Goal: Communication & Community: Answer question/provide support

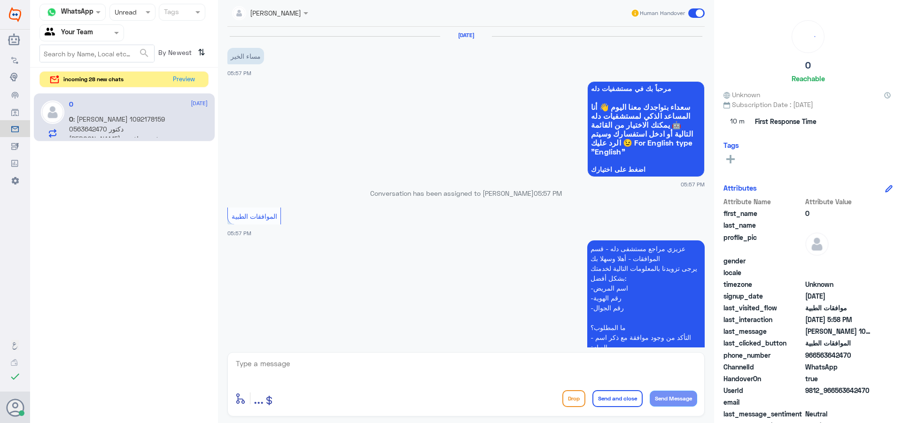
scroll to position [211, 0]
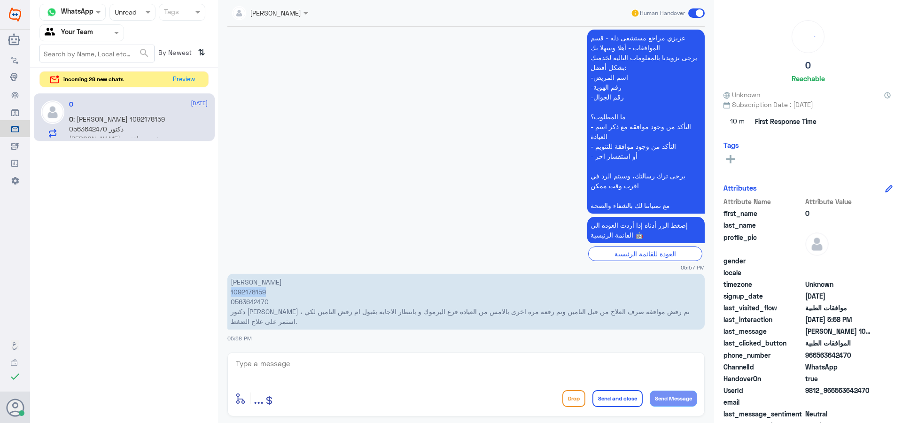
click at [256, 291] on p "[PERSON_NAME] 1092178159 0563642470 دكتور [PERSON_NAME] ، تم رفض موافقه صرف الع…" at bounding box center [465, 302] width 477 height 56
click at [303, 375] on textarea at bounding box center [466, 368] width 462 height 23
type textarea "زيارتك في مستشفى دلة النخيل ولا نمار ؟"
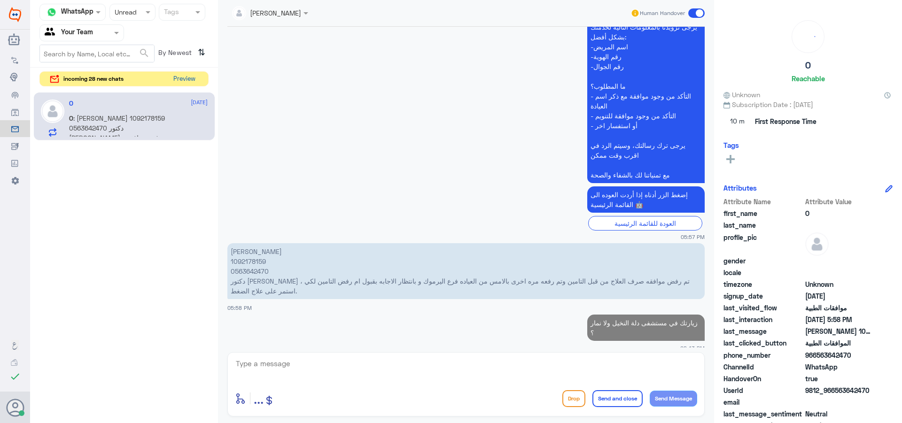
click at [196, 82] on button "Preview" at bounding box center [184, 79] width 29 height 15
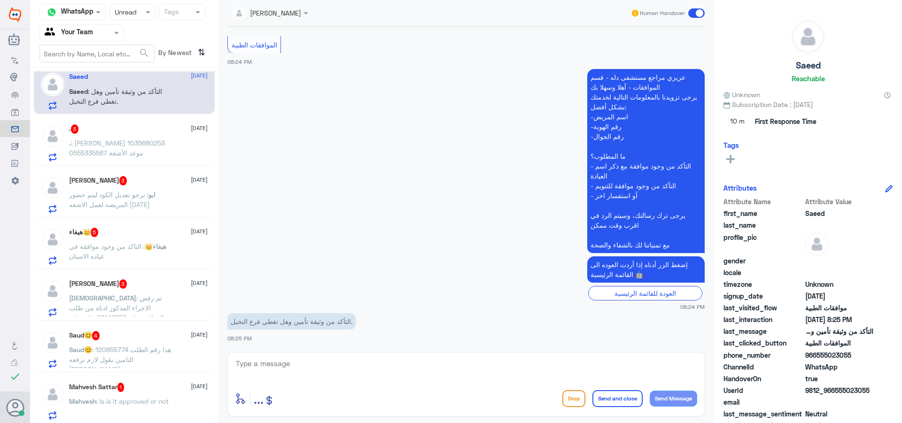
scroll to position [10, 0]
click at [155, 402] on span ": Is is it approved or not" at bounding box center [132, 400] width 72 height 8
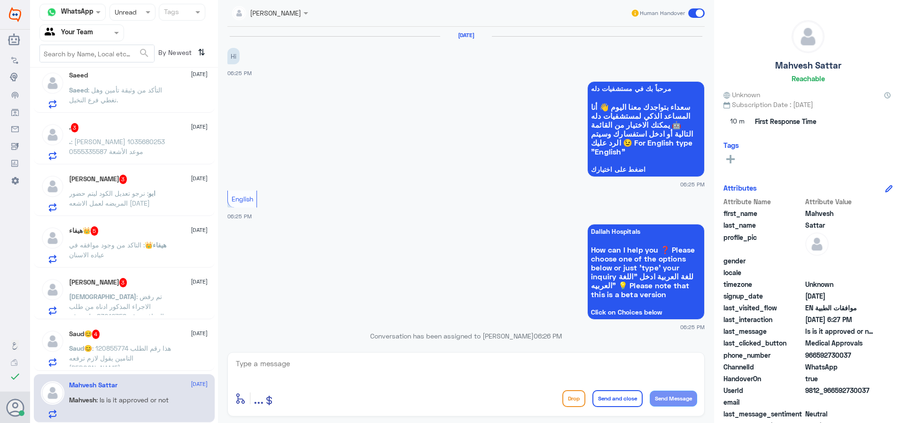
scroll to position [337, 0]
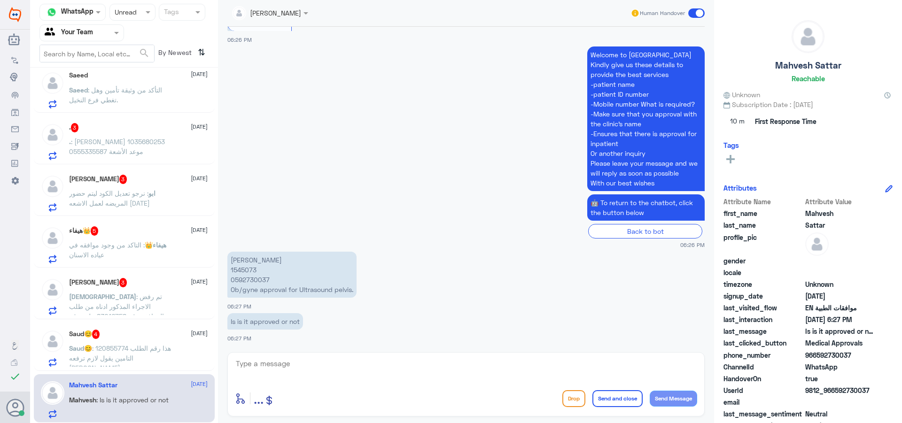
click at [247, 270] on p "[PERSON_NAME] 1545073 0592730037 Ob/gyne approval for Ultrasound pelvis." at bounding box center [291, 275] width 129 height 46
copy p "1545073"
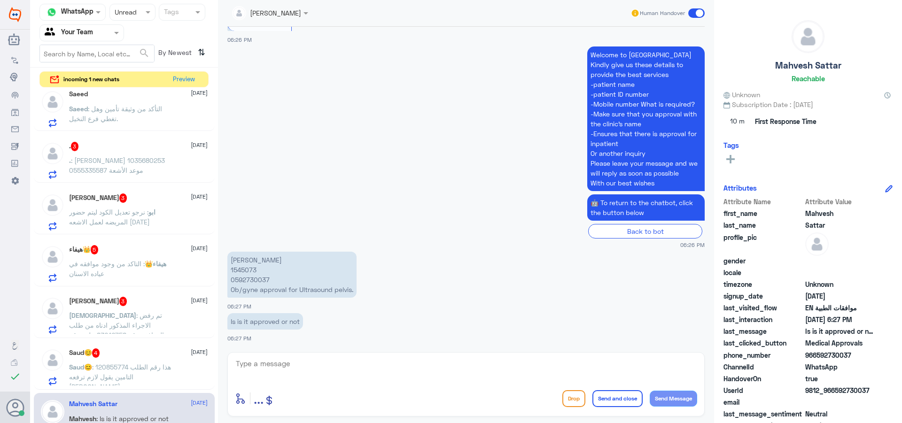
click at [375, 386] on div "enter flow name ... Drop Send and close Send Message" at bounding box center [465, 384] width 477 height 64
click at [253, 369] on textarea at bounding box center [466, 368] width 462 height 23
click at [285, 363] on textarea "under proccess with insurance" at bounding box center [466, 368] width 462 height 23
click at [340, 367] on textarea "under process with insurance" at bounding box center [466, 368] width 462 height 23
type textarea "under process with insurance ."
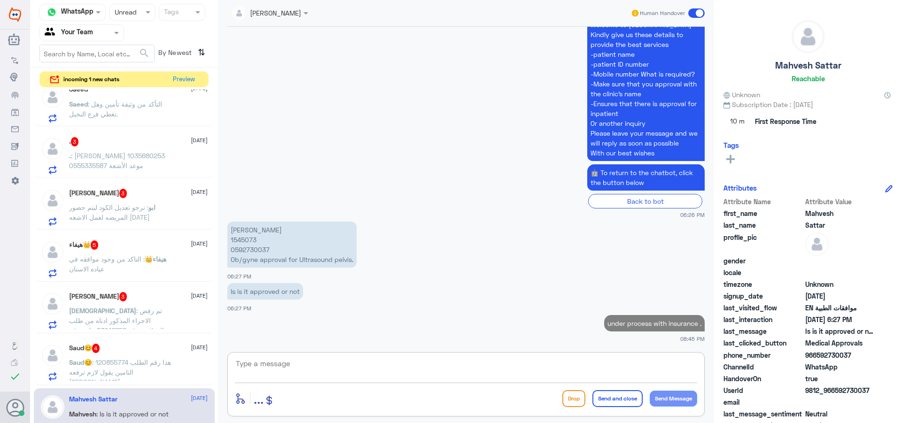
scroll to position [29, 0]
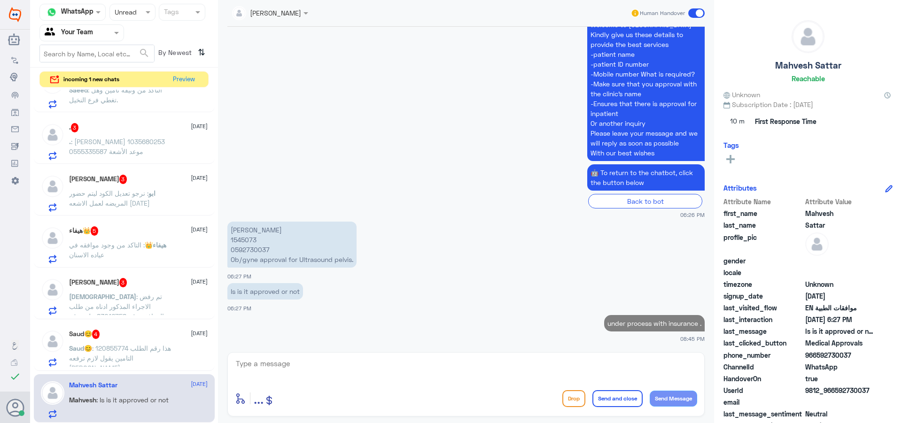
click at [153, 354] on span ": هذا رقم الطلب 120855774 التامين يقول لازم ترفعه [PERSON_NAME]" at bounding box center [120, 358] width 102 height 28
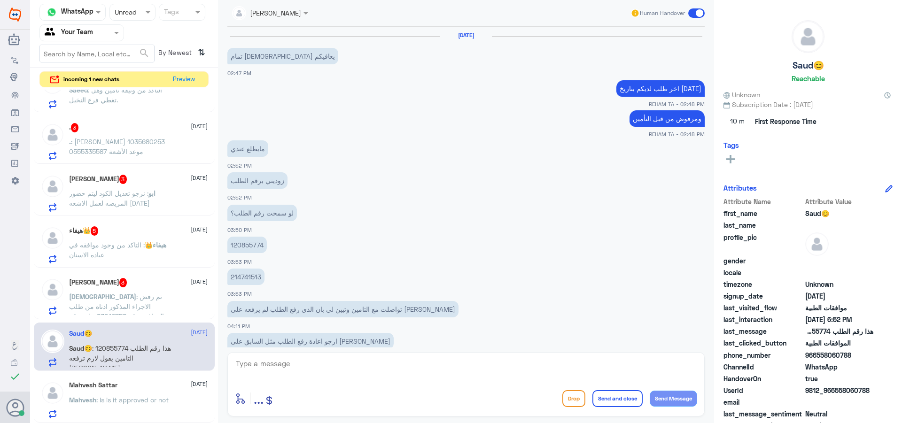
scroll to position [600, 0]
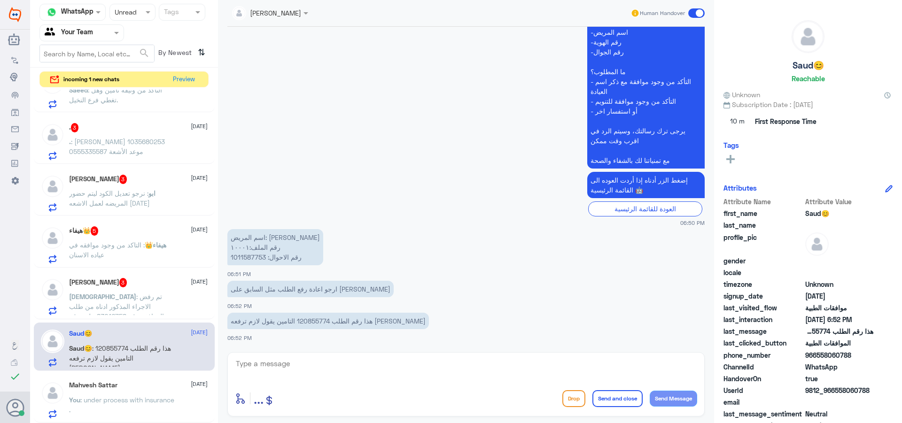
click at [249, 258] on p "اسم المريض: [PERSON_NAME] رقم الملف:١٠٠٠١ رقم الاحوال: 1011587753" at bounding box center [275, 247] width 96 height 36
copy p "1011587753"
click at [362, 361] on textarea at bounding box center [466, 368] width 462 height 23
type textarea "تمت الموافقة على [PERSON_NAME]."
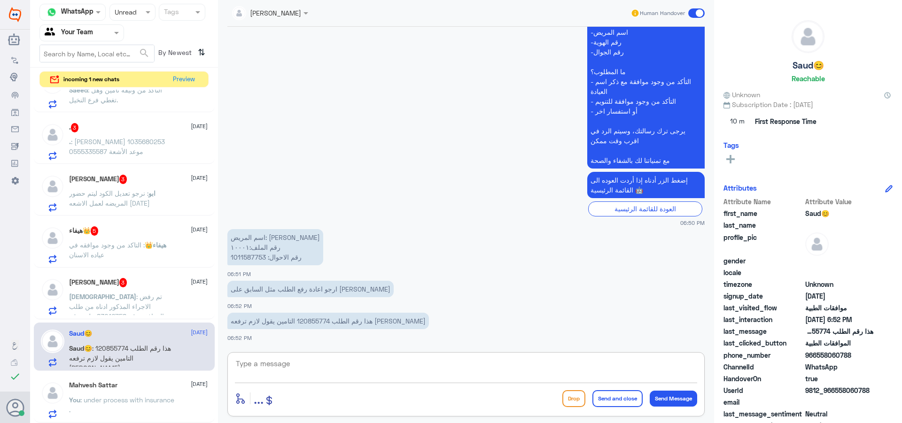
scroll to position [630, 0]
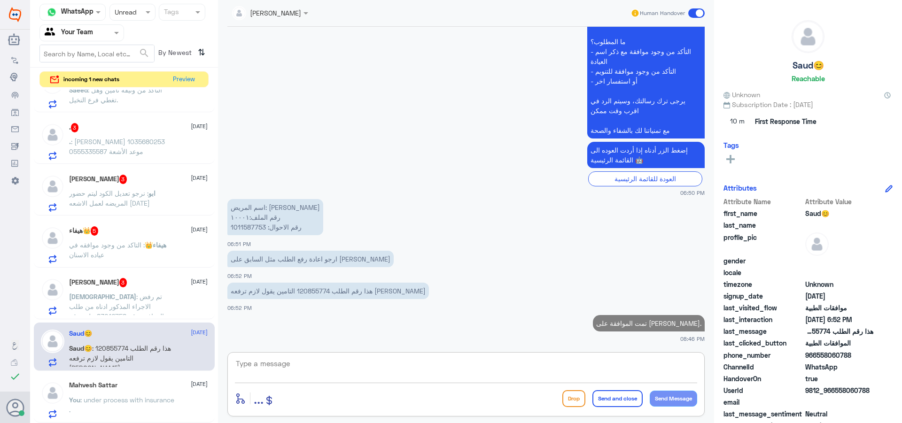
click at [141, 300] on span ": تم رفض الاجراء المذكور ادناه من طلب الموافقة رقم 83016758 ملف رقم (1215435) […" at bounding box center [122, 366] width 106 height 146
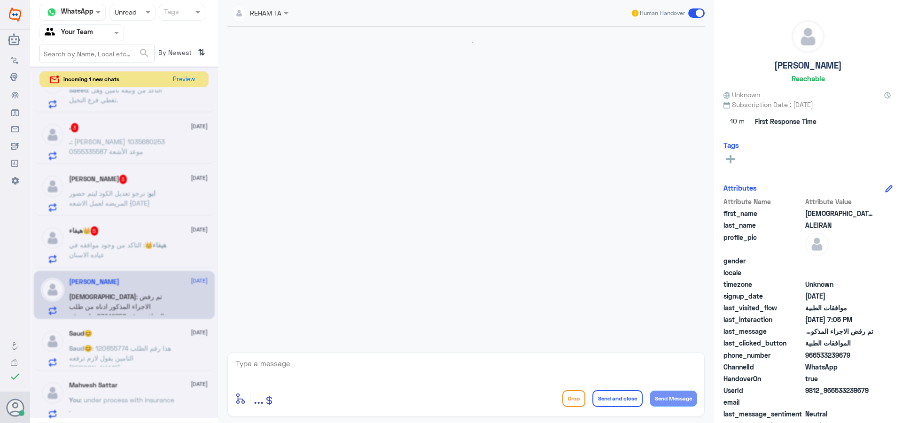
scroll to position [1211, 0]
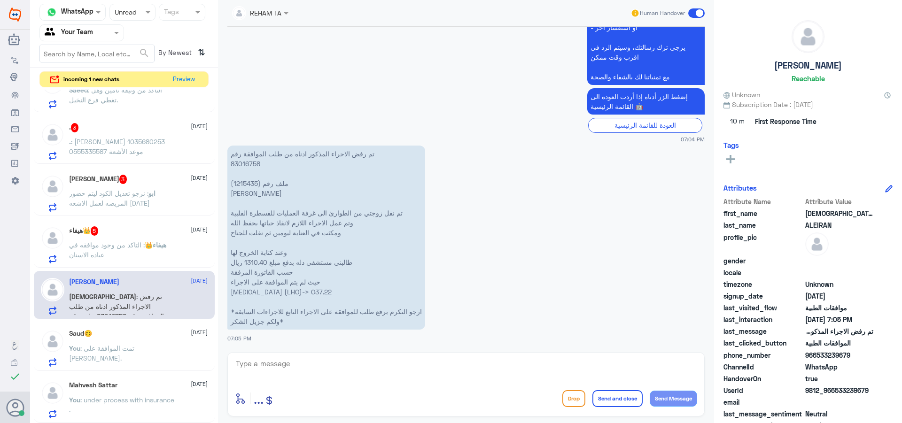
click at [251, 184] on p "تم رفض الاجراء المذكور ادناه من طلب الموافقة رقم 83016758 ملف رقم (1215435) [PE…" at bounding box center [326, 238] width 198 height 184
copy p "1215435"
drag, startPoint x: 295, startPoint y: 252, endPoint x: 236, endPoint y: 271, distance: 61.5
click at [236, 271] on p "تم رفض الاجراء المذكور ادناه من طلب الموافقة رقم 83016758 ملف رقم (1215435) [PE…" at bounding box center [326, 238] width 198 height 184
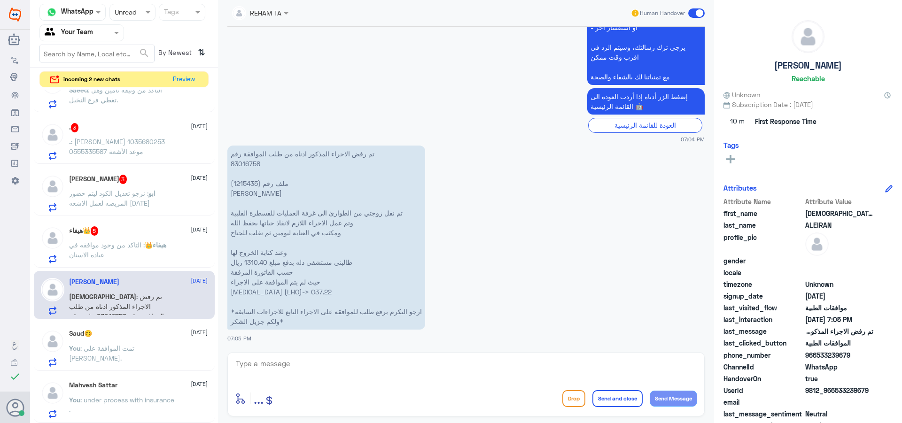
click at [245, 283] on p "تم رفض الاجراء المذكور ادناه من طلب الموافقة رقم 83016758 ملف رقم (1215435) [PE…" at bounding box center [326, 238] width 198 height 184
click at [68, 150] on div ". 3 [DATE] . : [PERSON_NAME] 1035680253 0555335587 موعد الأشعة" at bounding box center [124, 141] width 167 height 37
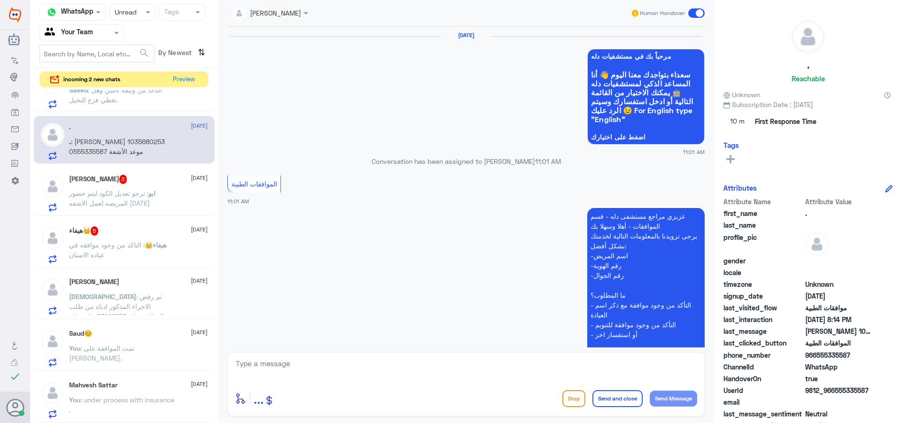
scroll to position [932, 0]
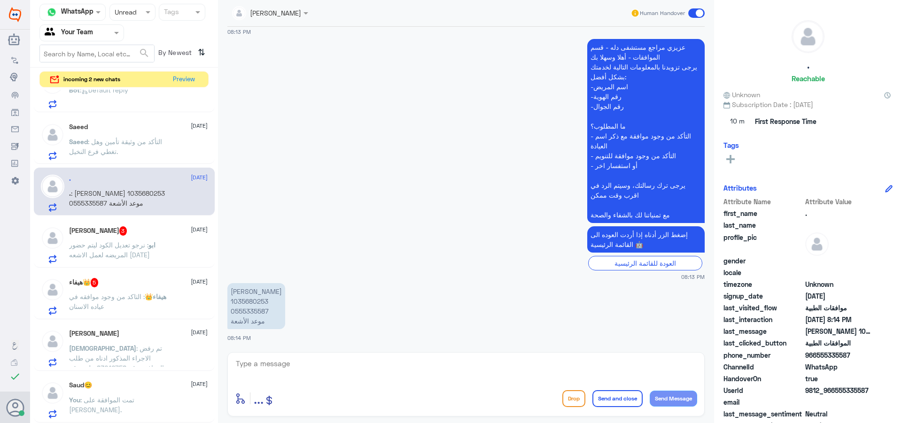
click at [156, 356] on p "[PERSON_NAME] : تم رفض الاجراء المذكور ادناه من طلب الموافقة رقم 83016758 ملف ر…" at bounding box center [122, 354] width 106 height 23
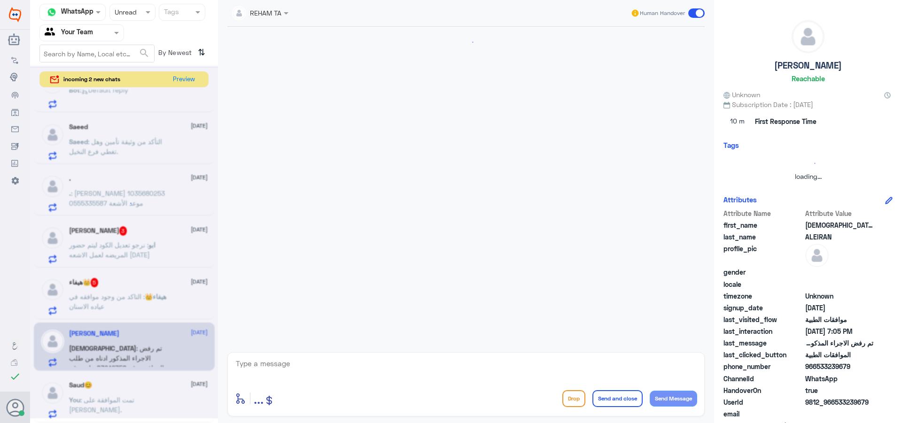
scroll to position [1211, 0]
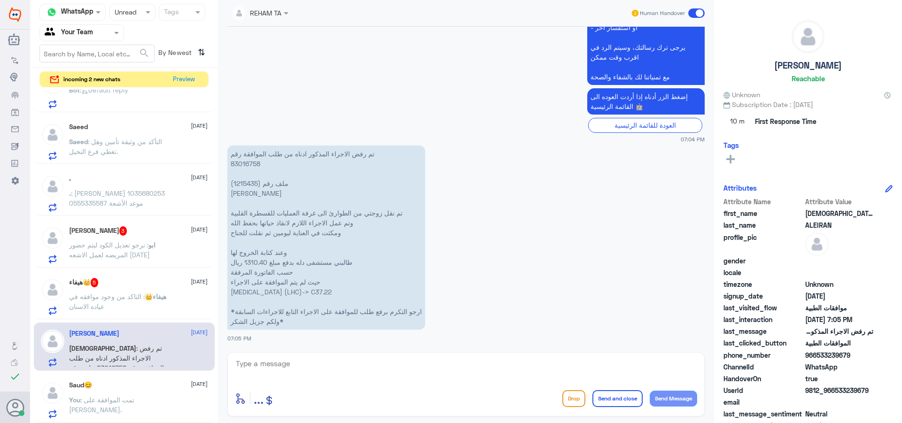
click at [377, 151] on p "تم رفض الاجراء المذكور ادناه من طلب الموافقة رقم 83016758 ملف رقم (1215435) [PE…" at bounding box center [326, 238] width 198 height 184
click at [375, 152] on p "تم رفض الاجراء المذكور ادناه من طلب الموافقة رقم 83016758 ملف رقم (1215435) [PE…" at bounding box center [326, 238] width 198 height 184
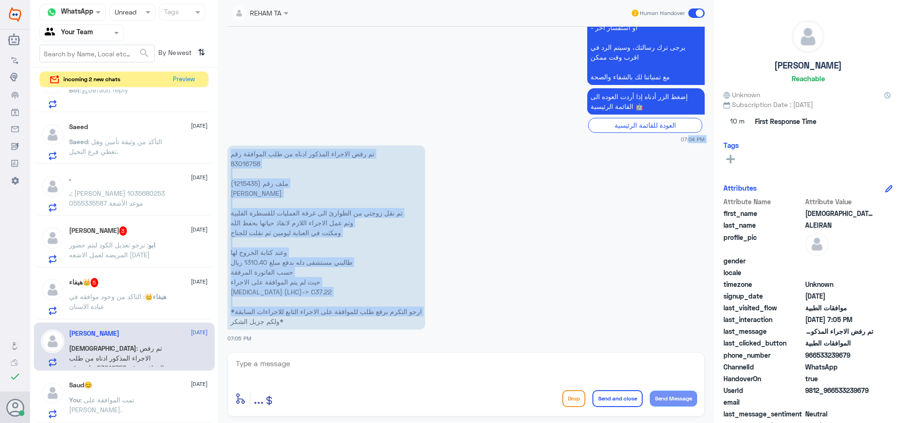
drag, startPoint x: 231, startPoint y: 325, endPoint x: 221, endPoint y: 118, distance: 206.4
click at [221, 118] on div "REHAM TA Human Handover [DATE] تمام شكراً جزيلاً 12:45 PM مرحباً بك في مستشفيات…" at bounding box center [466, 213] width 496 height 426
copy div "07:04 PM تم رفض الاجراء المذكور ادناه من طلب الموافقة رقم 83016758 ملف رقم (121…"
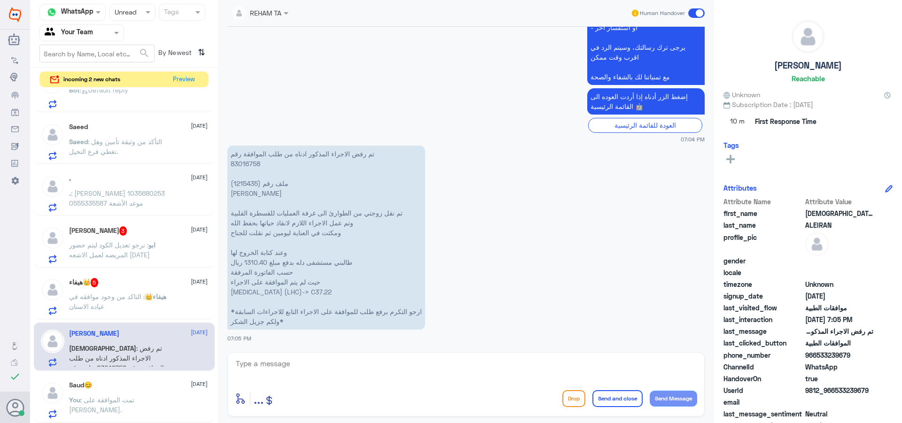
click at [255, 356] on div "enter flow name ... Drop Send and close Send Message" at bounding box center [465, 384] width 477 height 64
click at [260, 368] on textarea at bounding box center [466, 368] width 462 height 23
type textarea "اهلا بك عزيزي المراجع سيتم التأكد الان ."
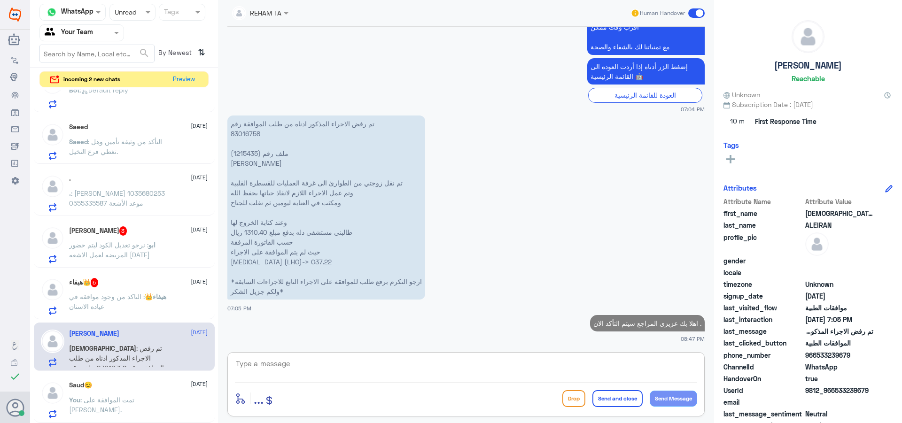
scroll to position [1238, 0]
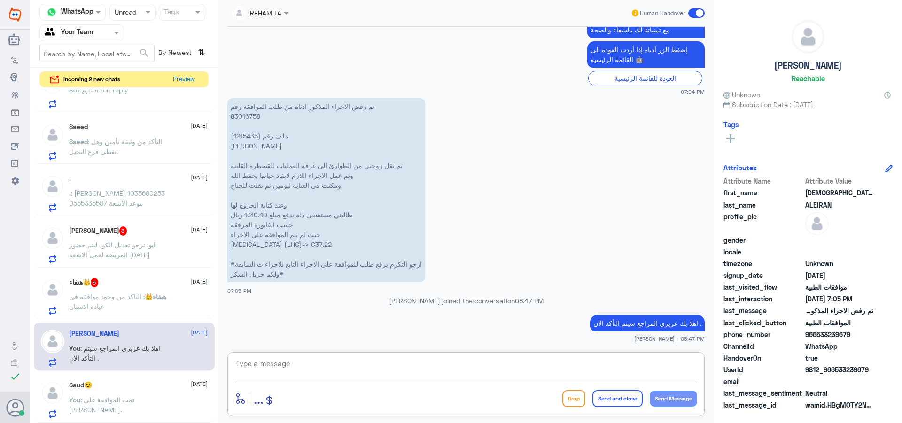
click at [303, 422] on div "REHAM TA Human Handover [DATE] تمام شكراً جزيلاً 12:45 PM مرحباً بك في مستشفيات…" at bounding box center [466, 213] width 496 height 426
click at [193, 311] on div "هيفاء👑 : التاكد من وجود موافقه في عياده الاسنان" at bounding box center [138, 304] width 139 height 21
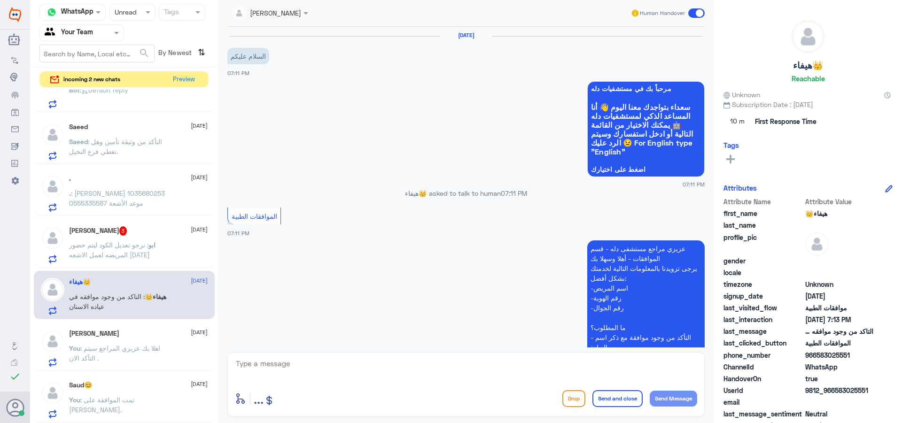
scroll to position [246, 0]
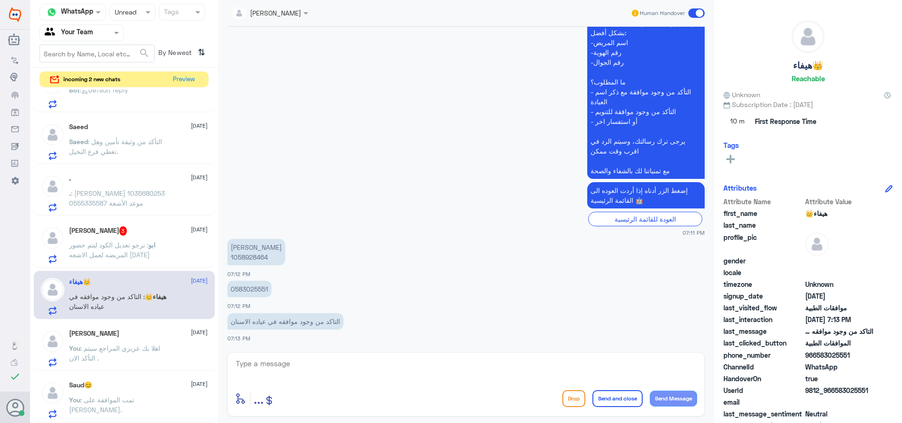
click at [261, 259] on p "[PERSON_NAME] 1058928464" at bounding box center [256, 252] width 58 height 26
copy p "1058928464"
click at [335, 357] on textarea at bounding box center [466, 368] width 462 height 23
paste textarea "120560364"
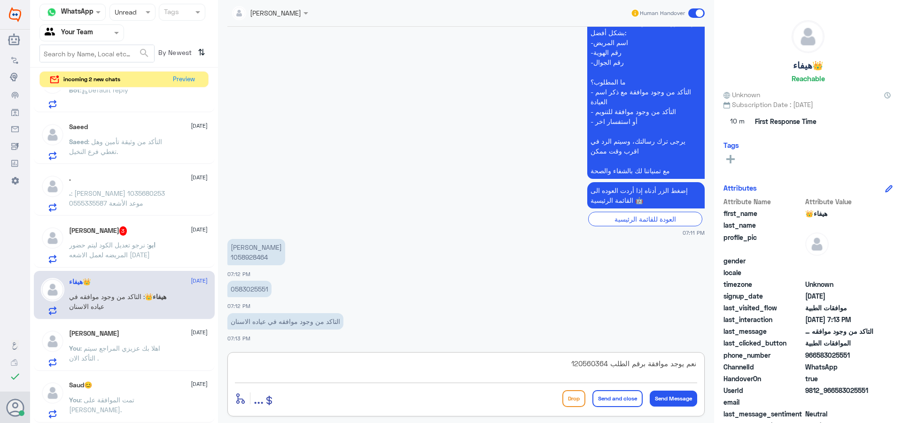
click at [640, 364] on textarea "نعم يوجد موافقة برقم الطلب 120560364" at bounding box center [466, 368] width 462 height 23
click at [642, 365] on textarea "نعم يوجد موافقة برقم الطلب 120560364" at bounding box center [466, 368] width 462 height 23
type textarea "نعم يوجد موافقة على الخلع برقم الطلب 120560364"
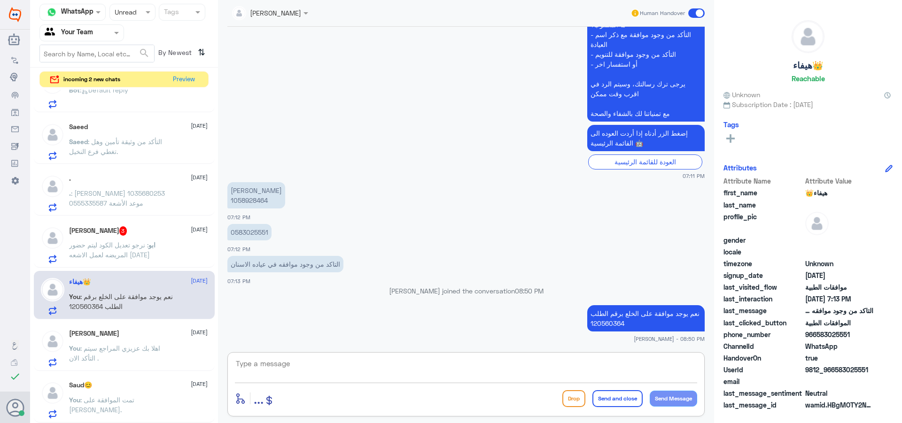
scroll to position [0, 0]
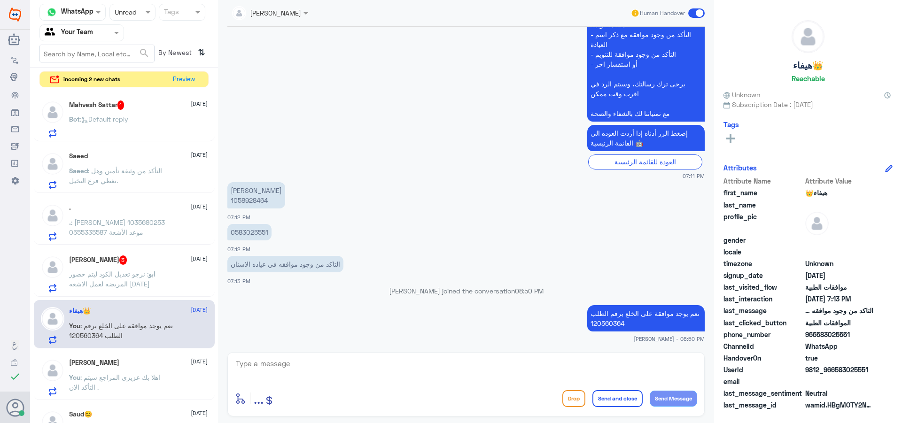
click at [143, 286] on p "ابو : نرجو تعديل الكود ليتم حضور المريضه لعمل الاشعه [DATE]" at bounding box center [122, 280] width 106 height 23
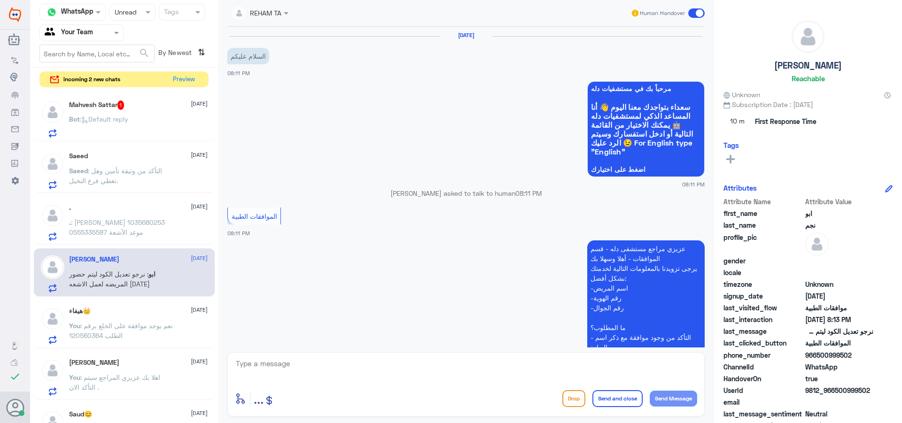
scroll to position [246, 0]
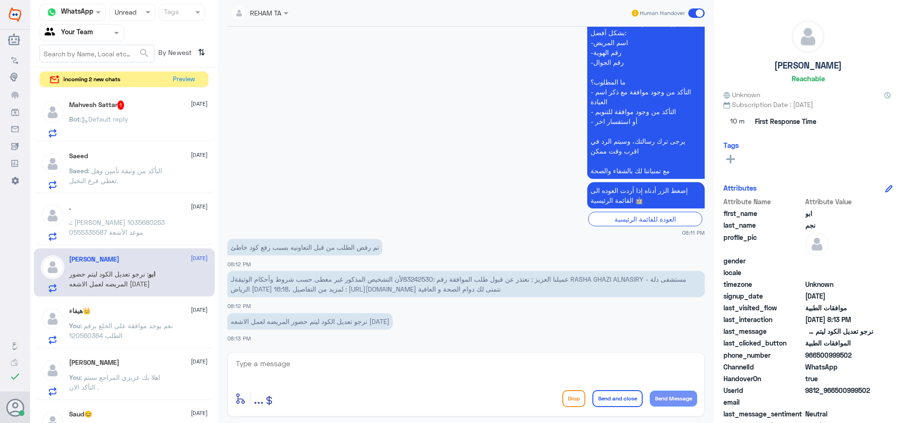
click at [424, 281] on span "عميلنا العزيز : نعتذر عن قبول طلب الموافقة رقم :83242530لأن التشخيص المذكور غير…" at bounding box center [459, 284] width 456 height 18
click at [403, 280] on span "عميلنا العزيز : نعتذر عن قبول طلب الموافقة رقم :83242530لأن التشخيص المذكور غير…" at bounding box center [459, 284] width 456 height 18
drag, startPoint x: 402, startPoint y: 281, endPoint x: 430, endPoint y: 280, distance: 27.7
click at [430, 280] on span "عميلنا العزيز : نعتذر عن قبول طلب الموافقة رقم :83242530لأن التشخيص المذكور غير…" at bounding box center [459, 284] width 456 height 18
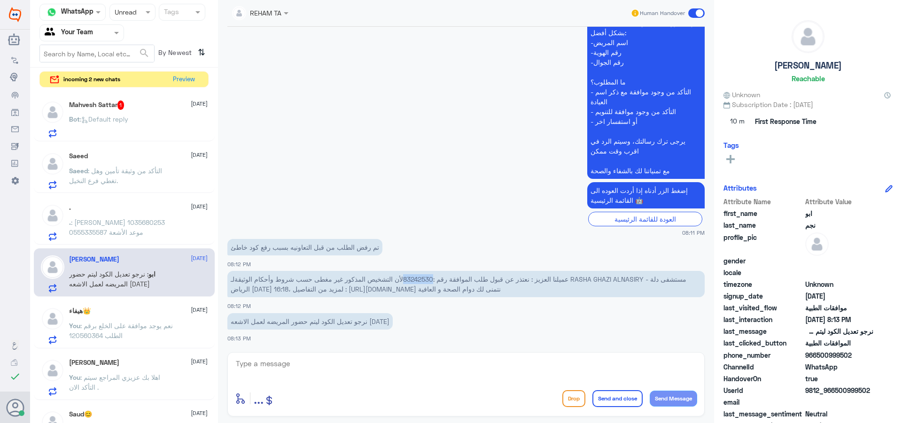
copy span "83242530"
click at [359, 385] on div "enter flow name ... Drop Send and close Send Message" at bounding box center [465, 384] width 477 height 64
click at [362, 376] on textarea at bounding box center [466, 368] width 462 height 23
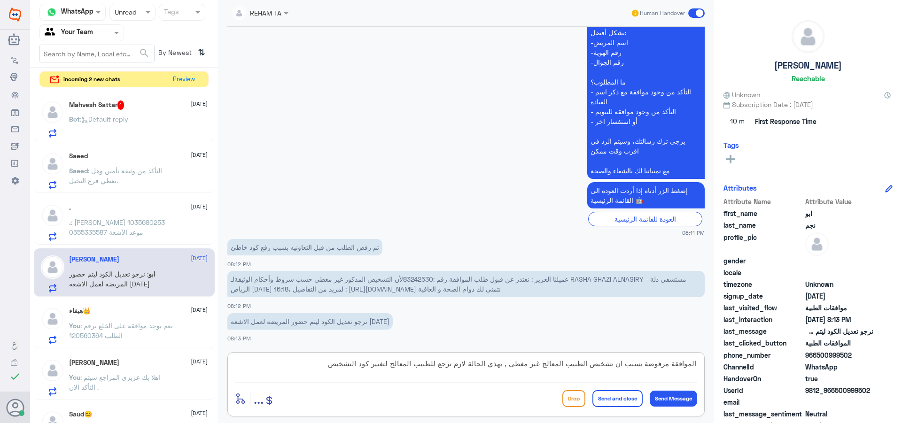
type textarea "الموافقة مرفوضة بسبب ان تشخيص الطبيب المعالج غير مغطى , بهذي الحالة لازم ترجع ل…"
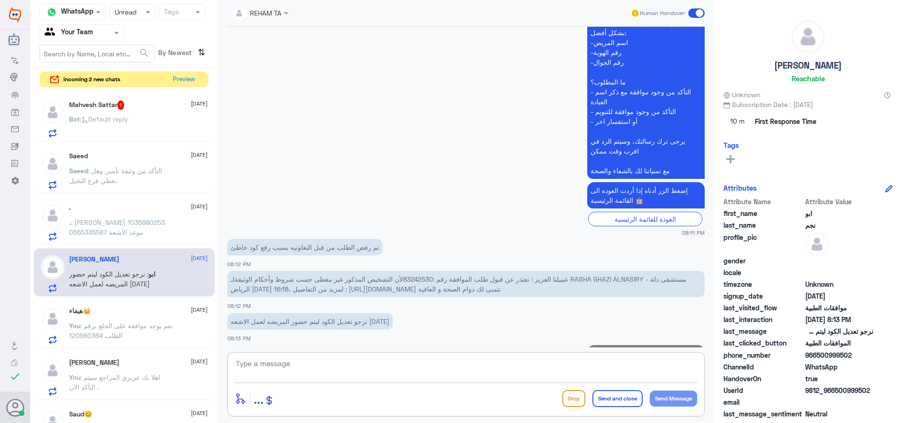
scroll to position [305, 0]
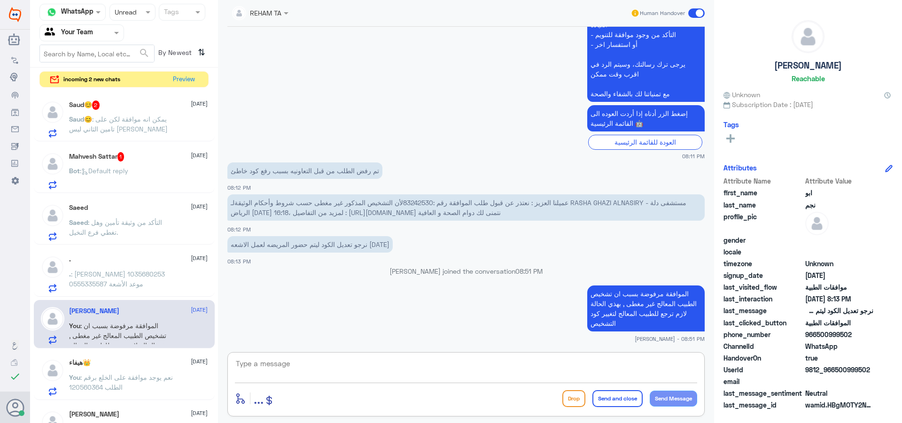
click at [168, 170] on div "Bot : Default reply" at bounding box center [138, 178] width 139 height 21
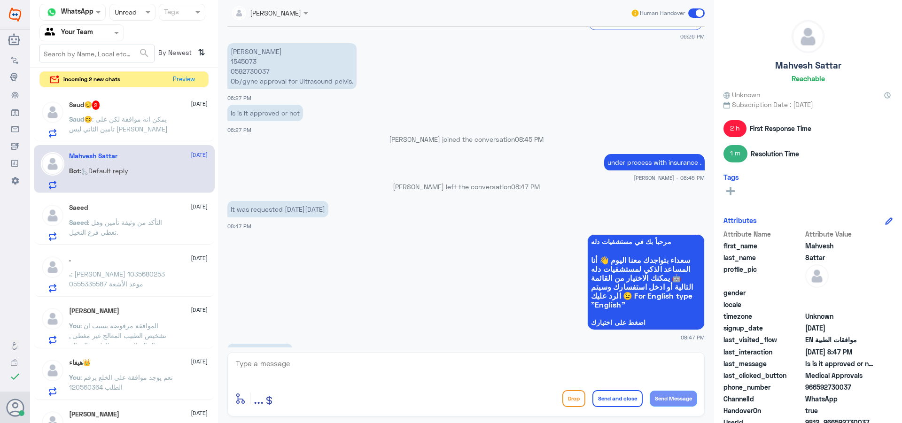
scroll to position [498, 0]
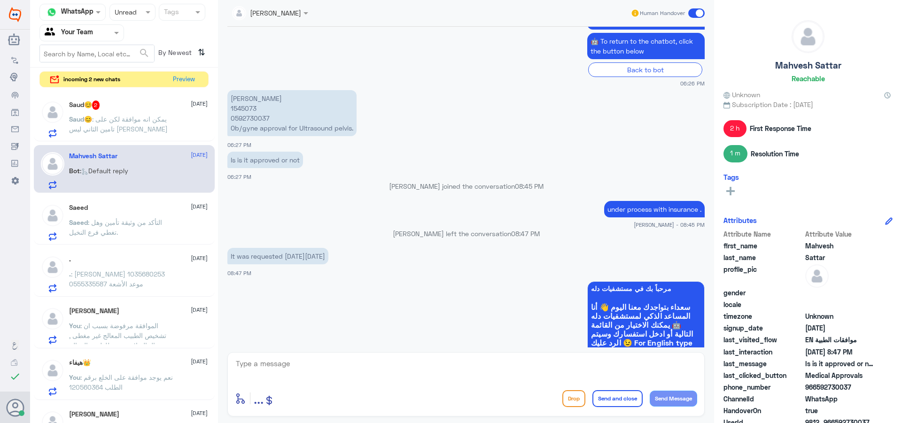
drag, startPoint x: 331, startPoint y: 258, endPoint x: 361, endPoint y: 255, distance: 30.7
click at [328, 255] on p "It was requested [DATE][DATE]" at bounding box center [277, 256] width 101 height 16
click at [233, 119] on p "[PERSON_NAME] 1545073 0592730037 Ob/gyne approval for Ultrasound pelvis." at bounding box center [291, 113] width 129 height 46
click at [244, 106] on p "[PERSON_NAME] 1545073 0592730037 Ob/gyne approval for Ultrasound pelvis." at bounding box center [291, 113] width 129 height 46
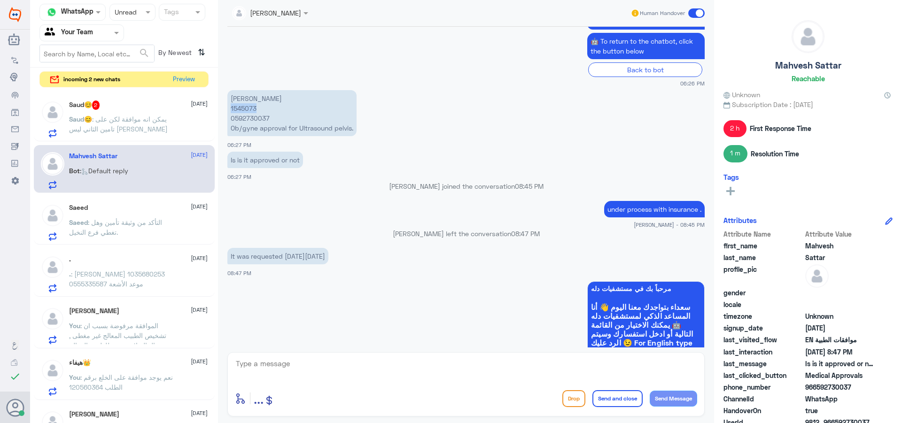
copy p "1545073"
click at [138, 130] on span ": يمكن انه موافقة لكن على تامين الثاني ليس [PERSON_NAME]" at bounding box center [118, 124] width 99 height 18
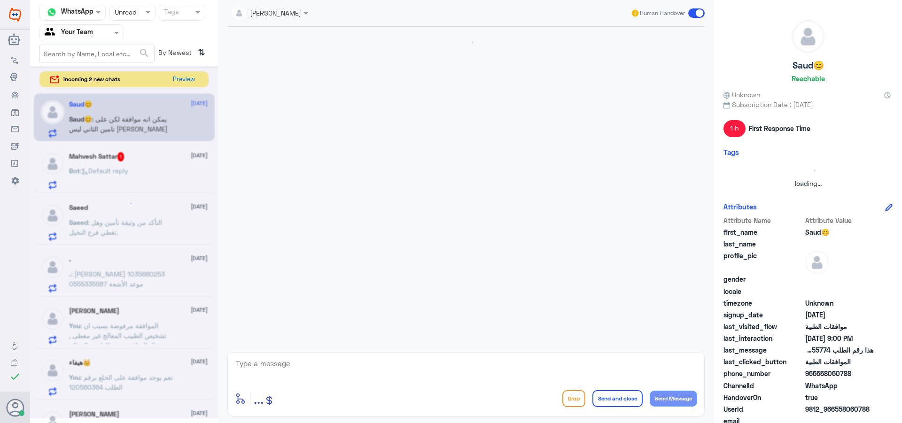
scroll to position [587, 0]
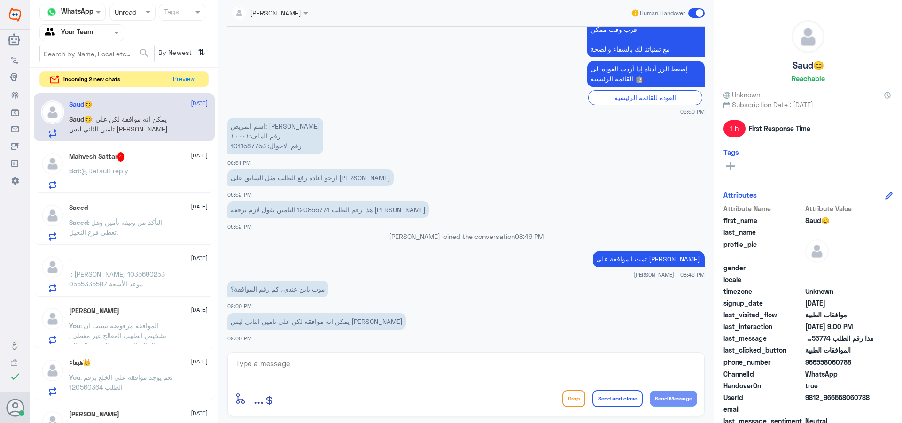
click at [250, 147] on p "اسم المريض: [PERSON_NAME] رقم الملف:١٠٠٠١ رقم الاحوال: 1011587753" at bounding box center [275, 136] width 96 height 36
copy p "1011587753"
click at [316, 371] on textarea at bounding box center [466, 368] width 462 height 23
paste textarea "120855774"
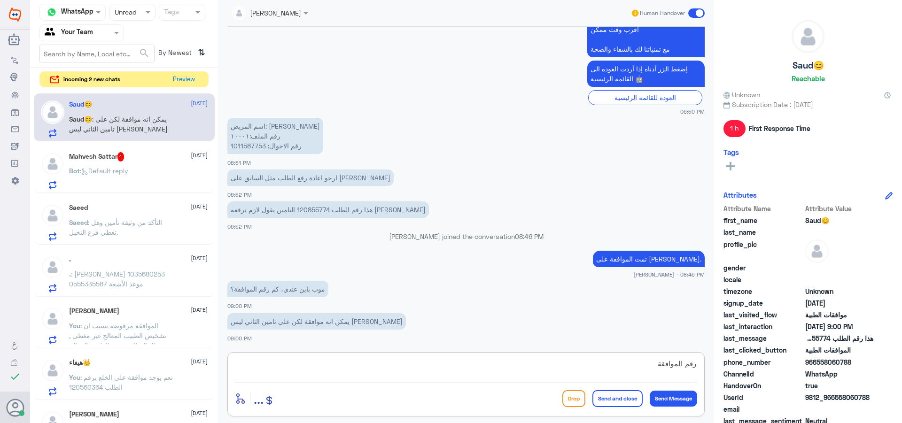
type textarea "رقم الموافقة 120855774"
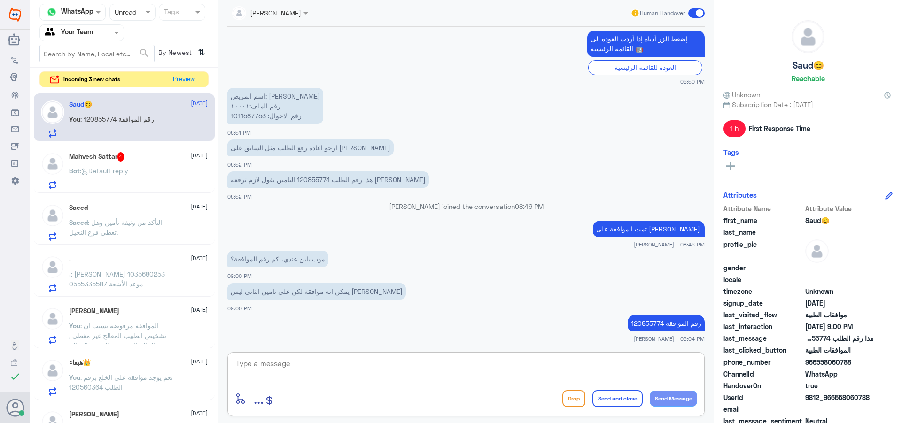
click at [170, 170] on div "Bot : Default reply" at bounding box center [138, 178] width 139 height 21
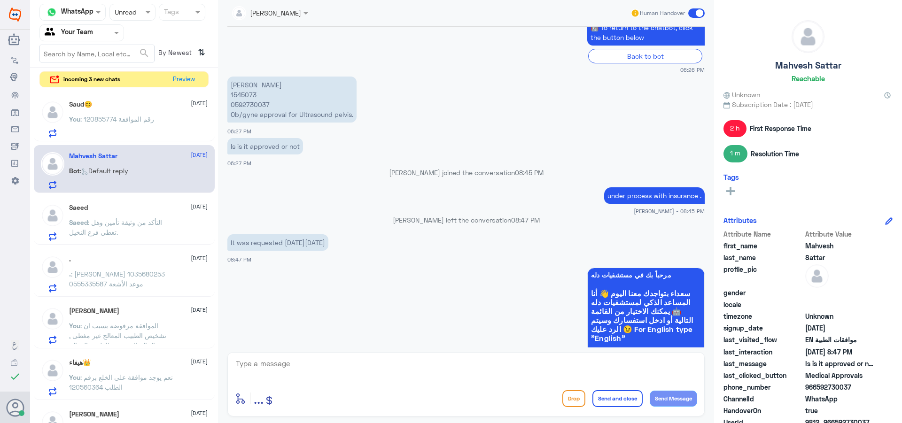
scroll to position [498, 0]
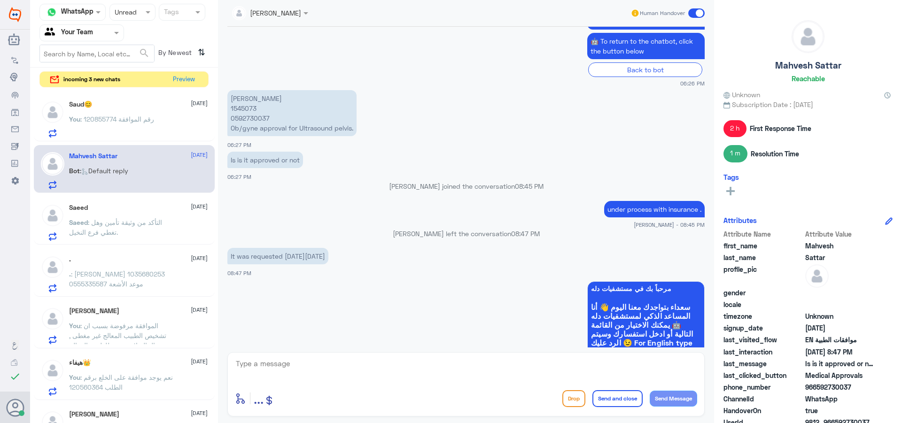
click at [246, 108] on p "[PERSON_NAME] 1545073 0592730037 Ob/gyne approval for Ultrasound pelvis." at bounding box center [291, 113] width 129 height 46
copy p "1545073"
click at [172, 124] on div "You : رقم الموافقة 120855774" at bounding box center [138, 126] width 139 height 21
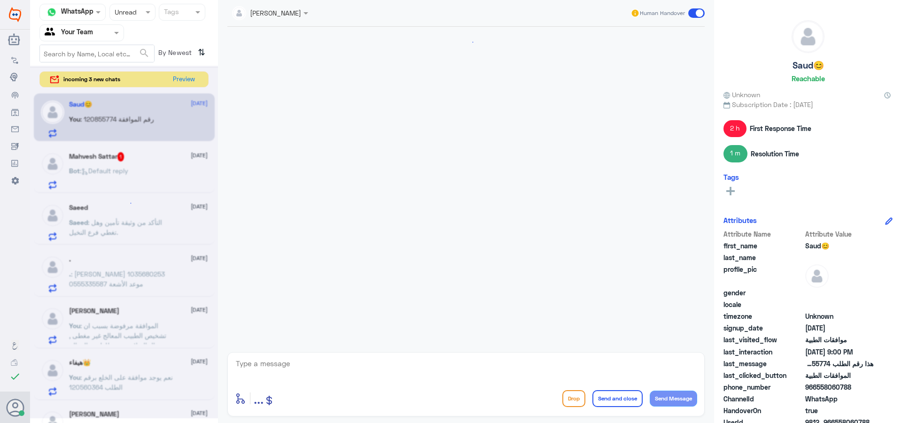
scroll to position [585, 0]
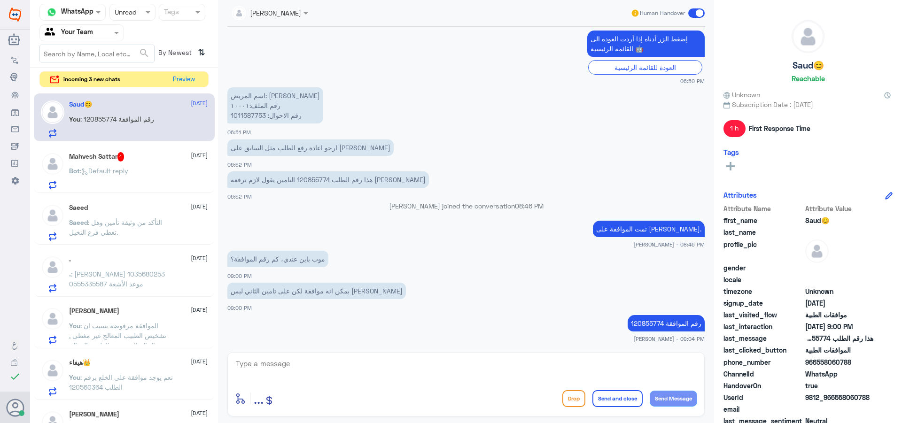
click at [148, 164] on div "Mahvesh Sattar 1 [DATE] Bot : Default reply" at bounding box center [138, 170] width 139 height 37
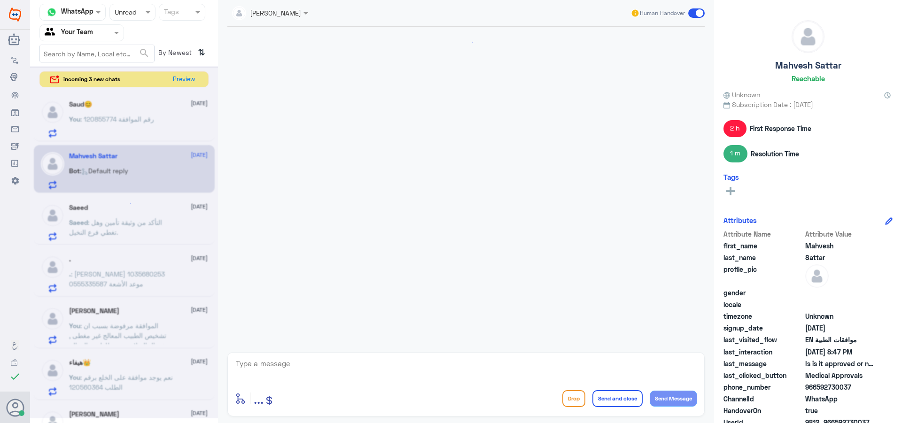
scroll to position [686, 0]
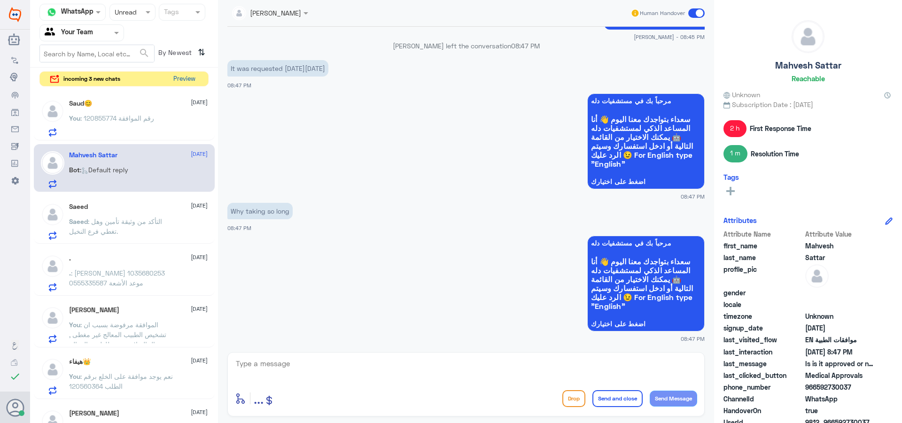
click at [188, 79] on button "Preview" at bounding box center [184, 79] width 29 height 15
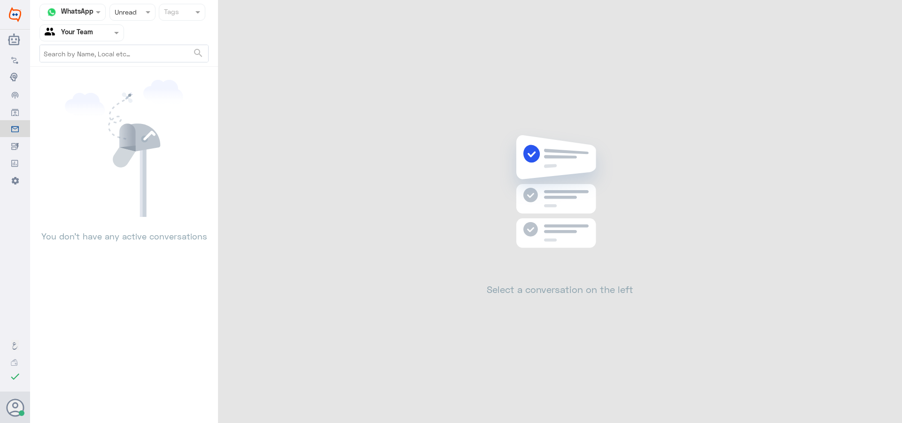
click at [126, 18] on div "Status × Unread" at bounding box center [132, 12] width 46 height 17
click at [130, 69] on span "Closed" at bounding box center [124, 69] width 21 height 8
click at [116, 36] on span at bounding box center [118, 33] width 12 height 10
click at [101, 105] on div "Your Team" at bounding box center [81, 106] width 85 height 22
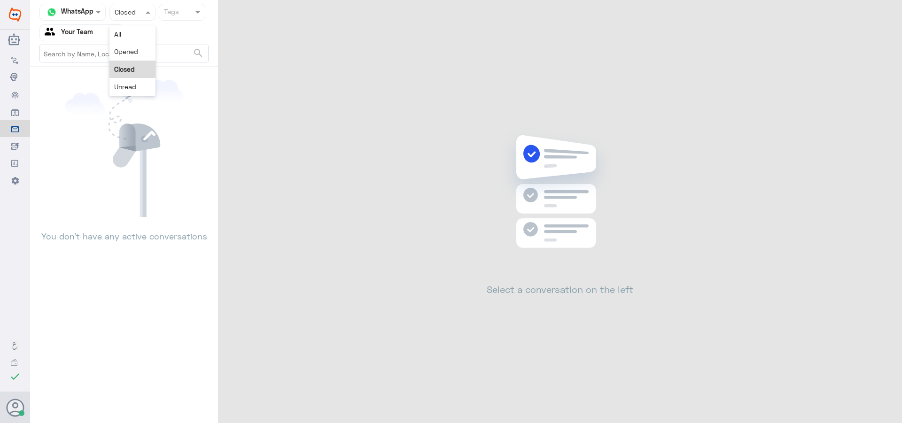
click at [131, 9] on div at bounding box center [132, 12] width 45 height 11
click at [127, 86] on span "Unread" at bounding box center [125, 87] width 22 height 8
click at [130, 13] on input "text" at bounding box center [123, 12] width 17 height 11
click at [128, 48] on span "Opened" at bounding box center [126, 51] width 24 height 8
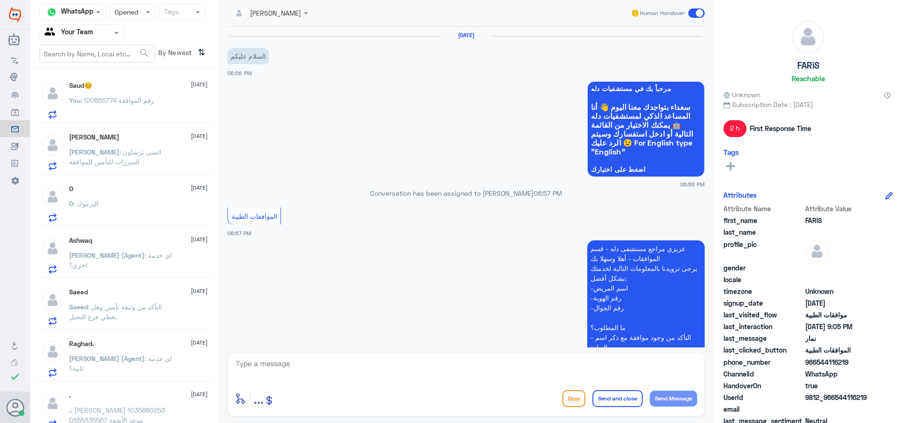
scroll to position [409, 0]
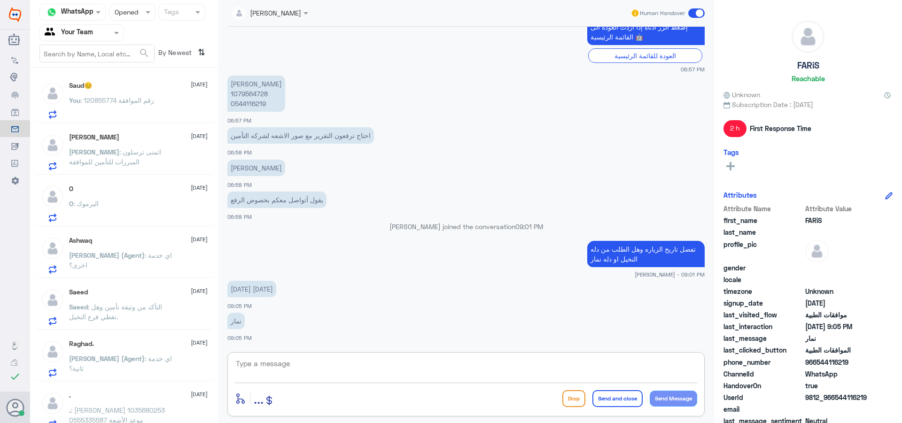
click at [293, 370] on textarea at bounding box center [466, 368] width 462 height 23
click at [404, 371] on textarea "هذا التحويلة مخصص لمتابعة موافقات دلة النخيل فقط" at bounding box center [466, 368] width 462 height 23
type textarea "هذا التحويلة مخصص لمتابعة موافقات دلة النخيل فقط."
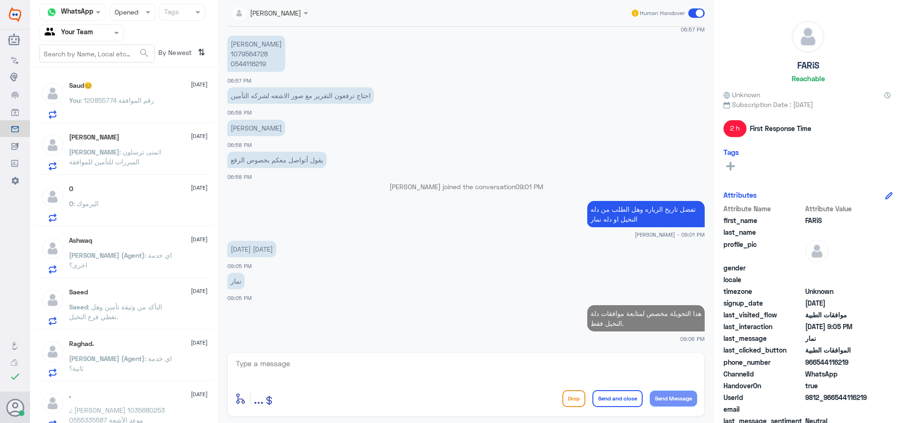
click at [152, 141] on div "[PERSON_NAME] [DATE]" at bounding box center [138, 137] width 139 height 8
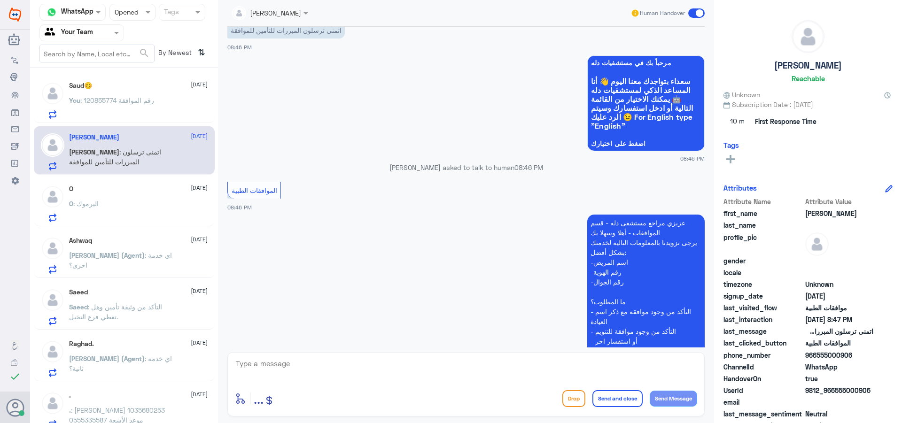
scroll to position [1064, 0]
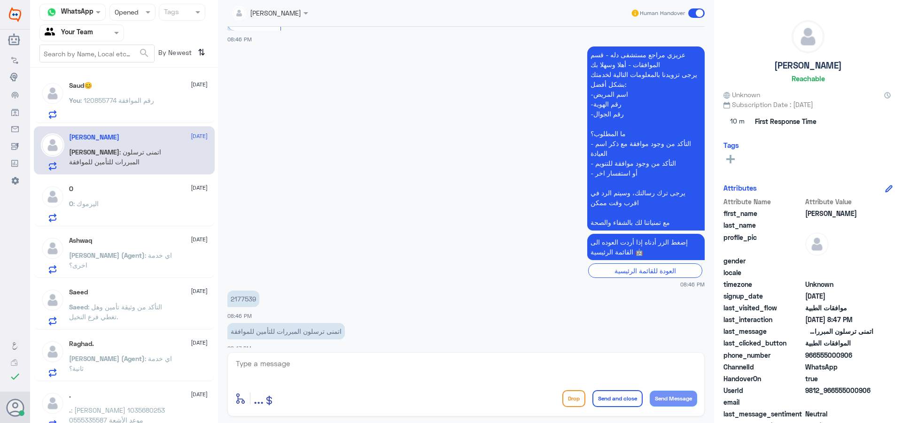
click at [247, 293] on p "2177539" at bounding box center [243, 299] width 32 height 16
copy p "2177539"
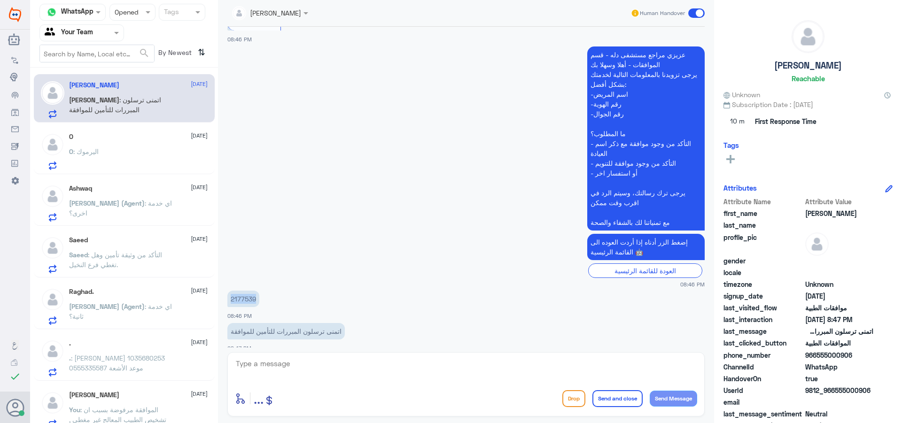
scroll to position [0, 0]
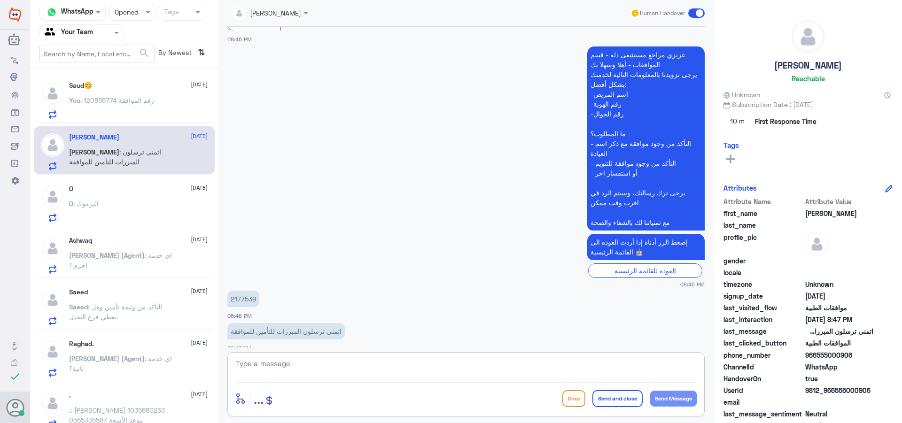
click at [255, 367] on textarea at bounding box center [466, 368] width 462 height 23
type textarea "تم متابعة الموافقات الطبية مع كافة المبررات الطبية ."
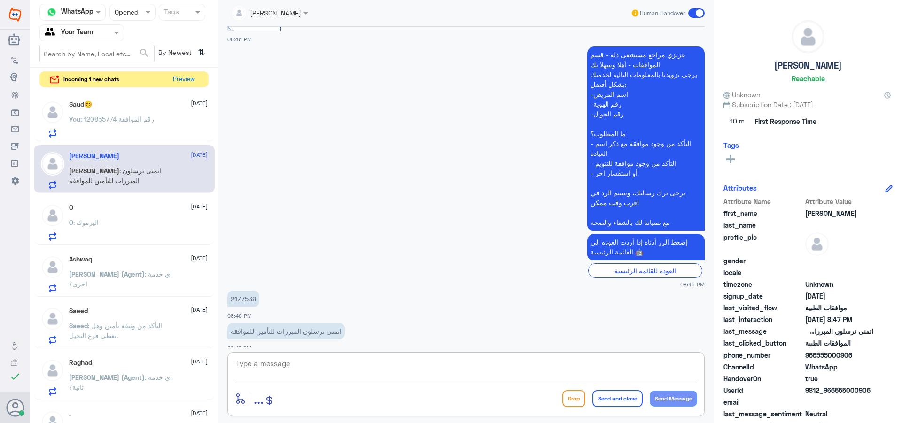
scroll to position [1104, 0]
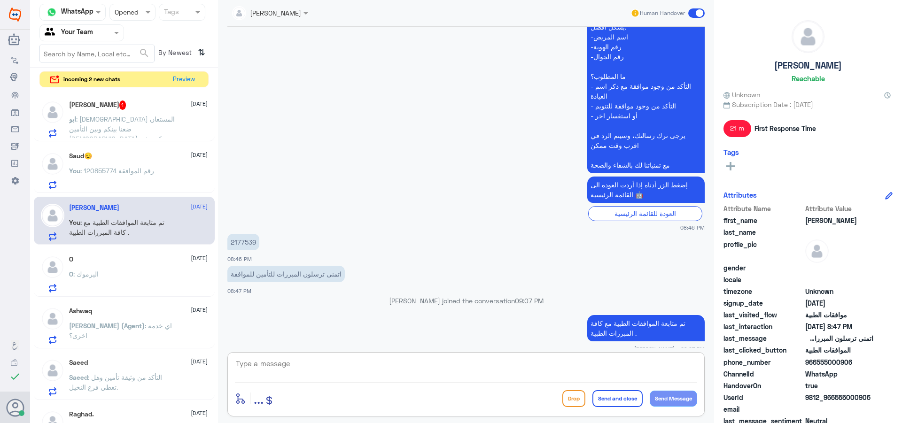
click at [76, 118] on span "ابو" at bounding box center [72, 119] width 7 height 8
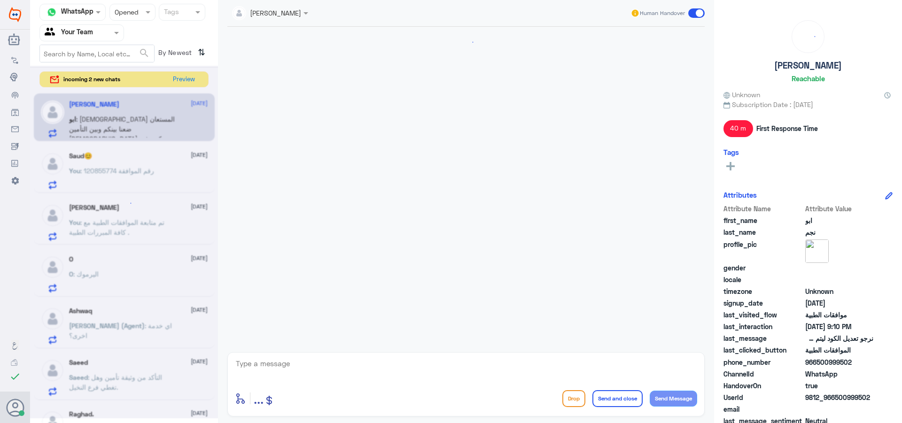
scroll to position [374, 0]
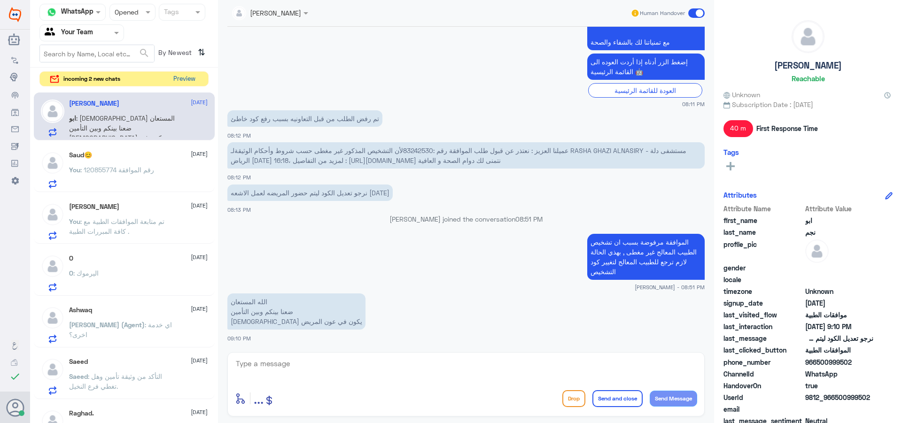
click at [186, 75] on button "Preview" at bounding box center [184, 79] width 29 height 15
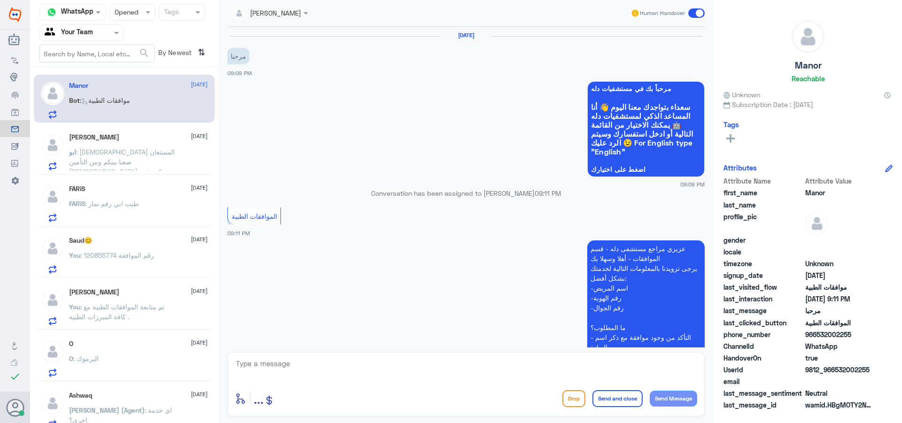
click at [433, 194] on p "Conversation has been assigned to [PERSON_NAME] 09:11 PM" at bounding box center [465, 193] width 477 height 10
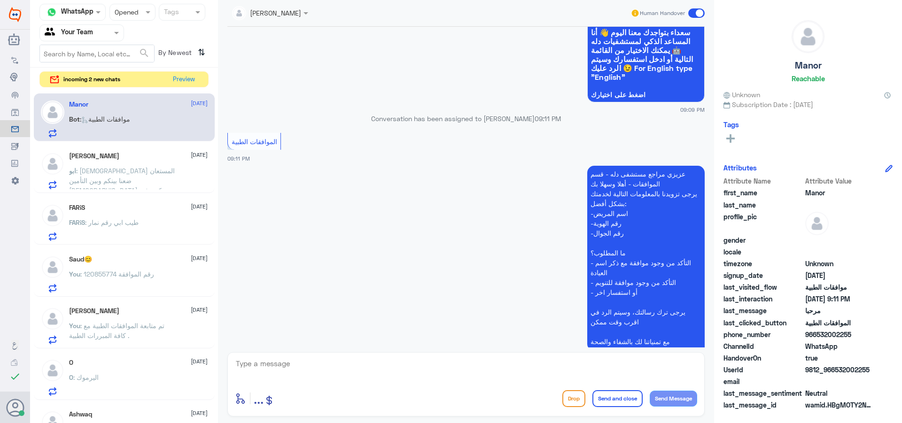
scroll to position [139, 0]
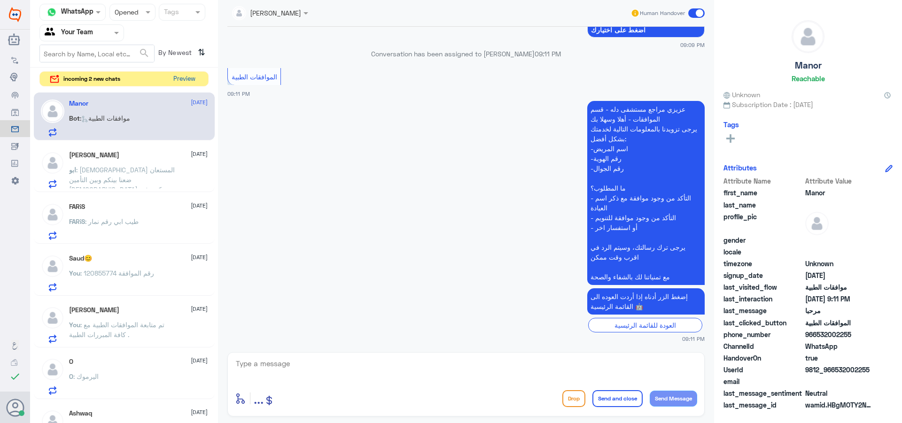
click at [186, 78] on button "Preview" at bounding box center [184, 79] width 29 height 15
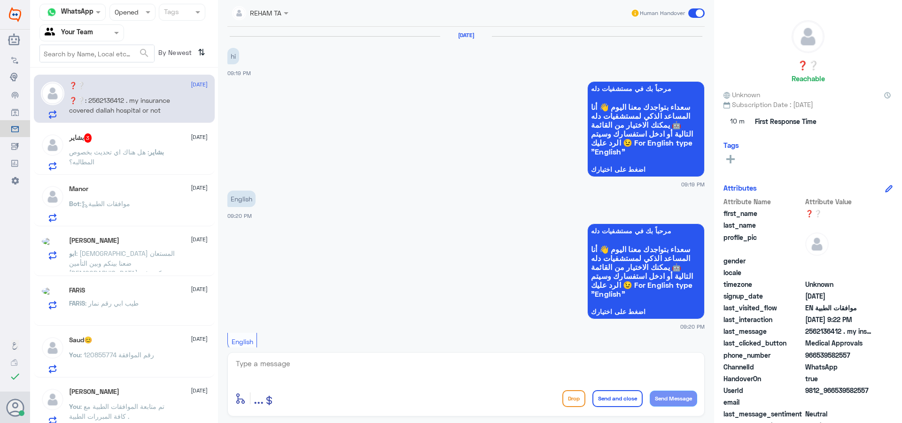
scroll to position [418, 0]
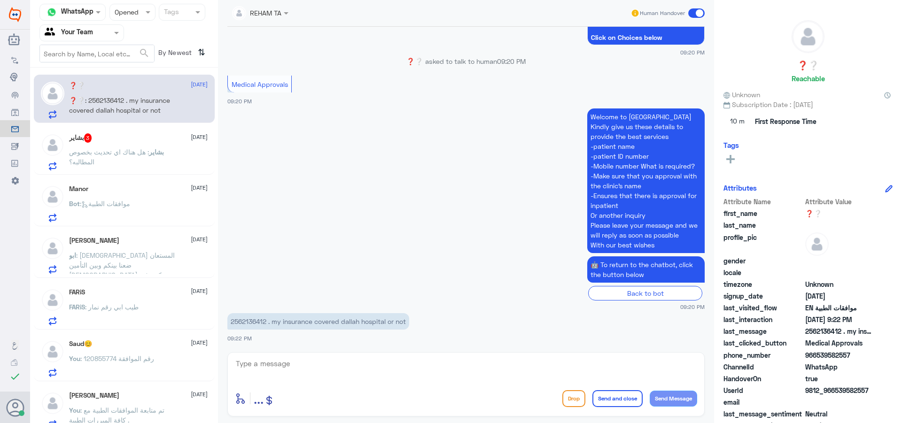
click at [164, 137] on div "بشاير 3 [DATE]" at bounding box center [138, 137] width 139 height 9
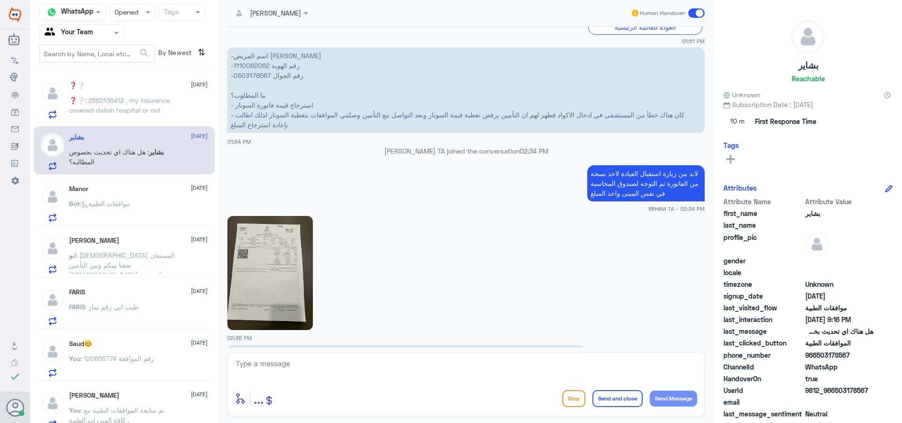
scroll to position [297, 0]
click at [260, 66] on p "-اسم المريض [PERSON_NAME] -رقم الهوية 1110062062 -رقم الجوال 0503178567 ما المط…" at bounding box center [465, 90] width 477 height 85
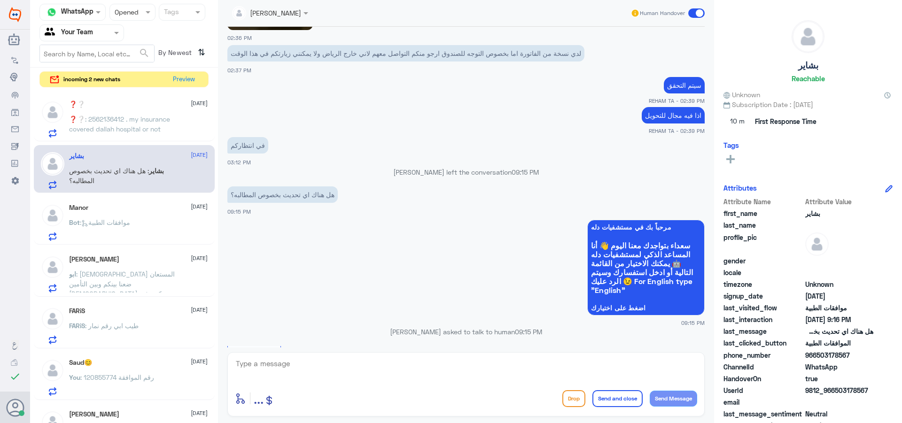
scroll to position [532, 0]
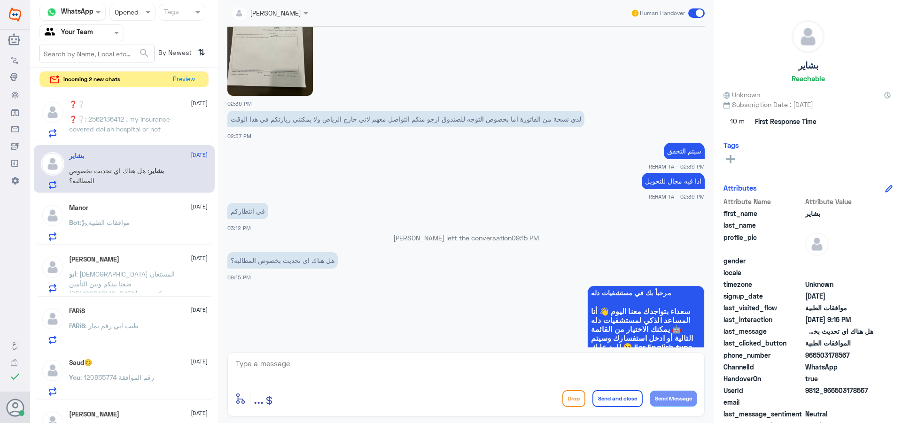
click at [155, 124] on span ": 2562136412 . my insurance covered dallah hospital or not" at bounding box center [119, 124] width 101 height 18
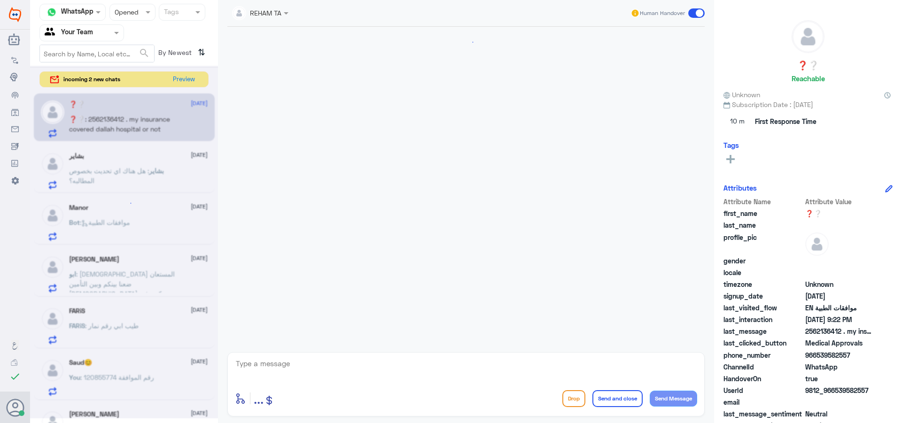
scroll to position [418, 0]
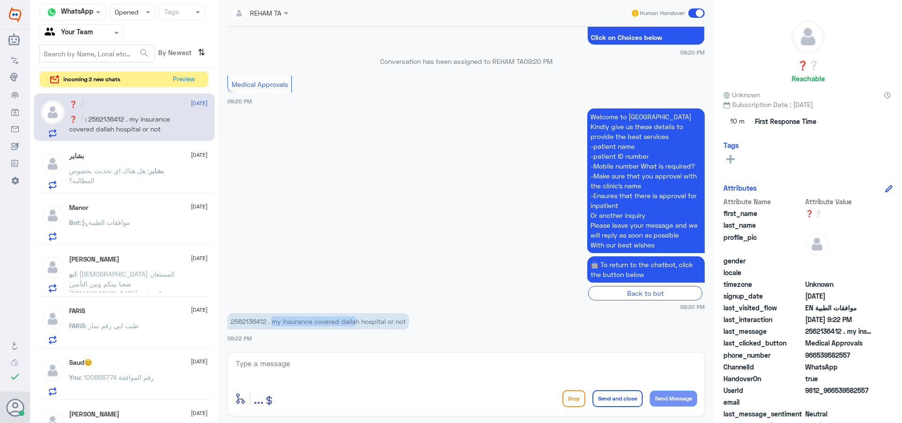
drag, startPoint x: 272, startPoint y: 320, endPoint x: 362, endPoint y: 320, distance: 89.7
click at [361, 320] on p "2562136412 . my insurance covered dallah hospital or not" at bounding box center [318, 321] width 182 height 16
click at [249, 318] on p "2562136412 . my insurance covered dallah hospital or not" at bounding box center [318, 321] width 182 height 16
click at [274, 370] on textarea at bounding box center [466, 368] width 462 height 23
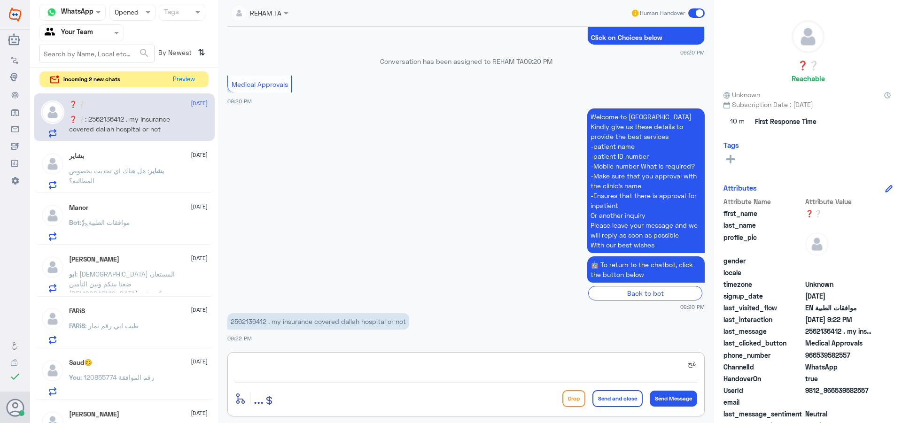
type textarea "غ"
type textarea "your ID?"
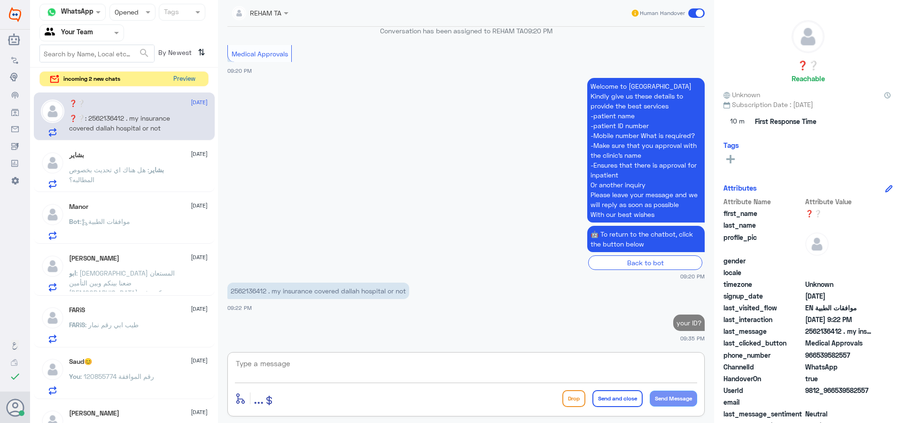
click at [179, 84] on button "Preview" at bounding box center [184, 79] width 29 height 15
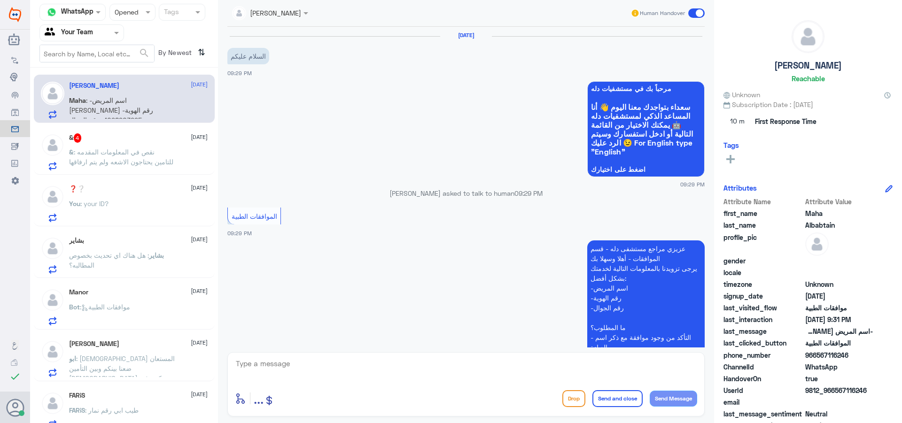
scroll to position [240, 0]
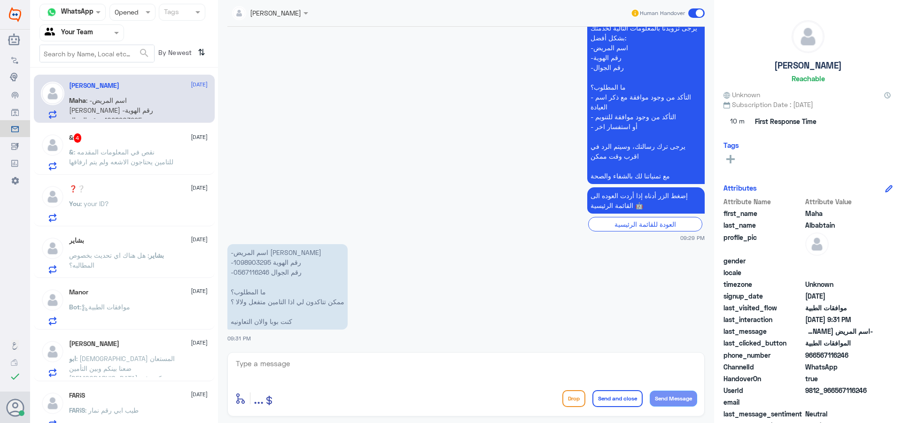
click at [247, 263] on p "-اسم المريض [PERSON_NAME] -رقم الهوية 1098903295 -رقم الجوال 0567116246 ما المط…" at bounding box center [287, 286] width 120 height 85
click at [248, 263] on p "-اسم المريض [PERSON_NAME] -رقم الهوية 1098903295 -رقم الجوال 0567116246 ما المط…" at bounding box center [287, 286] width 120 height 85
click at [363, 373] on textarea at bounding box center [466, 368] width 462 height 23
type textarea "للاسف غير مغطى في دلة النخيل."
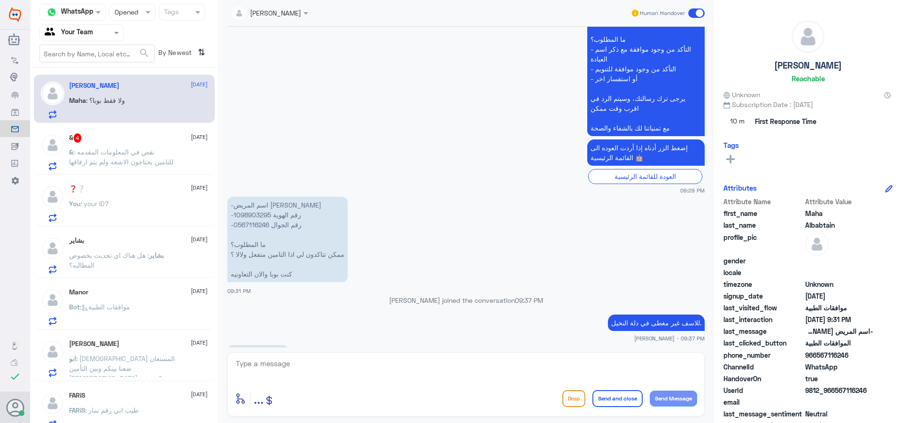
scroll to position [335, 0]
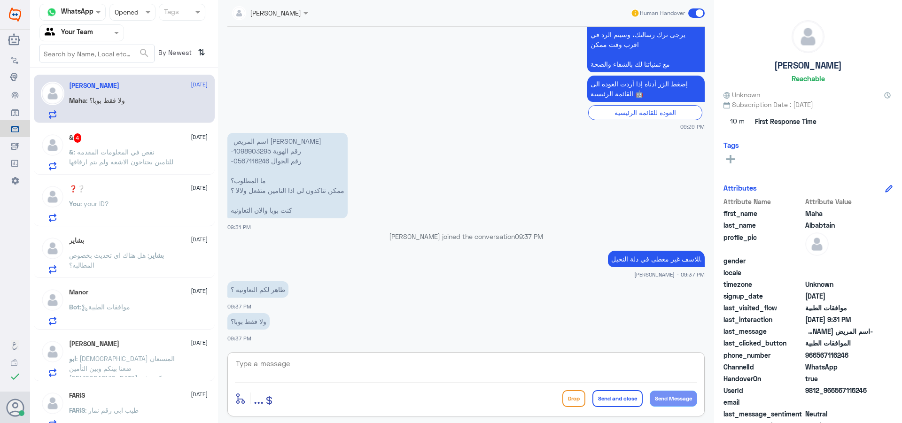
click at [300, 363] on textarea at bounding box center [466, 368] width 462 height 23
click at [284, 356] on div "enter flow name ... Drop Send and close Send Message" at bounding box center [465, 384] width 477 height 64
click at [280, 359] on textarea at bounding box center [466, 368] width 462 height 23
type textarea "فقط بوبا"
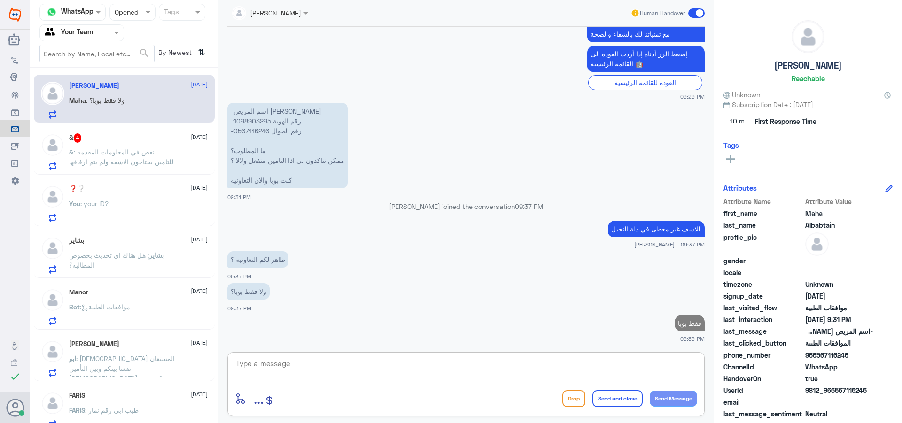
click at [101, 161] on span ": نقص في المعلومات المقدمه للتامين يحتاجون الاشعه ولم يتم ارفاقها" at bounding box center [121, 157] width 104 height 18
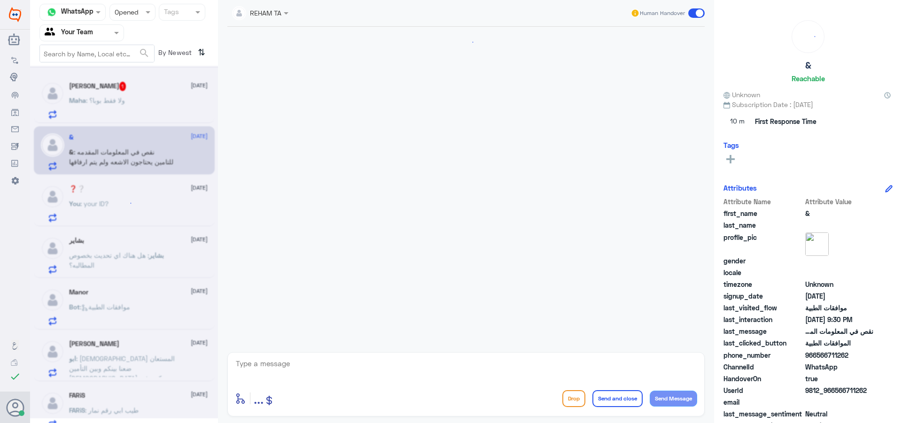
scroll to position [224, 0]
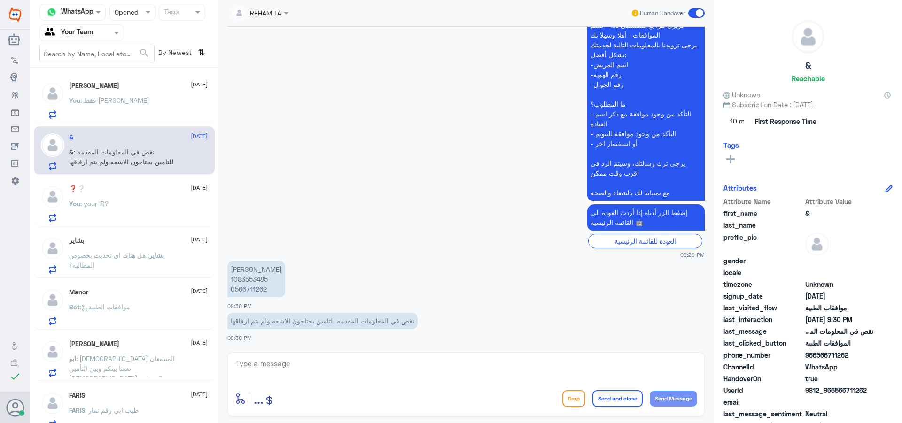
click at [263, 281] on p "[PERSON_NAME] 1083553485 0566711262" at bounding box center [256, 279] width 58 height 36
click at [331, 371] on textarea at bounding box center [466, 368] width 462 height 23
type textarea "زيارتك في دلة النخيل ولا نمار ؟"
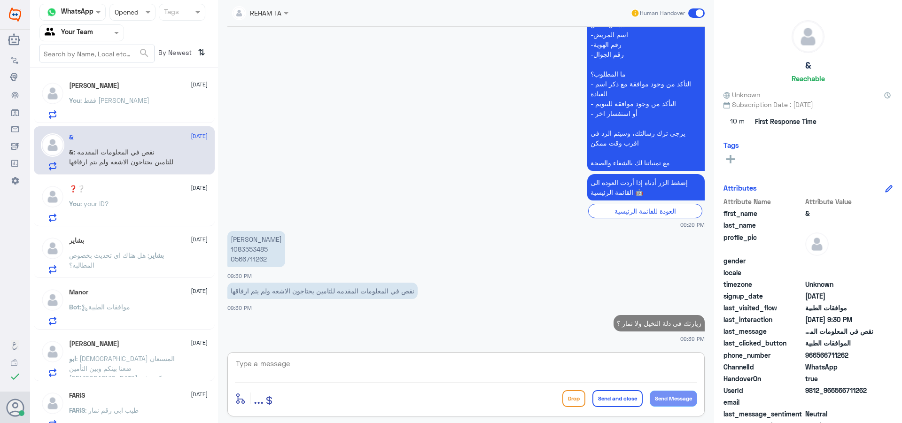
click at [171, 188] on div "❓❔ [DATE]" at bounding box center [138, 189] width 139 height 8
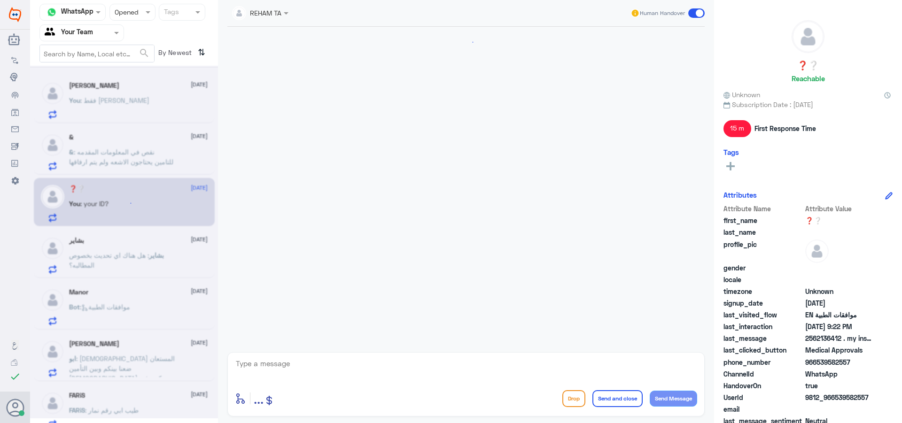
scroll to position [465, 0]
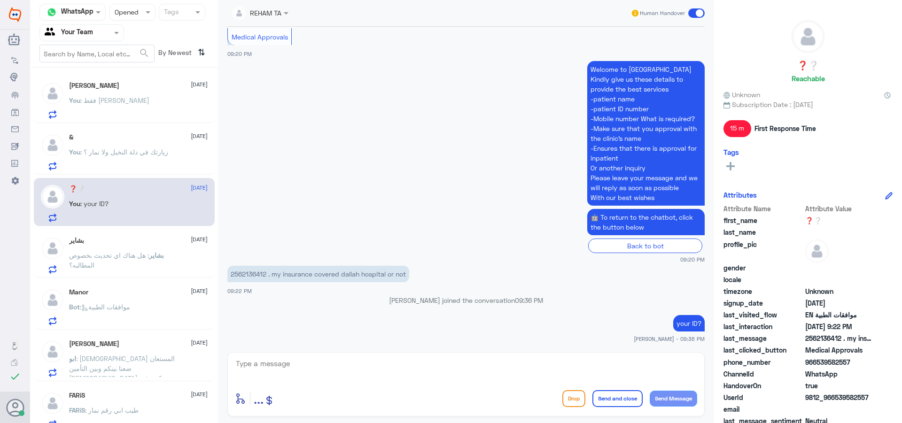
click at [162, 238] on div "بشاير [DATE]" at bounding box center [138, 241] width 139 height 8
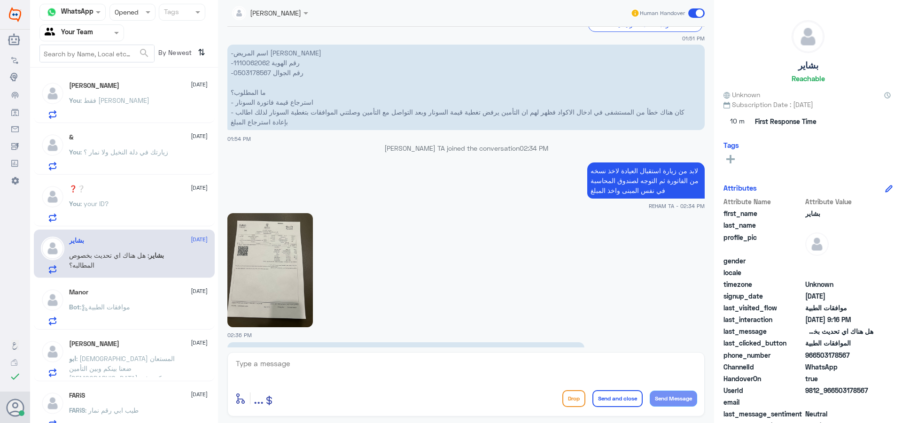
scroll to position [297, 0]
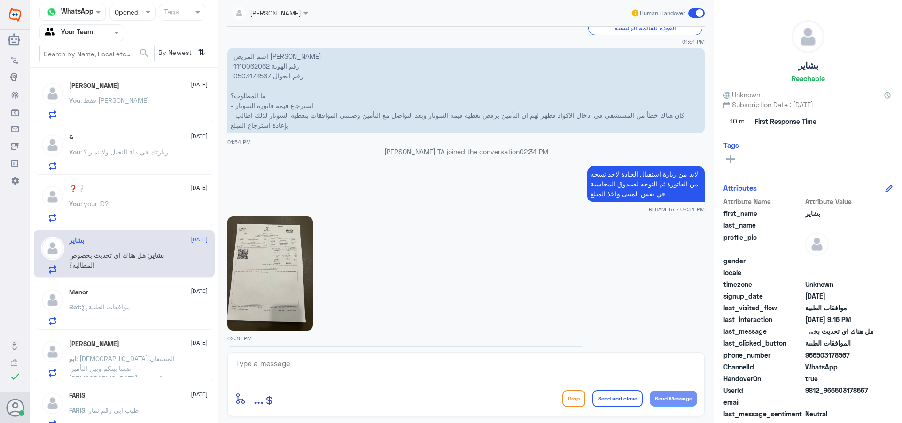
click at [288, 231] on img at bounding box center [269, 274] width 85 height 114
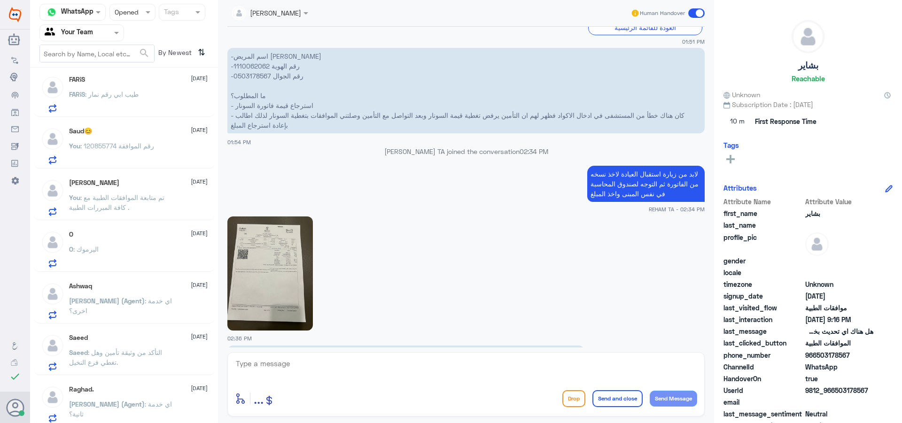
scroll to position [329, 0]
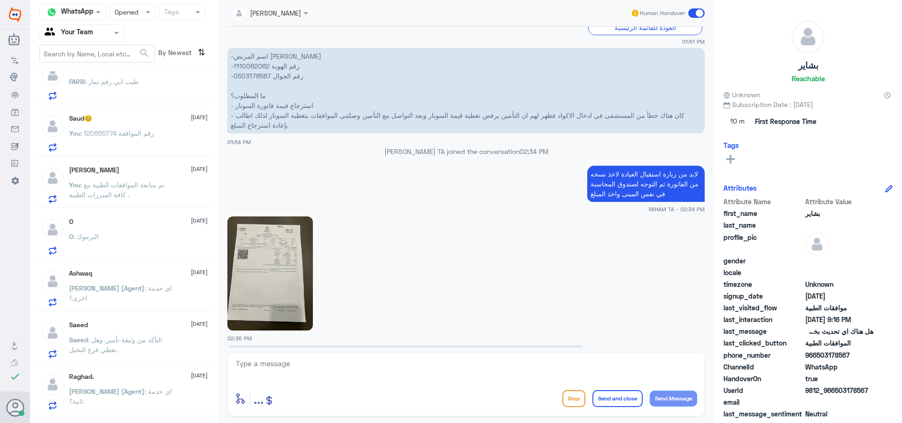
click at [151, 227] on div "O [DATE] O : اليرموك" at bounding box center [138, 236] width 139 height 37
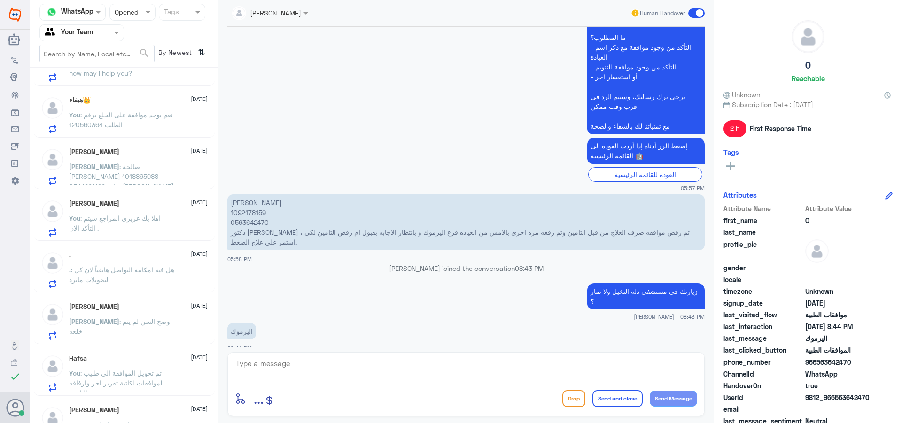
scroll to position [892, 0]
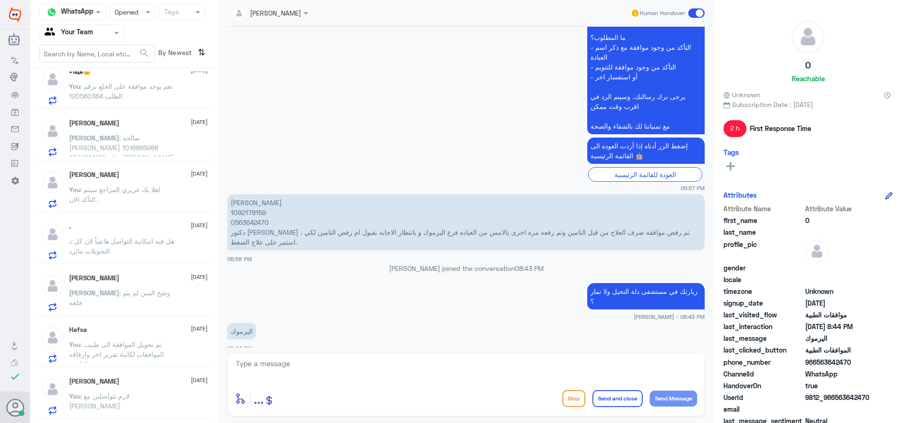
click at [141, 9] on div at bounding box center [132, 12] width 45 height 11
click at [139, 45] on div "Opened" at bounding box center [132, 51] width 46 height 17
drag, startPoint x: 140, startPoint y: 14, endPoint x: 139, endPoint y: 24, distance: 10.0
click at [139, 18] on div "Status × Opened" at bounding box center [132, 12] width 46 height 17
click at [131, 83] on span "Unread" at bounding box center [125, 87] width 22 height 8
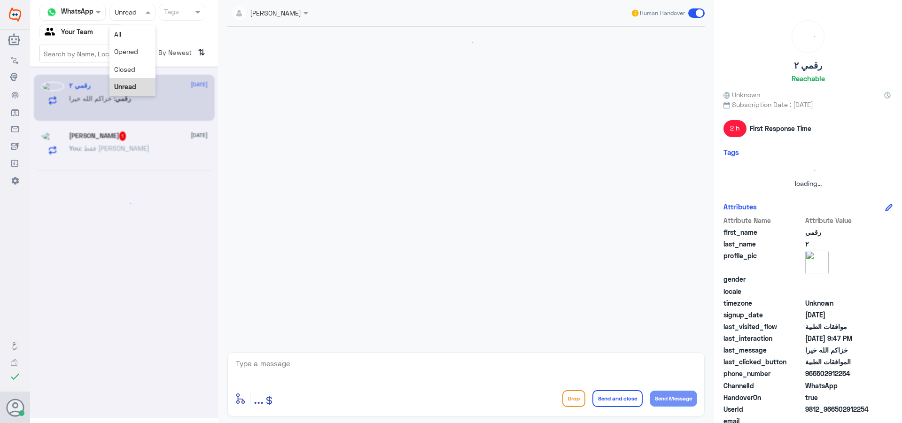
scroll to position [0, 0]
click at [138, 11] on div at bounding box center [132, 12] width 45 height 11
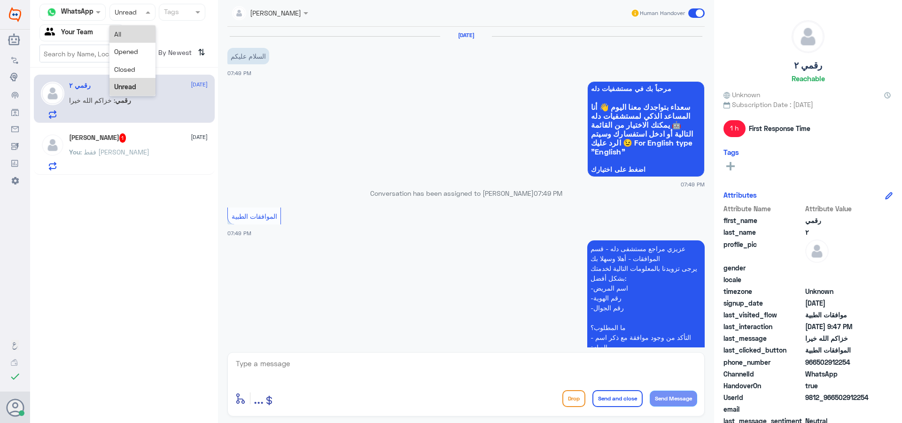
scroll to position [355, 0]
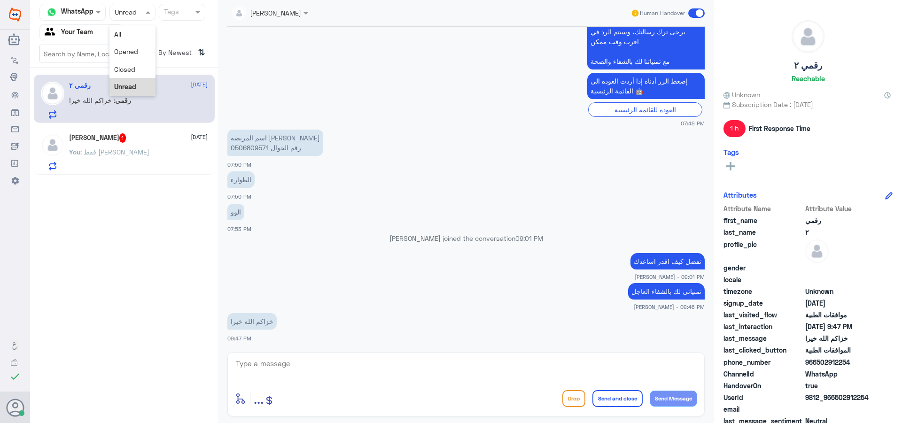
click at [170, 164] on div "You : فقط [PERSON_NAME]" at bounding box center [138, 159] width 139 height 21
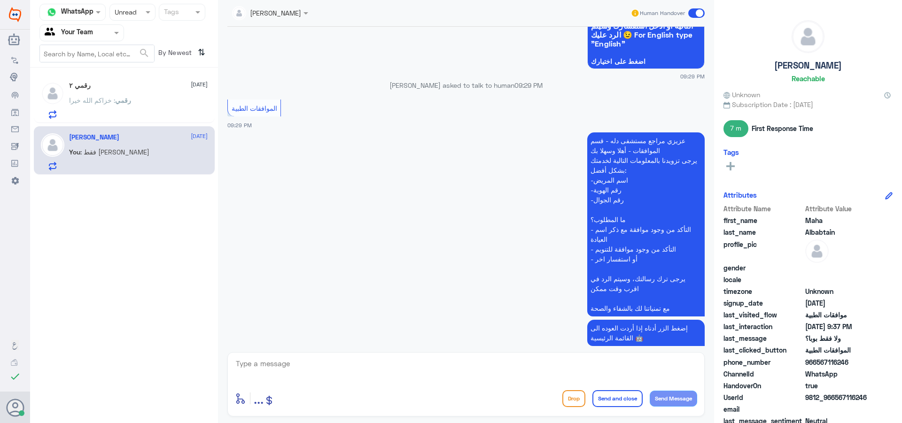
scroll to position [101, 0]
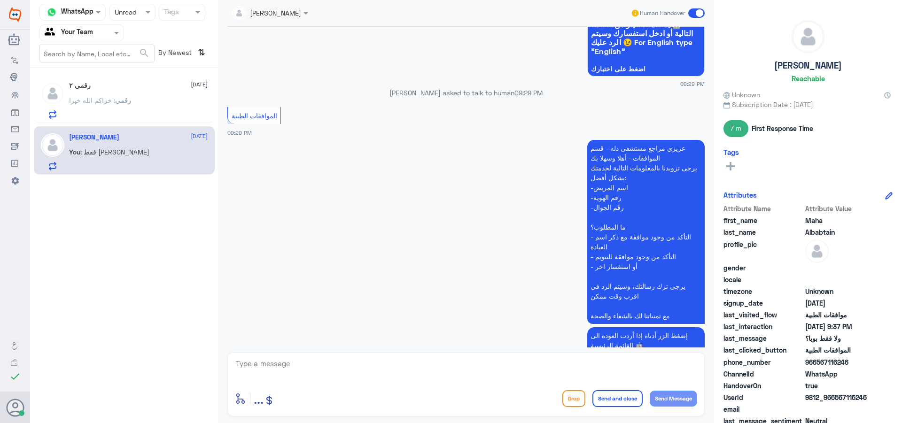
click at [204, 106] on div "رقمي : خزاكم الله خيرا" at bounding box center [138, 108] width 139 height 21
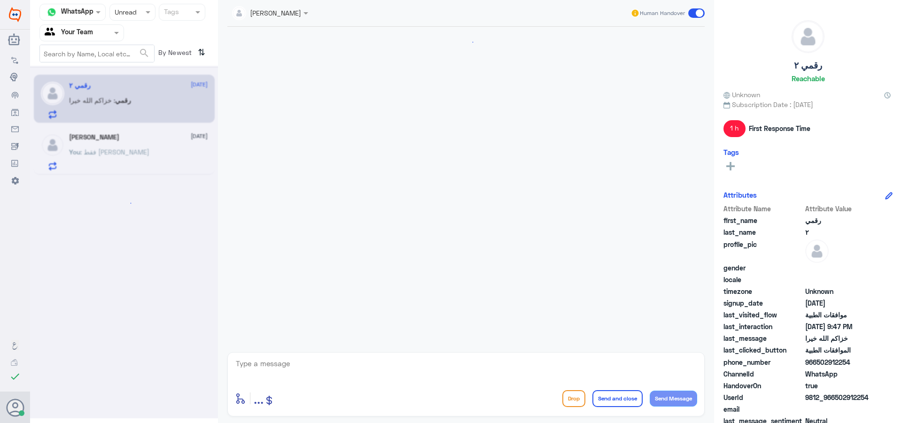
scroll to position [355, 0]
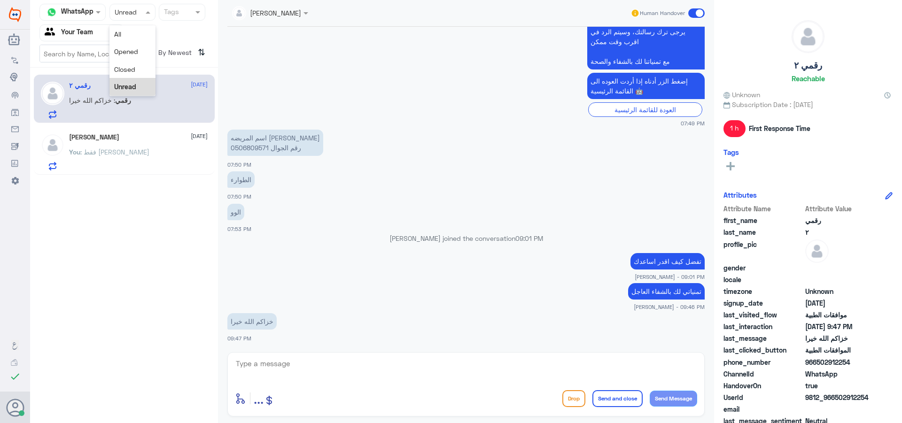
click at [138, 17] on div at bounding box center [132, 12] width 45 height 11
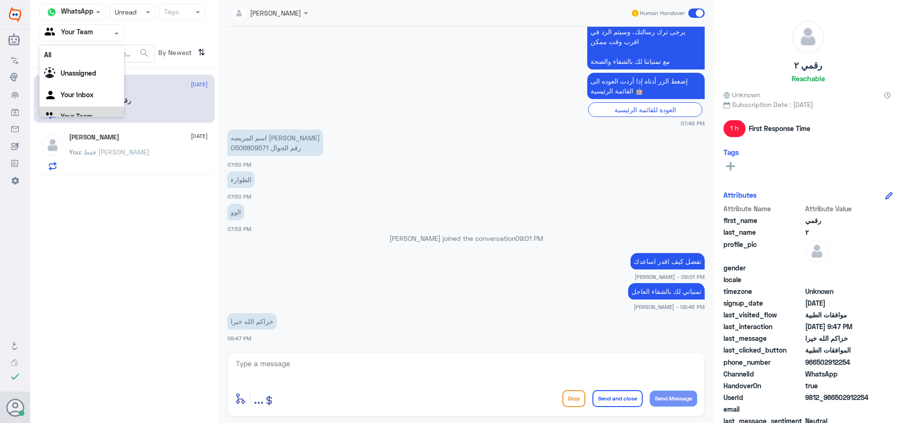
click at [88, 34] on input "text" at bounding box center [71, 32] width 52 height 11
click at [93, 72] on div "Unassigned" at bounding box center [81, 63] width 85 height 22
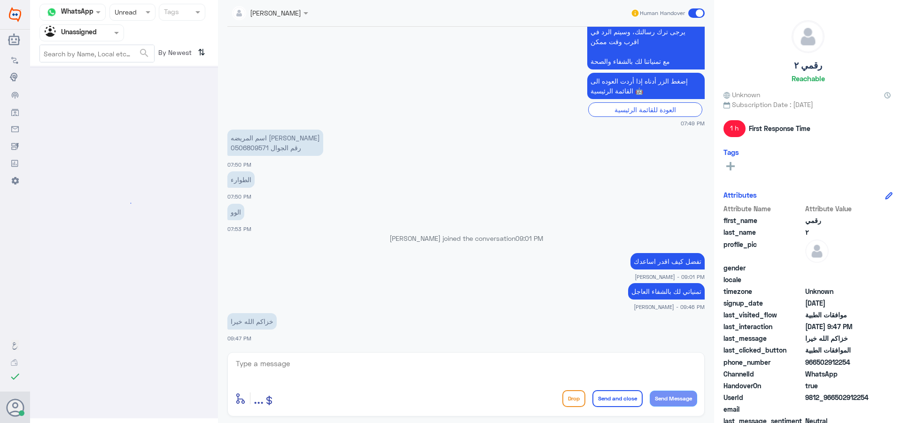
drag, startPoint x: 89, startPoint y: 35, endPoint x: 89, endPoint y: 43, distance: 8.0
click at [89, 40] on div "Agent Filter Unassigned" at bounding box center [81, 32] width 85 height 17
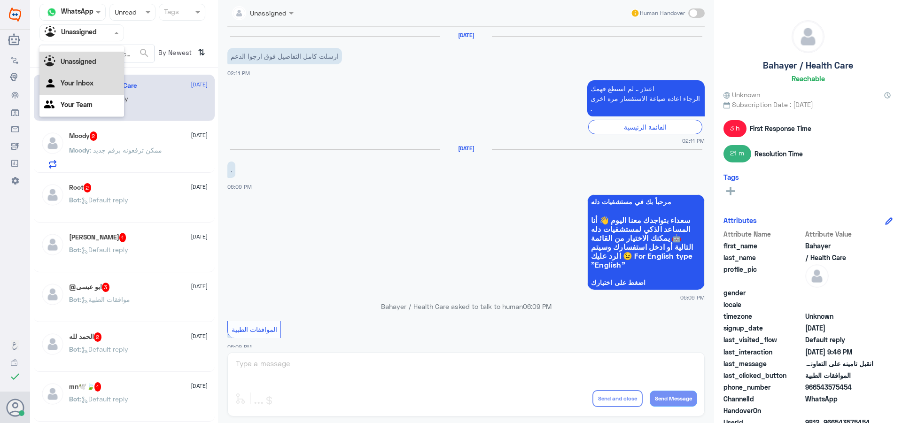
scroll to position [777, 0]
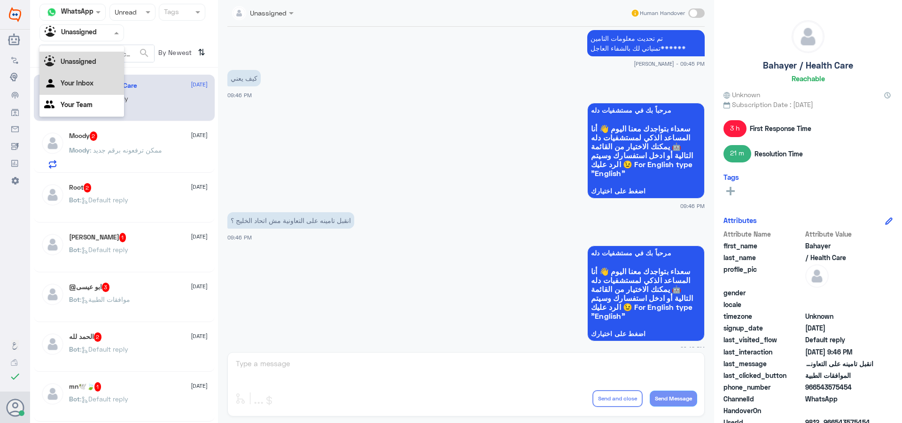
click at [82, 87] on div "Your Inbox" at bounding box center [81, 84] width 85 height 22
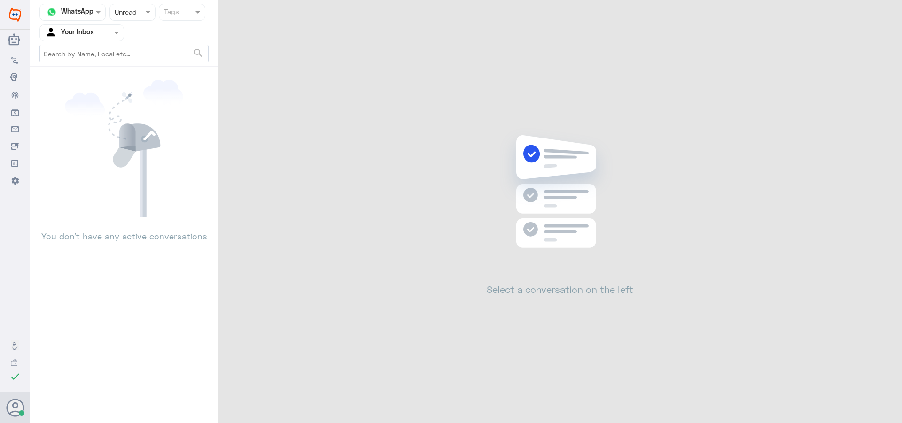
drag, startPoint x: 134, startPoint y: 17, endPoint x: 134, endPoint y: 22, distance: 5.2
click at [134, 17] on div at bounding box center [132, 12] width 45 height 11
click at [131, 47] on span "Opened" at bounding box center [126, 51] width 24 height 8
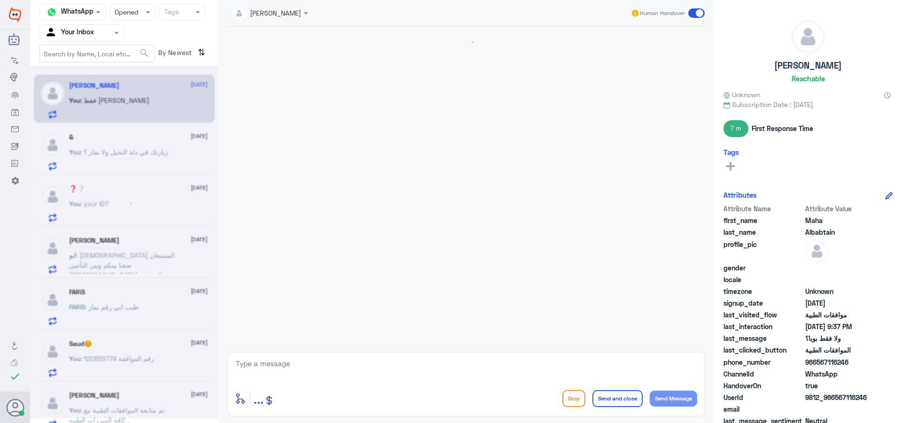
scroll to position [382, 0]
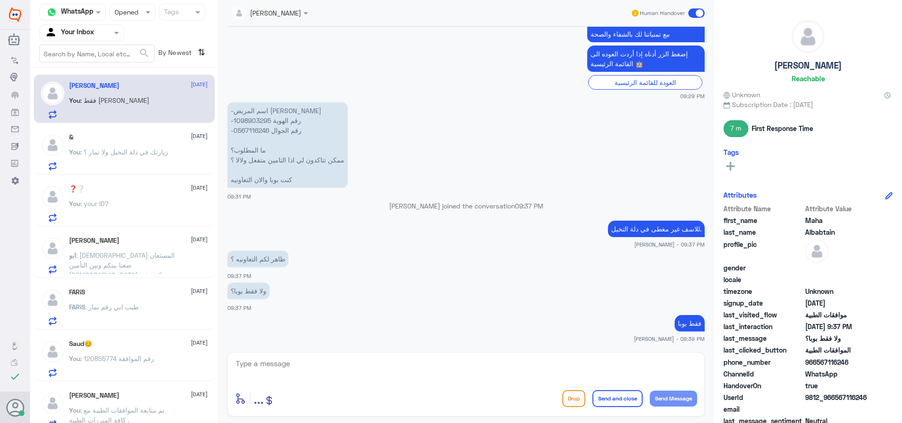
click at [153, 153] on span ": زيارتك في دلة النخيل ولا نمار ؟" at bounding box center [124, 152] width 88 height 8
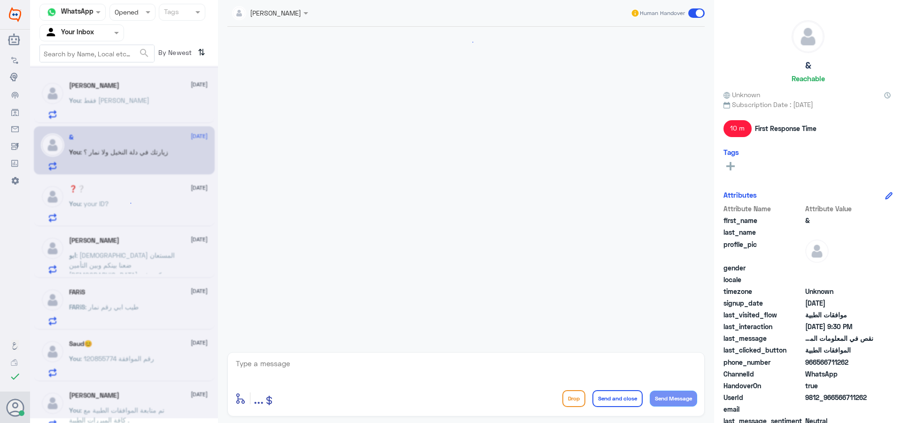
scroll to position [271, 0]
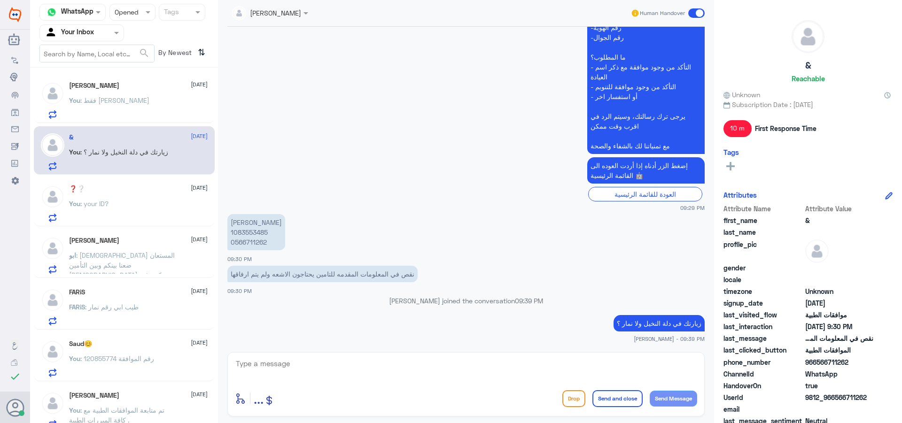
click at [149, 197] on div "❓❔ [DATE] You : your ID?" at bounding box center [138, 203] width 139 height 37
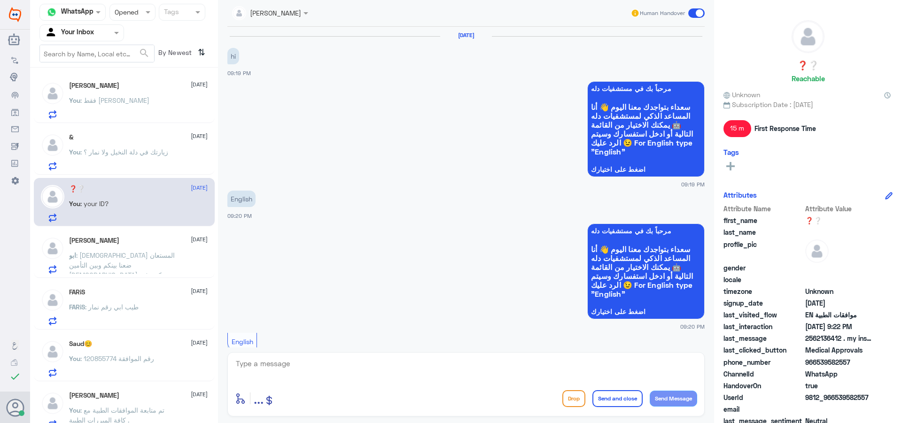
scroll to position [465, 0]
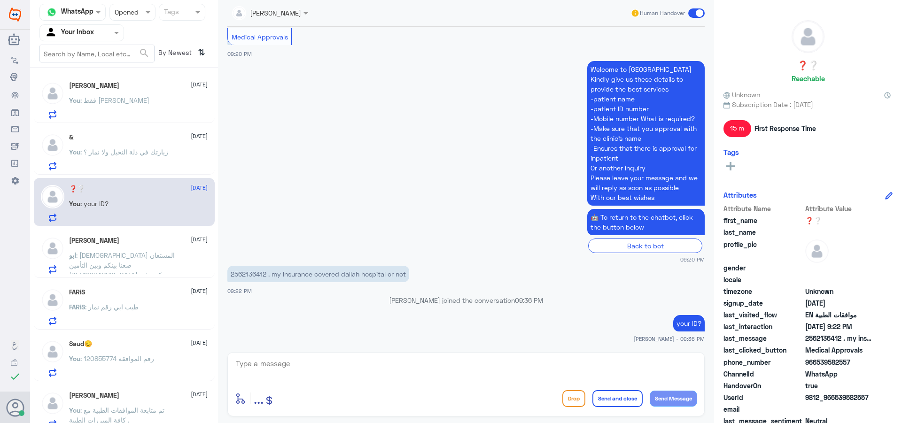
click at [151, 242] on div "ابو نجم [DATE]" at bounding box center [138, 241] width 139 height 8
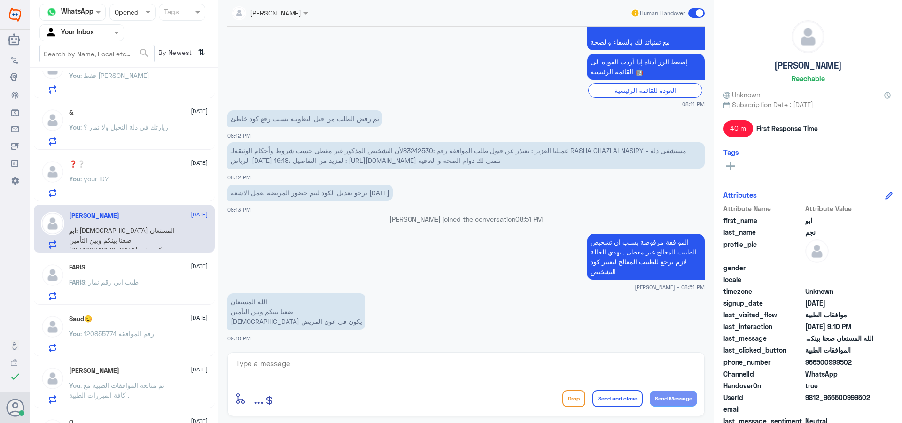
scroll to position [47, 0]
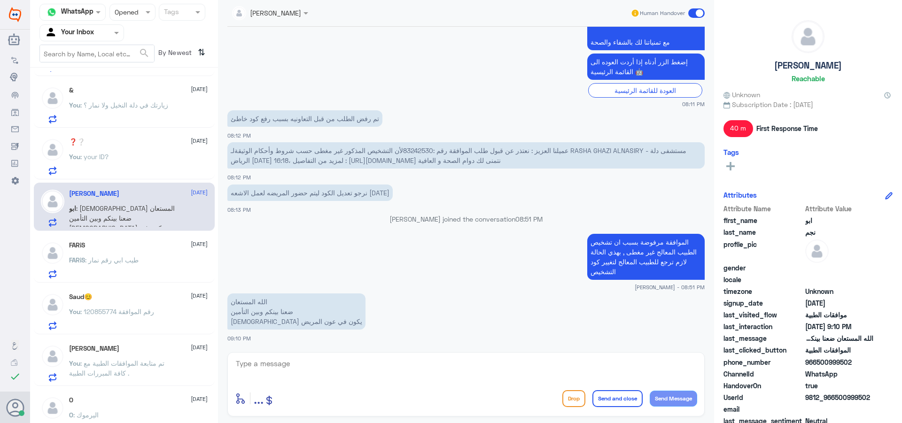
click at [151, 242] on div "FARiS [DATE]" at bounding box center [138, 245] width 139 height 8
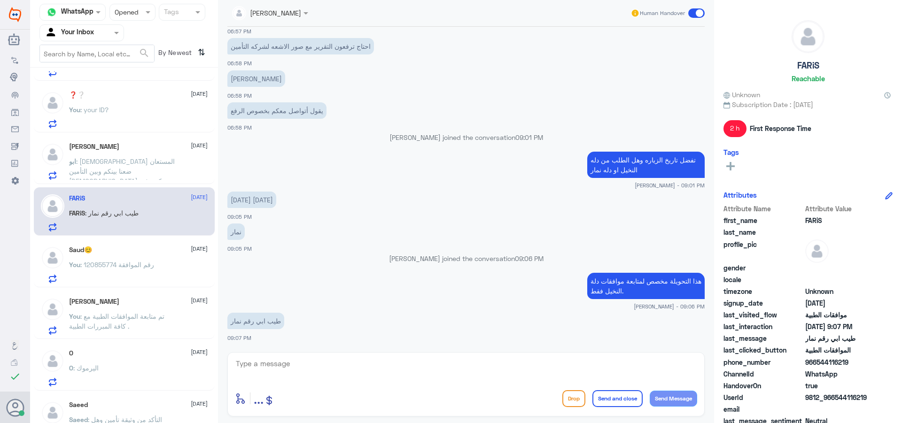
click at [151, 242] on div "Saud😊 [DATE] You : رقم الموافقة 120855774" at bounding box center [124, 263] width 181 height 48
click at [150, 248] on div "Saud😊 [DATE]" at bounding box center [138, 250] width 139 height 8
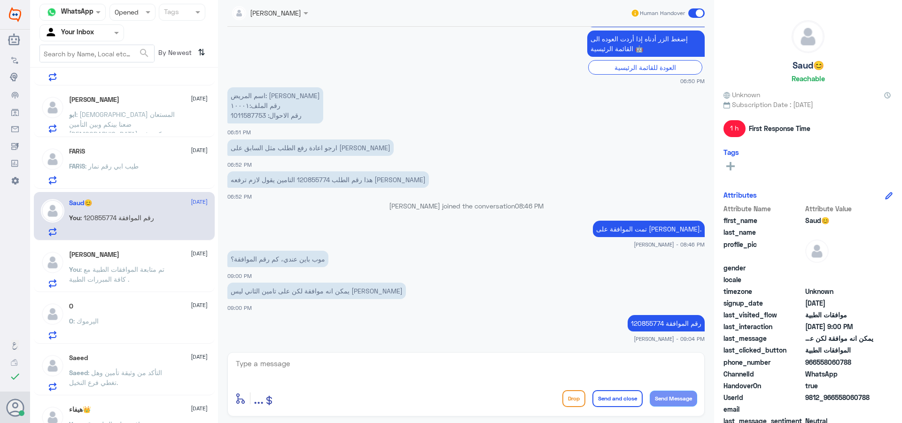
click at [148, 263] on div "[PERSON_NAME] [DATE] You : تم متابعة الموافقات الطبية مع كافة المبررات الطبية ." at bounding box center [138, 269] width 139 height 37
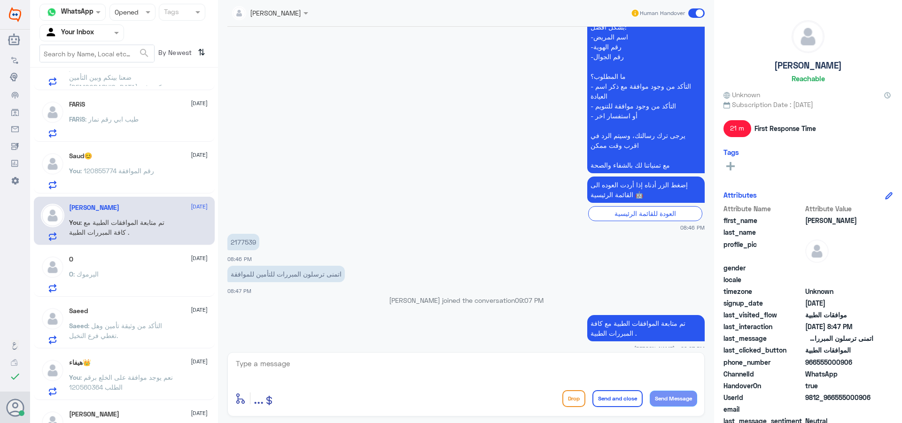
click at [144, 297] on div "[PERSON_NAME] [DATE] You : فقط بوبا & [DATE] You : زيارتك في دلة النخيل ولا نما…" at bounding box center [124, 248] width 188 height 355
click at [142, 286] on div "O : اليرموك" at bounding box center [138, 281] width 139 height 21
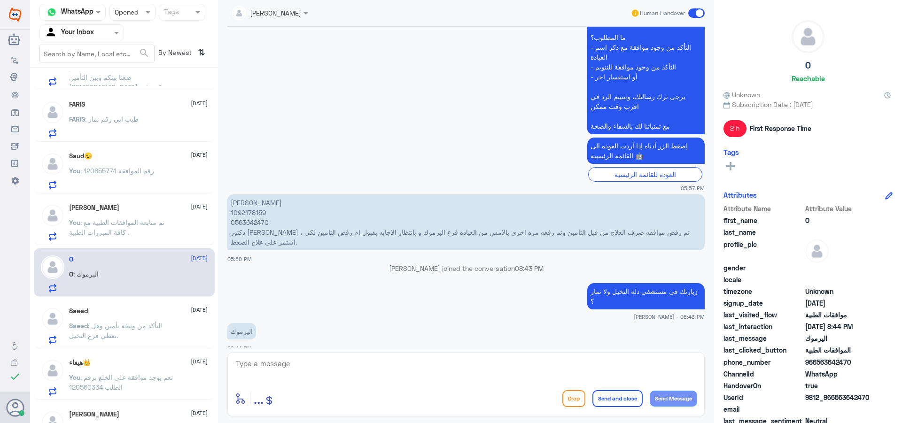
click at [139, 311] on div "Saeed [DATE]" at bounding box center [138, 311] width 139 height 8
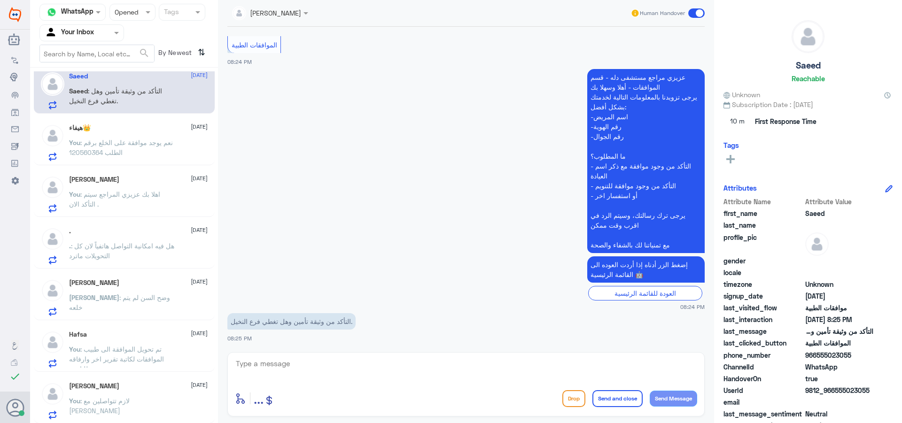
click at [128, 153] on span ": نعم يوجد موافقة على الخلع برقم الطلب 120560364" at bounding box center [121, 148] width 104 height 18
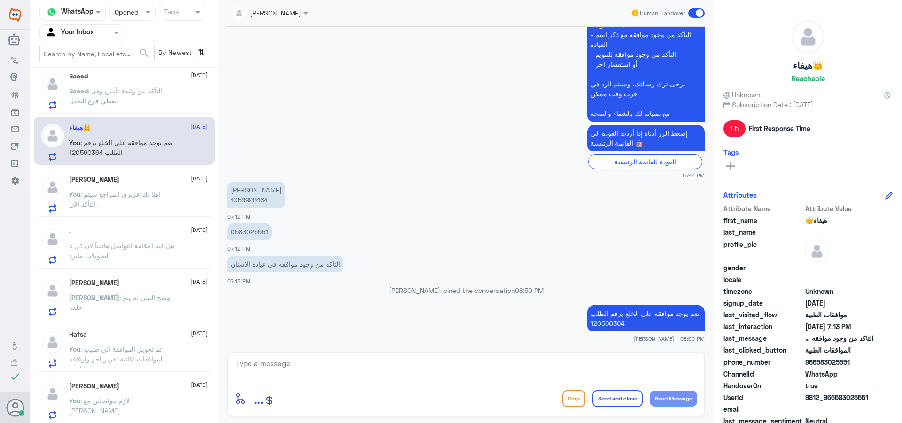
click at [119, 178] on h5 "[PERSON_NAME]" at bounding box center [94, 180] width 50 height 8
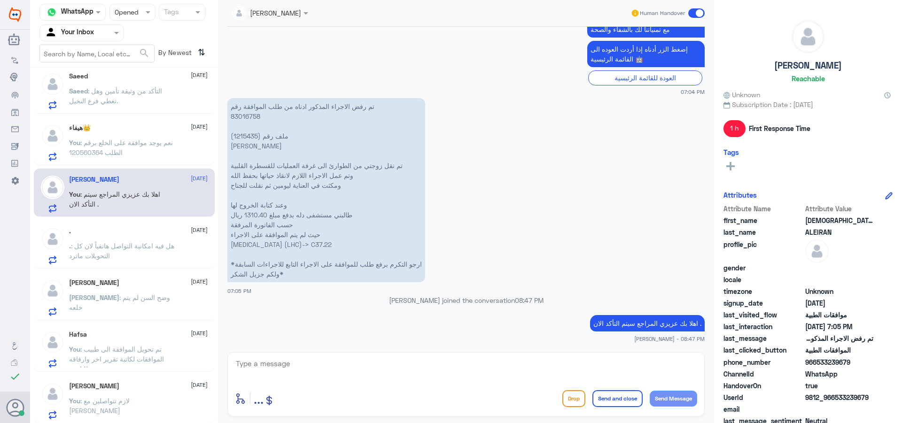
drag, startPoint x: 233, startPoint y: 361, endPoint x: 244, endPoint y: 362, distance: 10.8
click at [236, 359] on div "enter flow name ... Drop Send and close Send Message" at bounding box center [465, 384] width 477 height 64
drag, startPoint x: 249, startPoint y: 365, endPoint x: 255, endPoint y: 368, distance: 6.5
click at [252, 367] on textarea at bounding box center [466, 368] width 462 height 23
paste textarea "الطلب فيما يخص الكود مرفوع تحت رقم الموافقة 83016758"
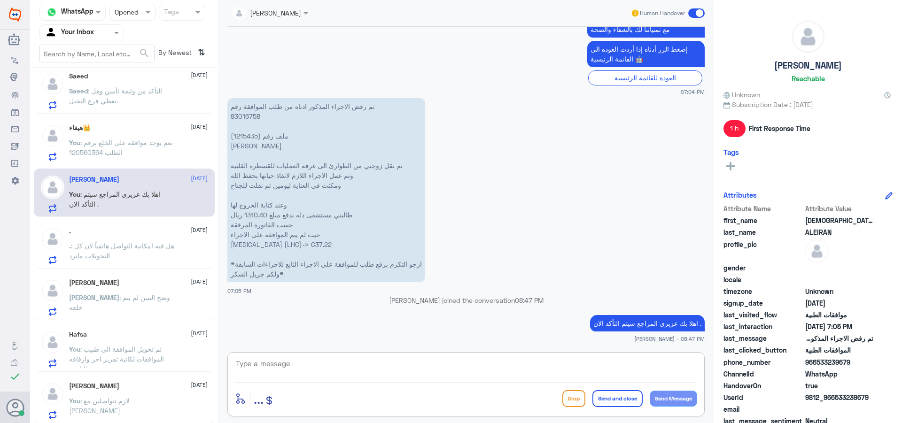
type textarea "الطلب فيما يخص الكود مرفوع تحت رقم الموافقة 83016758"
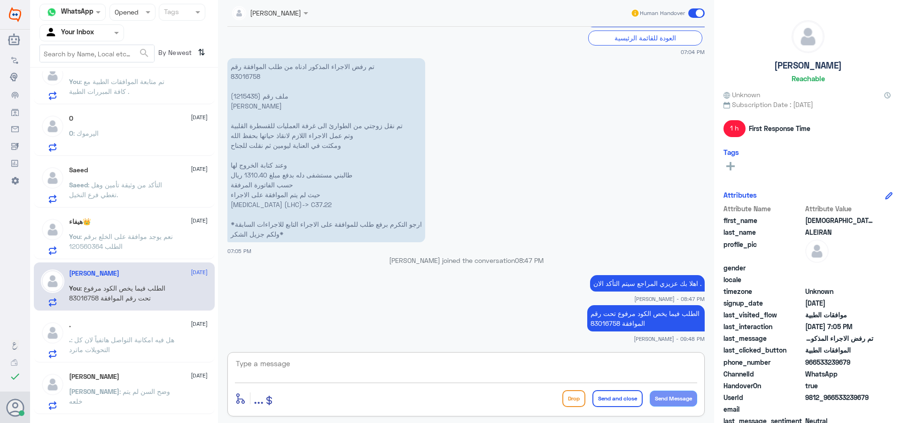
click at [149, 147] on div "O : اليرموك" at bounding box center [138, 141] width 139 height 21
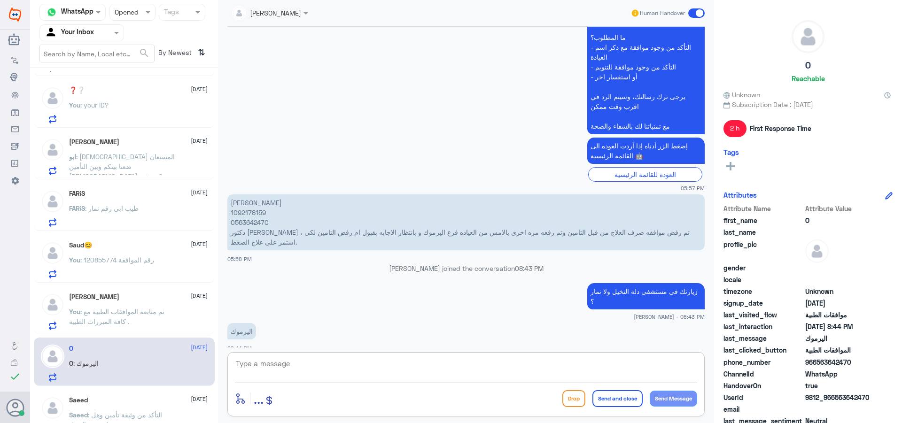
click at [367, 368] on textarea at bounding box center [466, 368] width 462 height 23
type textarea "هذة التحويلة مخصصة لمتابعة الموافقات الطبية لدى مستشفى النخيل فقط."
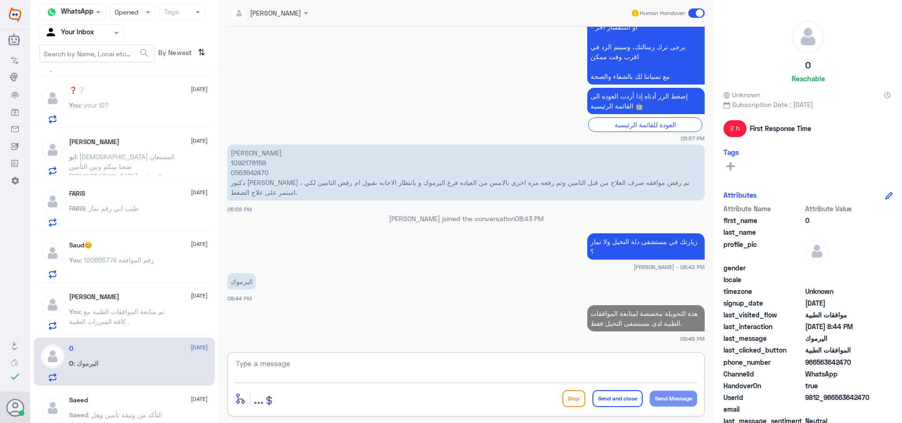
scroll to position [5, 0]
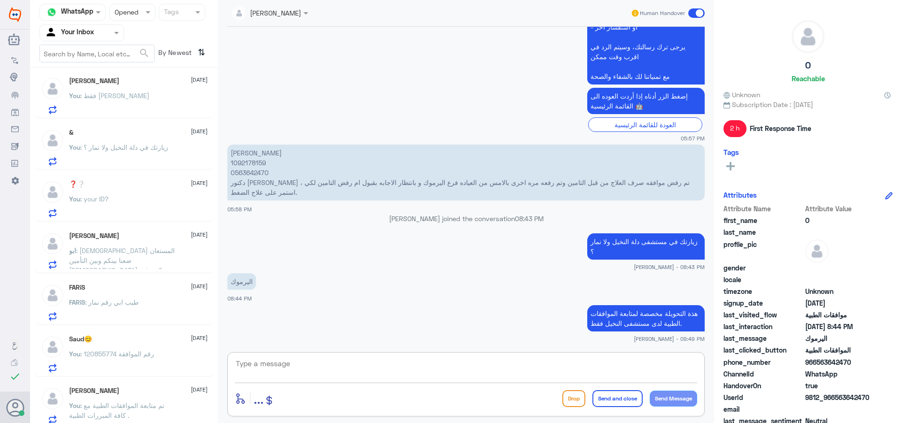
click at [603, 310] on p "هذة التحويلة مخصصة لمتابعة الموافقات الطبية لدى مستشفى النخيل فقط." at bounding box center [645, 318] width 117 height 26
click at [167, 307] on div "FARiS : طيب ابي رقم نمار" at bounding box center [138, 310] width 139 height 21
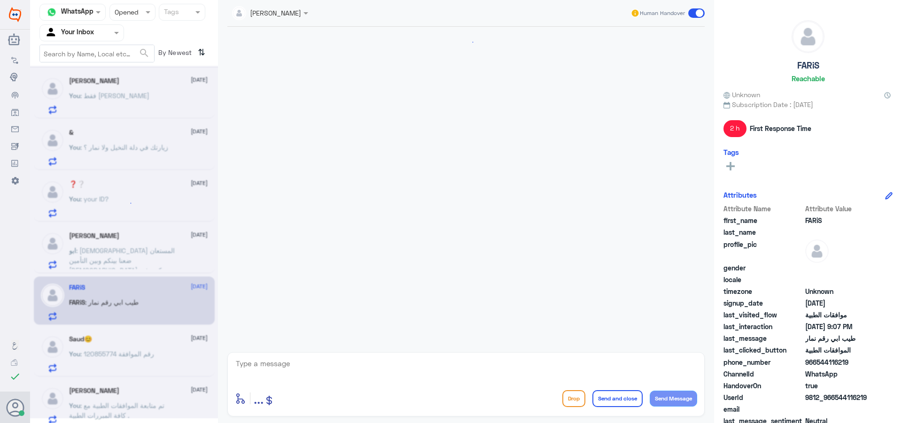
scroll to position [498, 0]
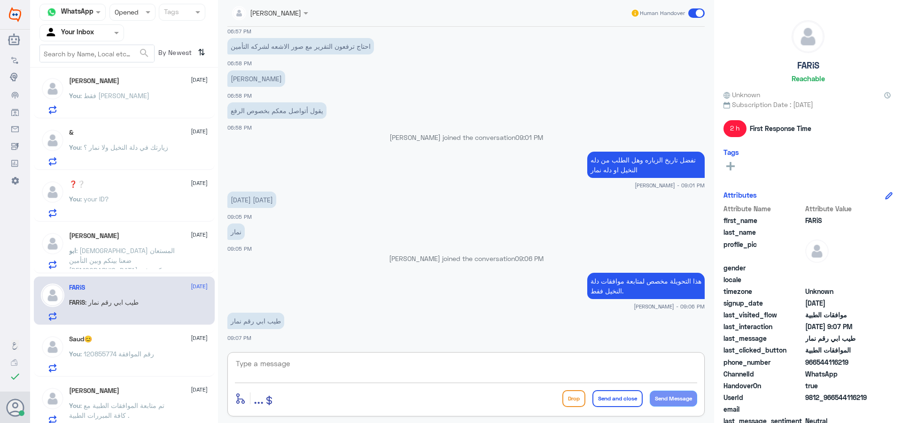
click at [314, 370] on textarea at bounding box center [466, 368] width 462 height 23
type textarea "نفس الرقم تختار تحويلة نمار"
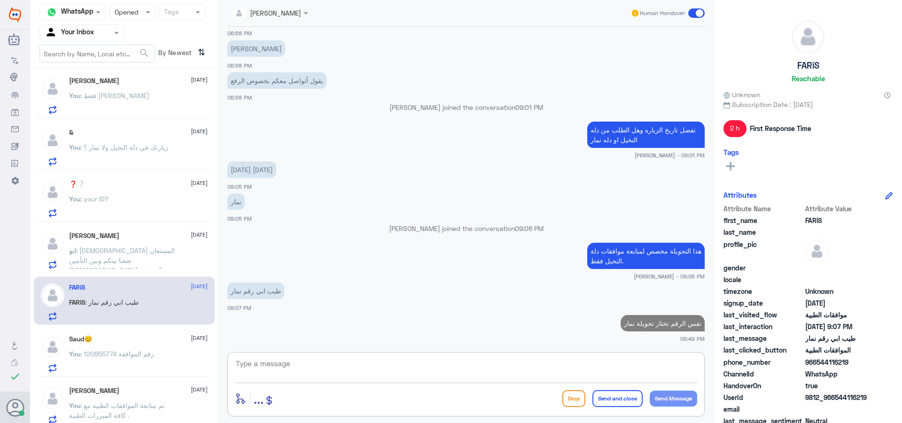
paste textarea "هذة التحويلة مخصصة لمتابعة الموافقات الطبية لدى مستشفى النخيل فقط."
type textarea "هذة التحويلة مخصصة لمتابعة الموافقات الطبية لدى مستشفى النخيل فقط."
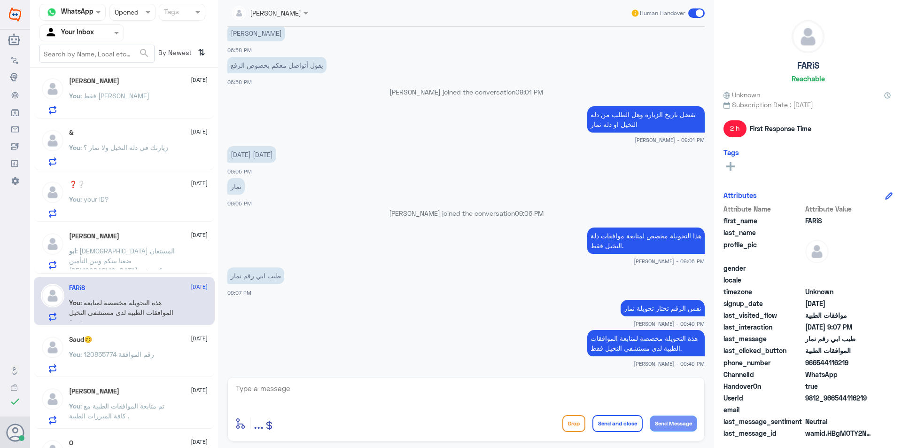
scroll to position [554, 0]
click at [143, 212] on div "You : your ID?" at bounding box center [138, 206] width 139 height 21
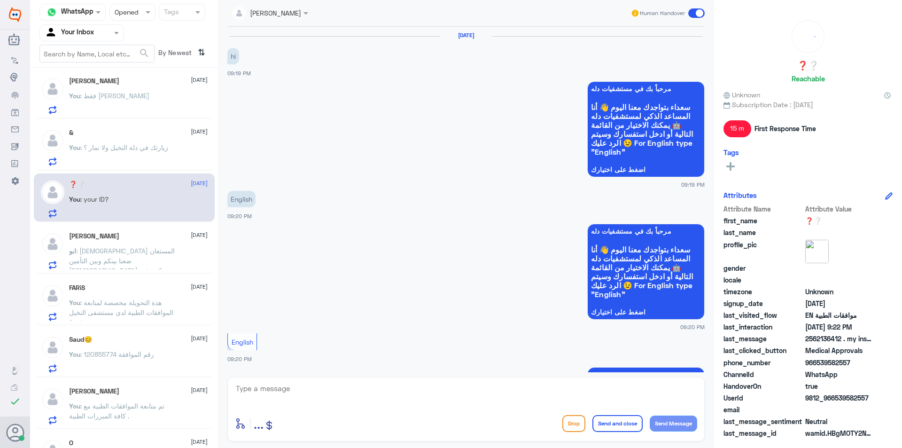
scroll to position [441, 0]
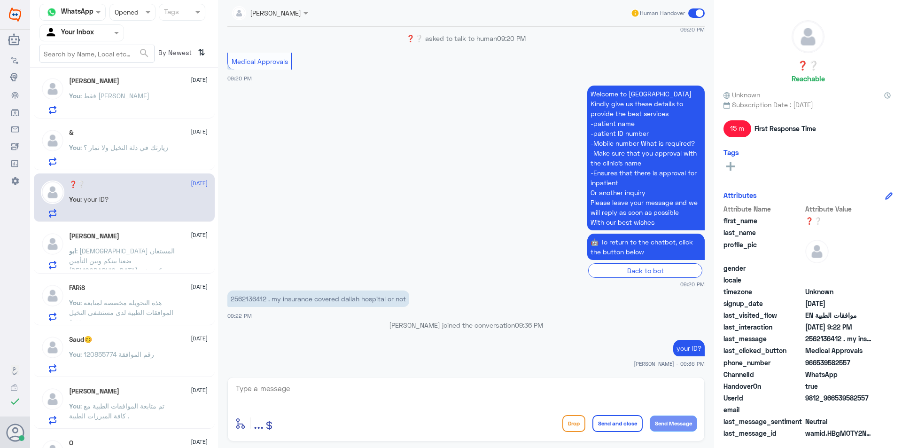
click at [142, 148] on span ": زيارتك في دلة النخيل ولا نمار ؟" at bounding box center [124, 147] width 88 height 8
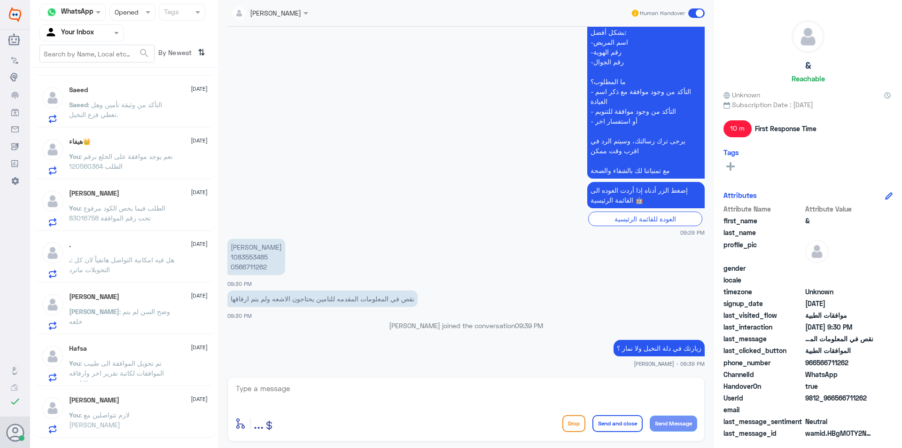
scroll to position [503, 0]
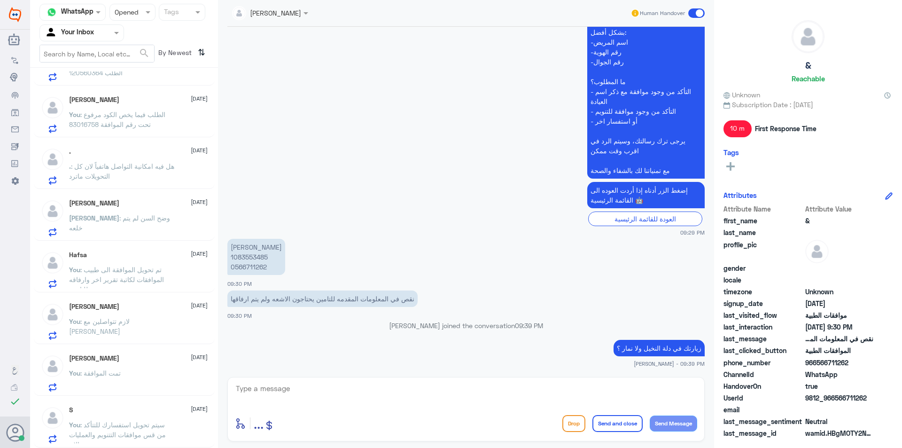
click at [133, 16] on div at bounding box center [132, 12] width 45 height 11
click at [134, 80] on div "Unread" at bounding box center [132, 86] width 46 height 17
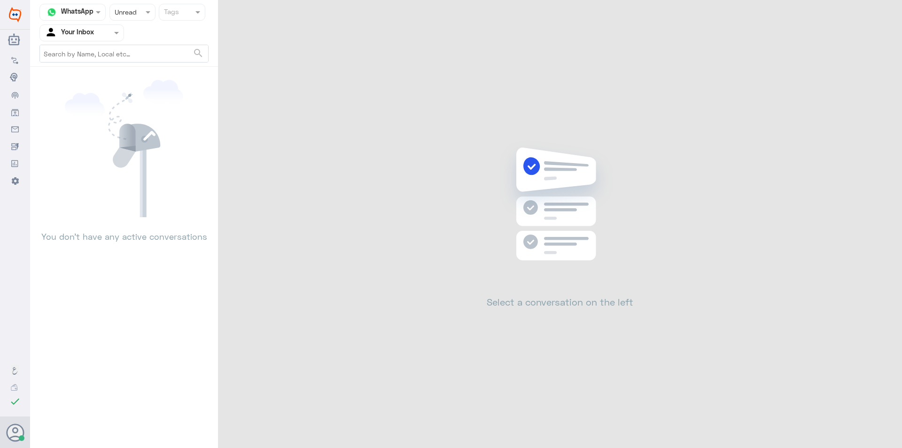
click at [100, 36] on div at bounding box center [82, 32] width 84 height 11
click at [84, 99] on div "Your Team" at bounding box center [81, 106] width 85 height 22
click at [126, 19] on div "Status × Unread" at bounding box center [132, 12] width 46 height 17
click at [85, 35] on input "text" at bounding box center [71, 32] width 52 height 11
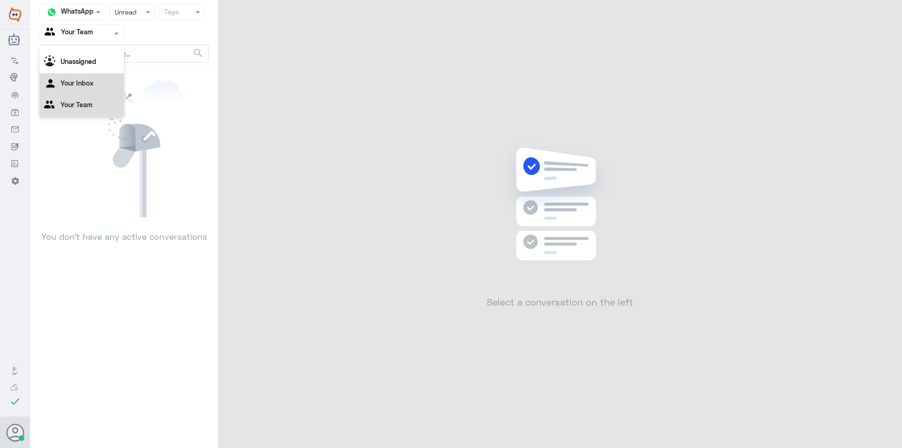
click at [79, 84] on Inbox "Your Inbox" at bounding box center [77, 83] width 33 height 8
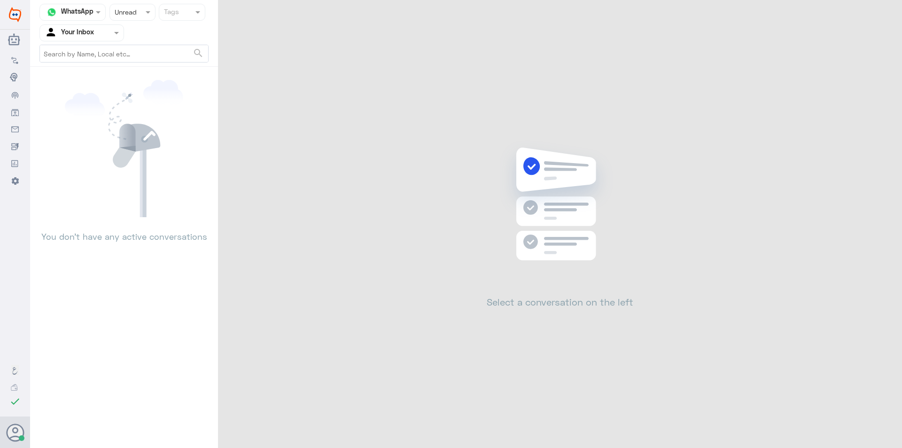
click at [125, 8] on input "text" at bounding box center [123, 12] width 17 height 11
click at [131, 51] on span "Opened" at bounding box center [126, 51] width 24 height 8
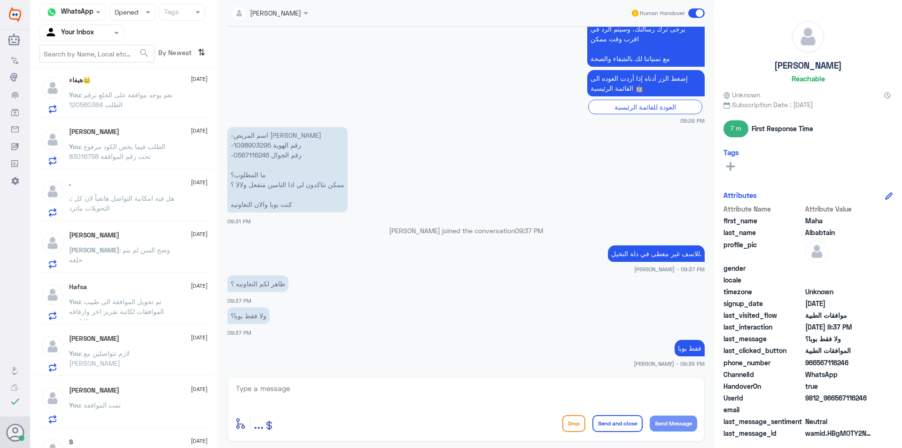
scroll to position [503, 0]
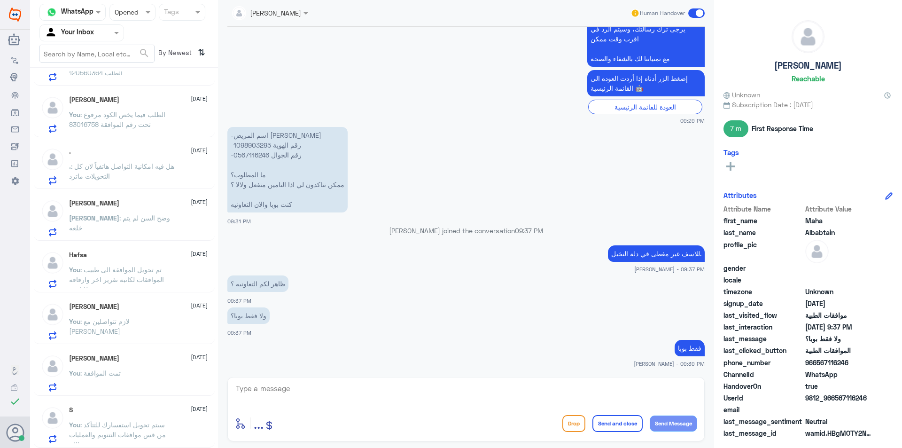
click at [166, 422] on p "You : سيتم تحويل استفسارك للتتأكد من قس موافقات التتنويم والعمليات الان ." at bounding box center [122, 430] width 106 height 23
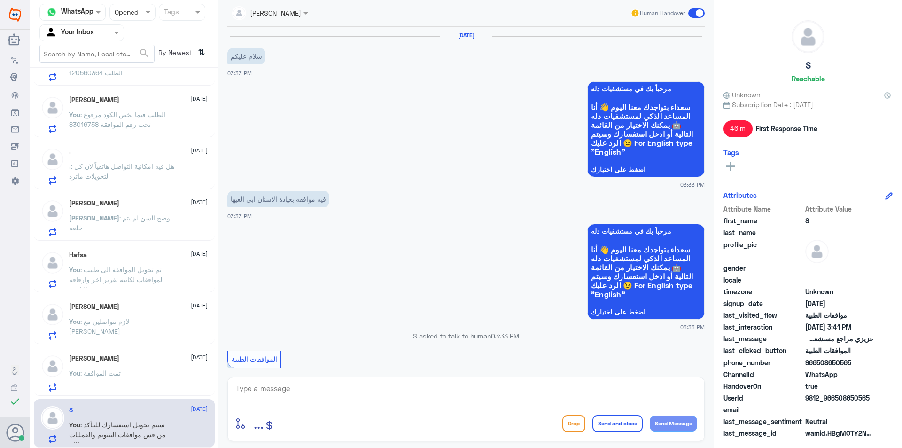
scroll to position [475, 0]
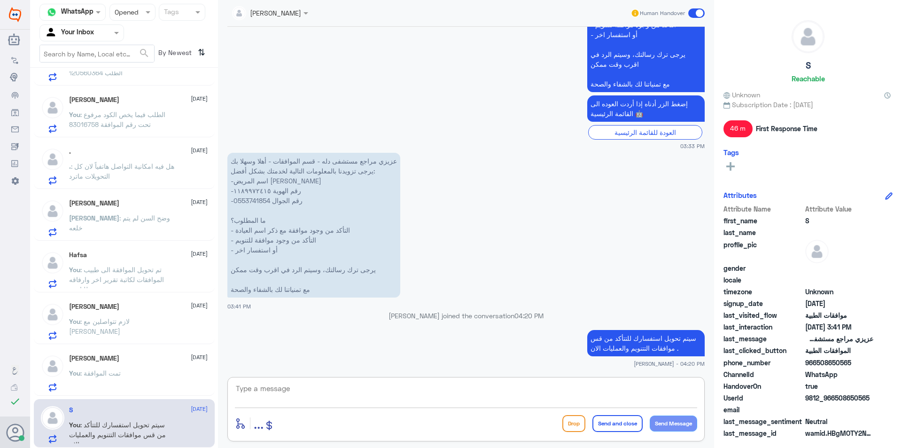
click at [320, 386] on textarea at bounding box center [466, 393] width 462 height 23
type textarea "اي خدمة اخرى ؟"
drag, startPoint x: 642, startPoint y: 388, endPoint x: 729, endPoint y: 380, distance: 87.2
click at [729, 380] on div "Channel WhatsApp Status × Opened Tags Agent Filter Your Inbox search By Newest …" at bounding box center [466, 225] width 872 height 450
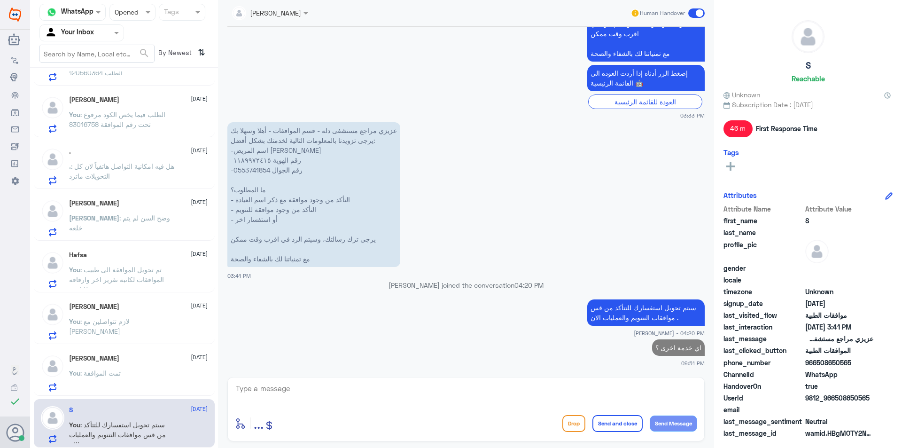
click at [175, 366] on div "[PERSON_NAME] [DATE] You : تمت الموافقة" at bounding box center [138, 372] width 139 height 37
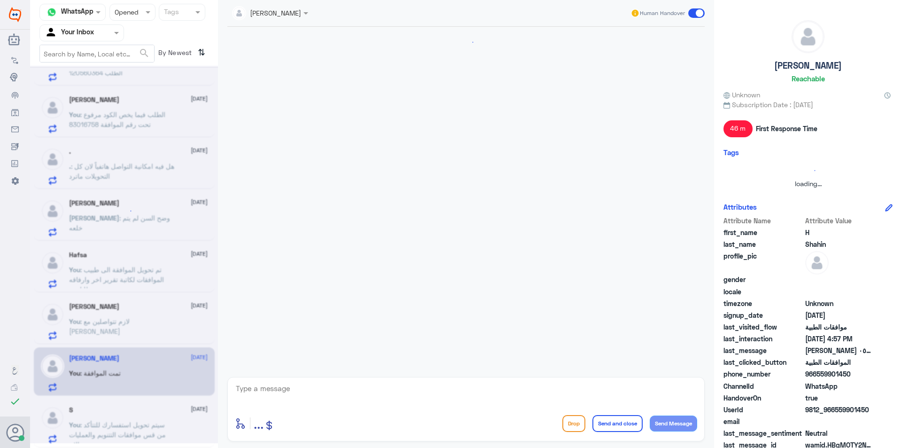
click at [302, 394] on textarea at bounding box center [466, 393] width 462 height 23
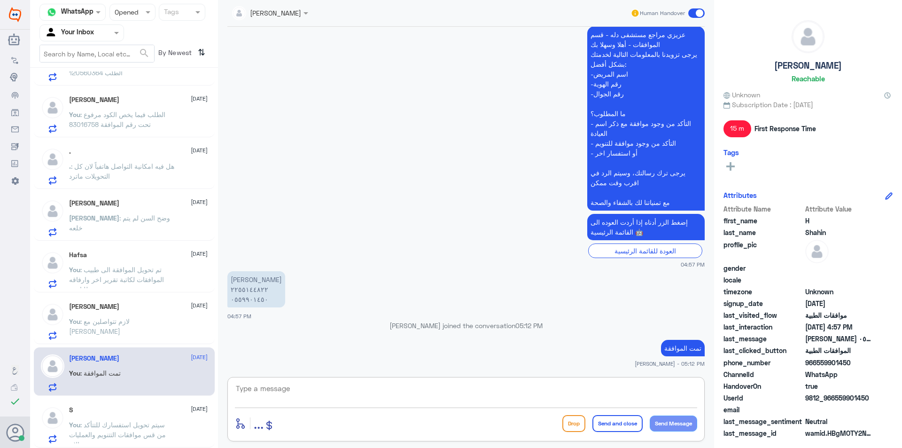
paste textarea "اي خدمة اخرى ؟"
type textarea "اي خدمة اخرى ؟"
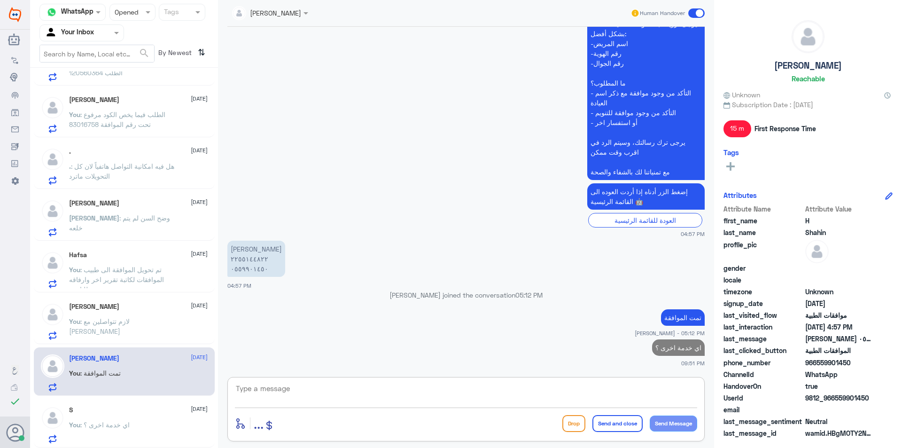
click at [598, 173] on p "عزيزي مراجع مستشفى دله - قسم الموافقات - أهلا وسهلا بك يرجى تزويدنا بالمعلومات …" at bounding box center [645, 88] width 117 height 184
click at [630, 387] on textarea at bounding box center [466, 393] width 462 height 23
paste textarea "مع تمنياتنا لك بالشفاء والصحة"
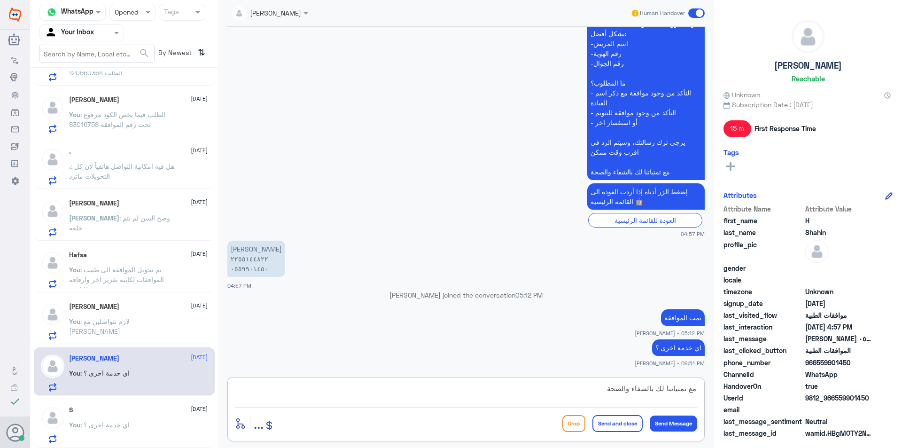
scroll to position [8, 0]
type textarea "مع تمنياتنا لك بالشفاء والصحة"
click at [629, 423] on button "Send and close" at bounding box center [617, 423] width 50 height 17
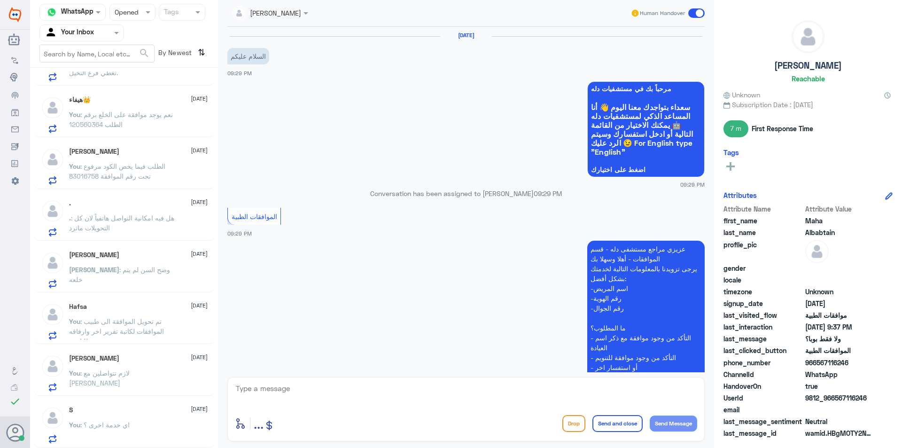
scroll to position [358, 0]
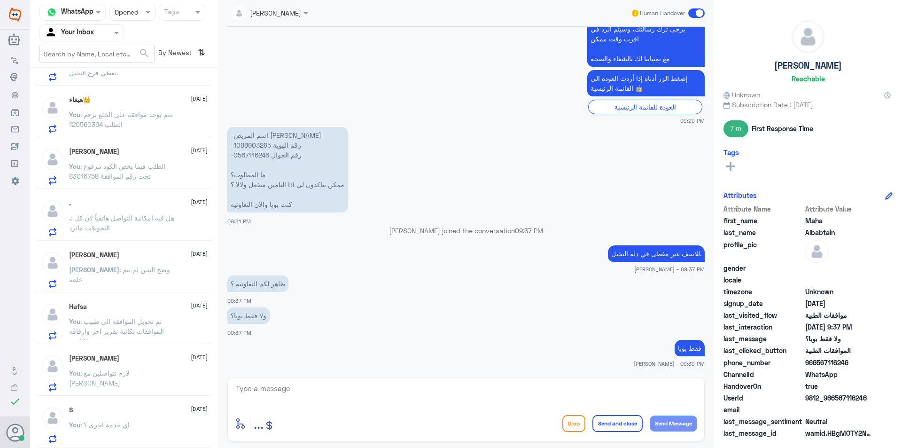
click at [155, 376] on div "You : لازم تتواصلين مع [PERSON_NAME]" at bounding box center [138, 380] width 139 height 21
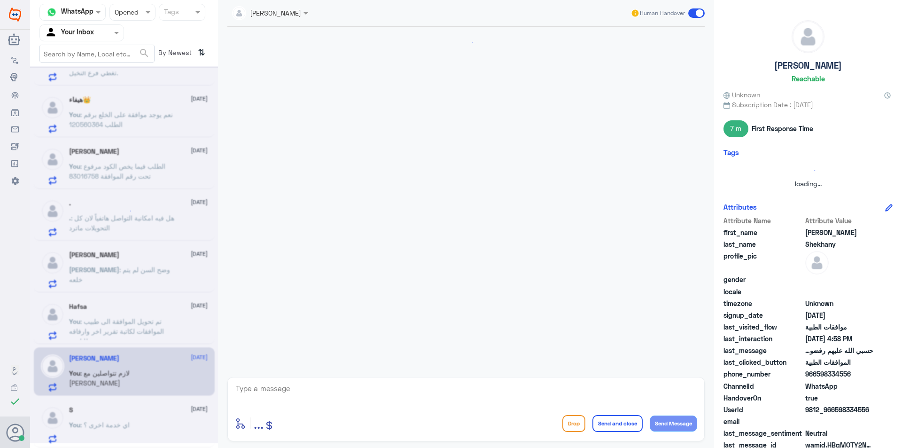
scroll to position [442, 0]
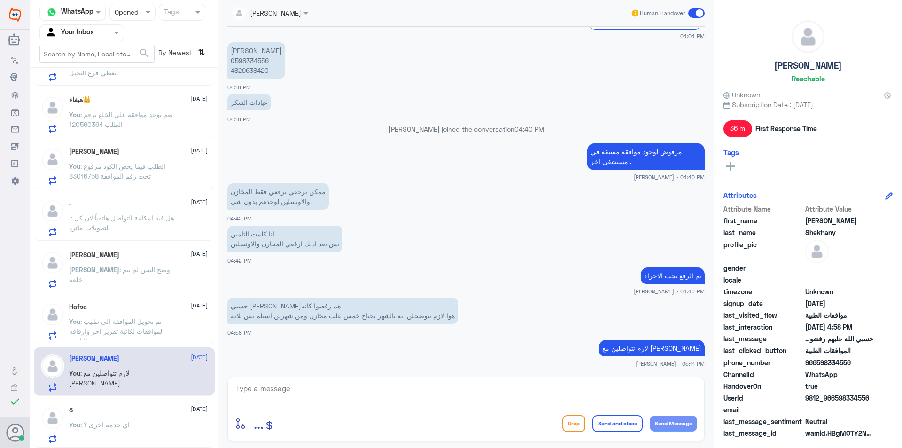
click at [295, 386] on textarea at bounding box center [466, 393] width 462 height 23
paste textarea "اي خدمة اخرى ؟"
type textarea "اي خدمة اخرى ؟"
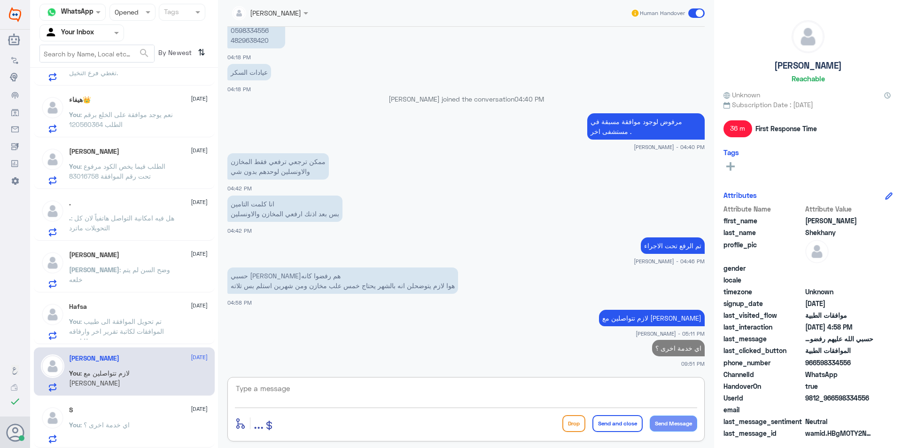
click at [150, 327] on span ": تم تحويل الموافقة الى طبيب الموافقات لكاتبة تقرير اخر وارفاقه للتامين" at bounding box center [116, 331] width 95 height 28
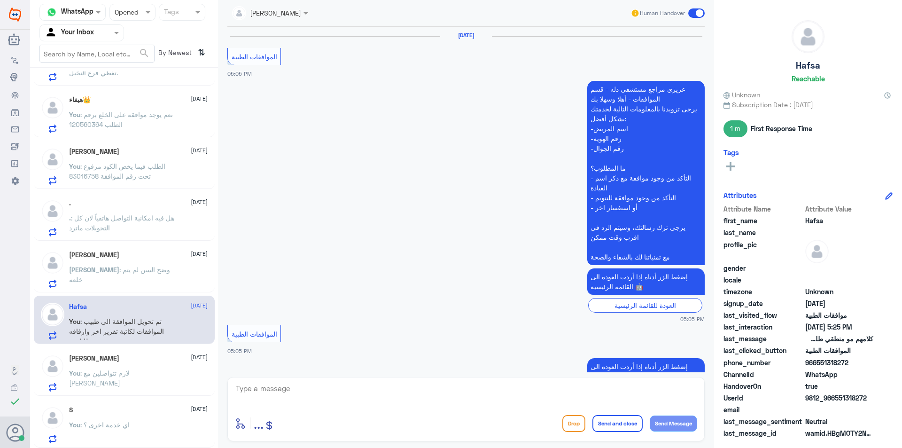
scroll to position [534, 0]
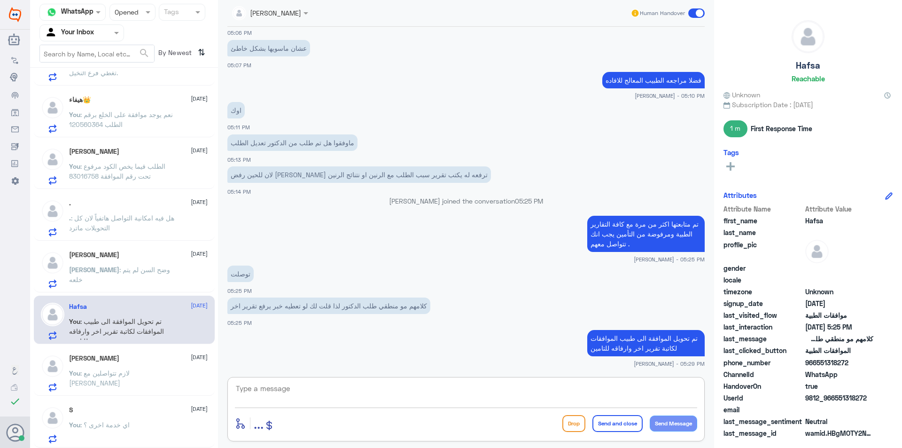
click at [274, 388] on textarea at bounding box center [466, 393] width 462 height 23
click at [175, 275] on div "[PERSON_NAME] : وضح السن لم يتم خلعه" at bounding box center [138, 277] width 139 height 21
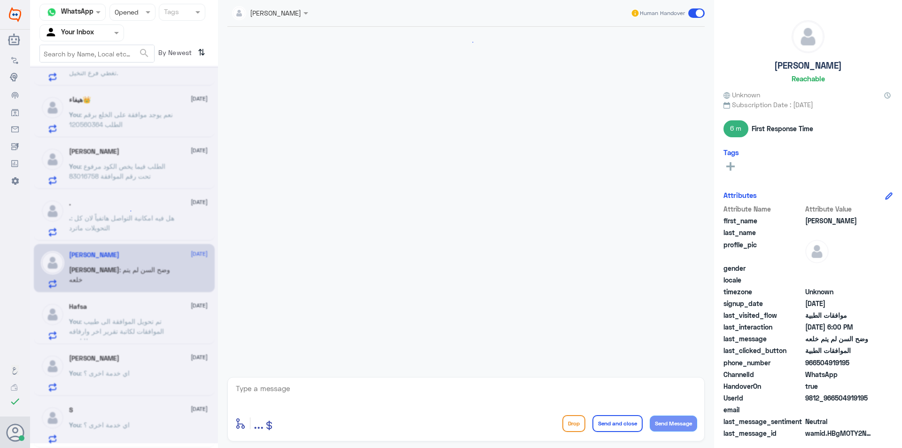
scroll to position [878, 0]
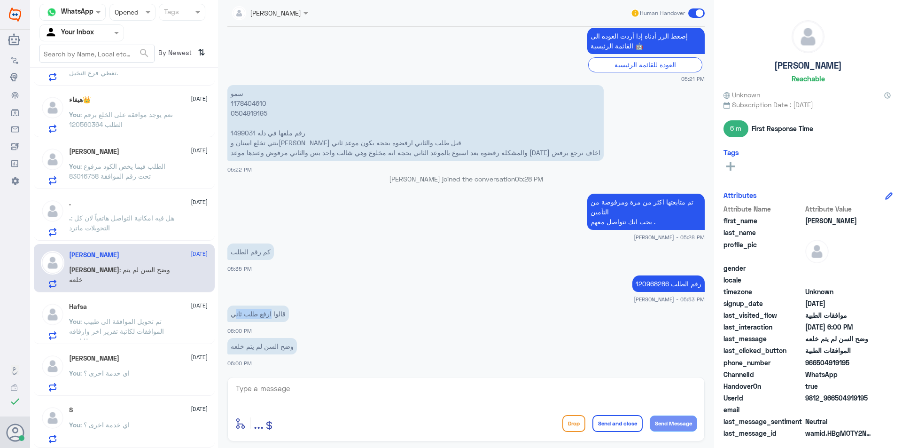
drag, startPoint x: 254, startPoint y: 320, endPoint x: 234, endPoint y: 317, distance: 20.5
click at [234, 317] on p "قالوا ارفع طلب ثاني" at bounding box center [258, 313] width 62 height 16
drag, startPoint x: 296, startPoint y: 347, endPoint x: 220, endPoint y: 347, distance: 76.1
click at [220, 347] on div "SOMYH ALI Human Handover [DATE] Conversation has been assigned to REHAM TA 03:2…" at bounding box center [466, 225] width 496 height 450
click at [255, 317] on p "قالوا ارفع طلب ثاني" at bounding box center [258, 313] width 62 height 16
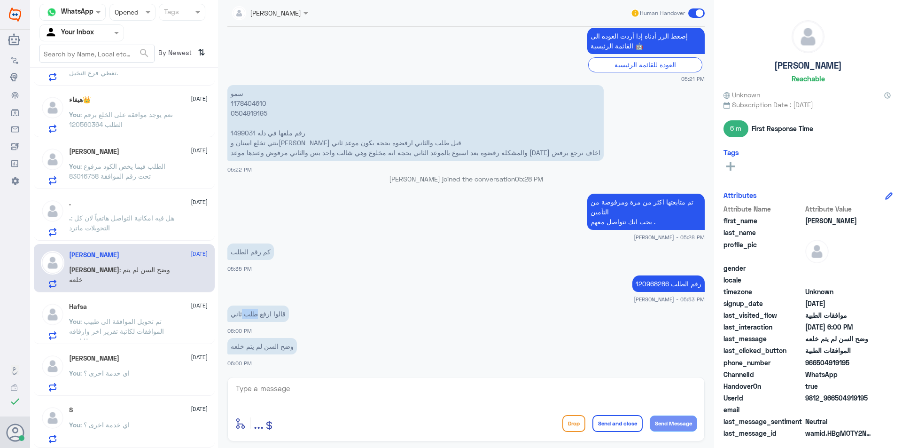
click at [255, 317] on p "قالوا ارفع طلب ثاني" at bounding box center [258, 313] width 62 height 16
click at [257, 342] on p "وضح السن لم يتم خلعه" at bounding box center [262, 346] width 70 height 16
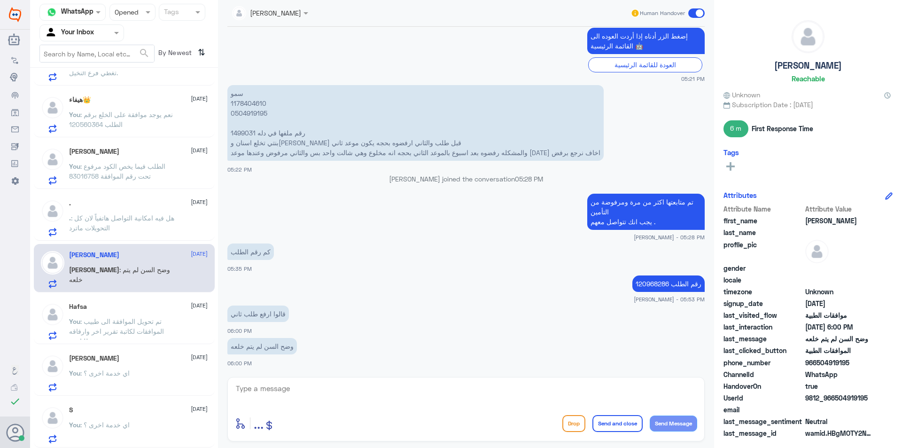
click at [247, 132] on p "سمو 1178404610 0504919195 رقم ملفها في دله 1499031 بنتي تخلع اسنان و[PERSON_NAM…" at bounding box center [415, 123] width 376 height 76
click at [263, 342] on p "وضح السن لم يتم خلعه" at bounding box center [262, 346] width 70 height 16
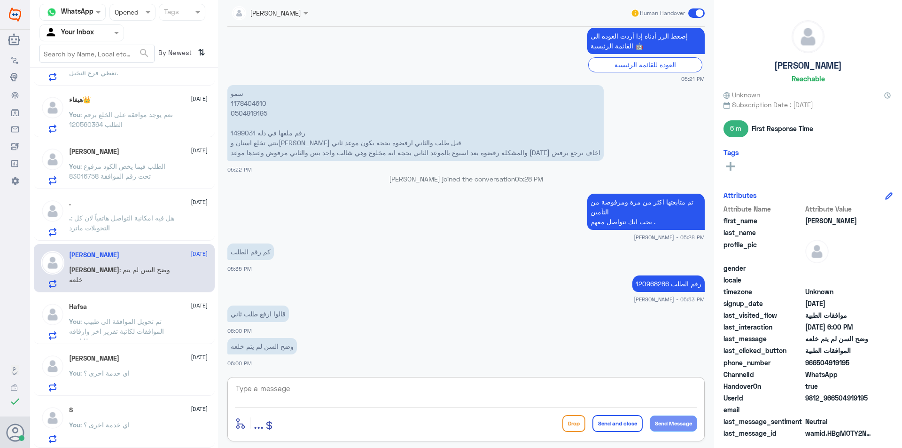
click at [286, 397] on textarea at bounding box center [466, 393] width 462 height 23
type textarea "تم تحويل استفسارك الى قسم الاسنان للرفع مرة اخرى ."
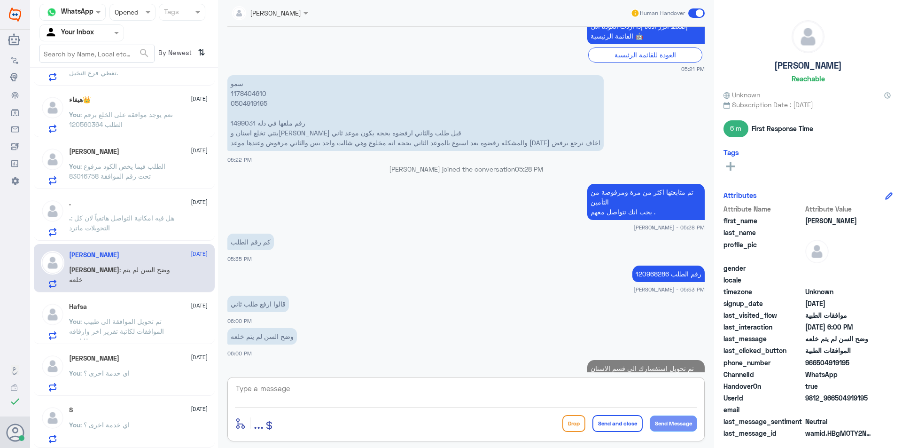
scroll to position [918, 0]
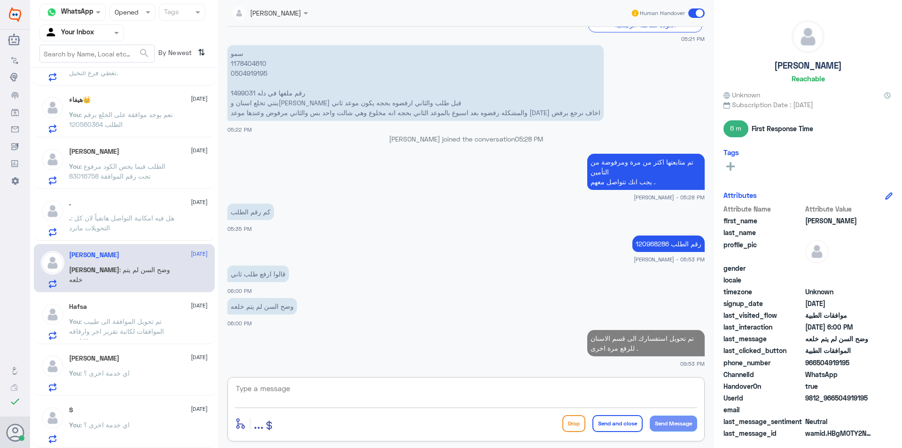
click at [144, 210] on div ". [DATE] . : هل فيه امكانية التواصل هاتفياً لان كل التحويلات ماترد" at bounding box center [138, 217] width 139 height 37
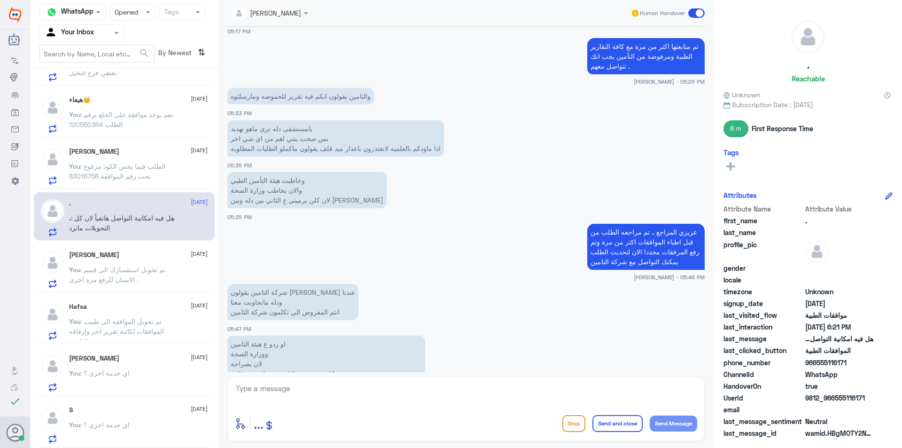
scroll to position [594, 0]
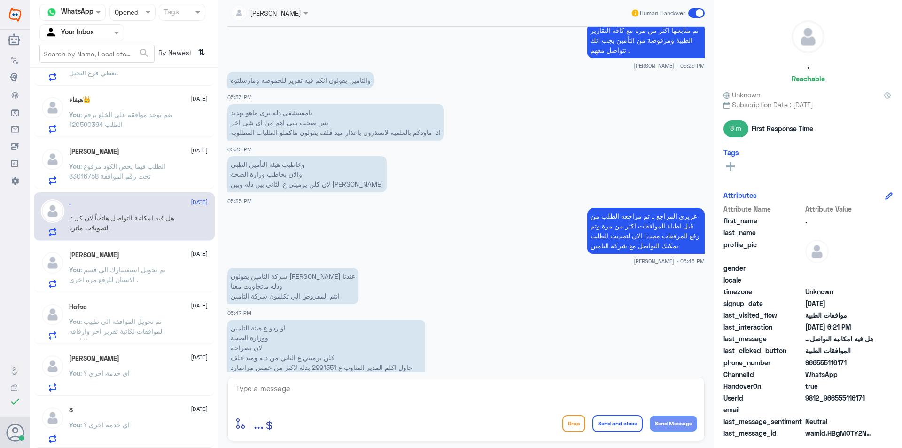
click at [152, 179] on p "You : الطلب فيما يخص الكود مرفوع تحت رقم الموافقة 83016758" at bounding box center [122, 172] width 106 height 23
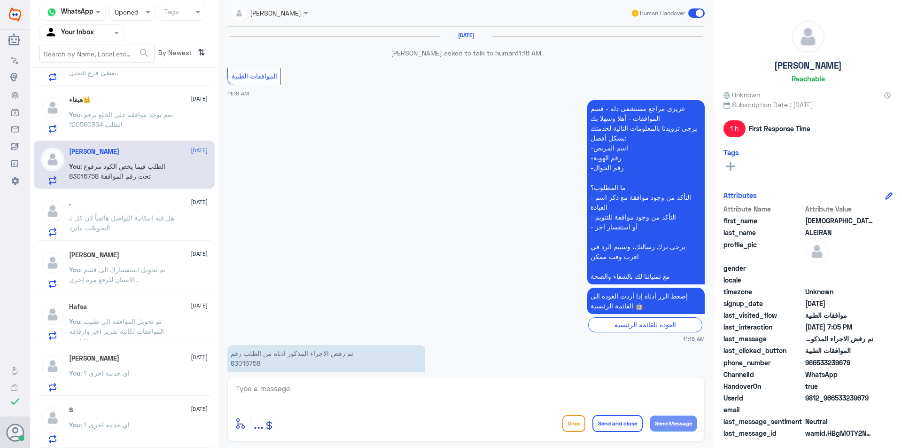
scroll to position [1107, 0]
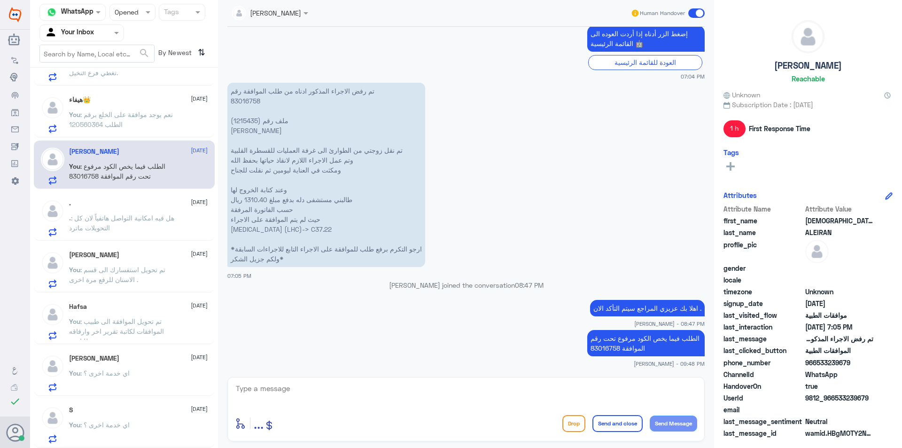
click at [156, 219] on span ": هل فيه امكانية التواصل هاتفياً لان كل التحويلات ماترد" at bounding box center [121, 223] width 105 height 18
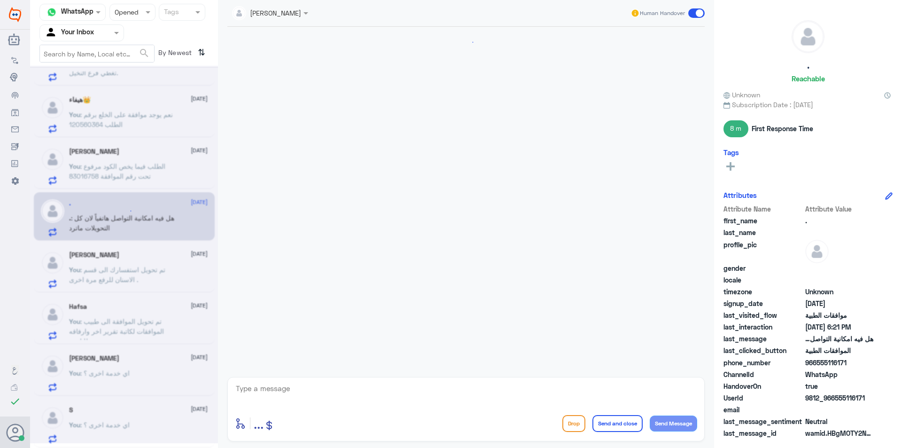
scroll to position [923, 0]
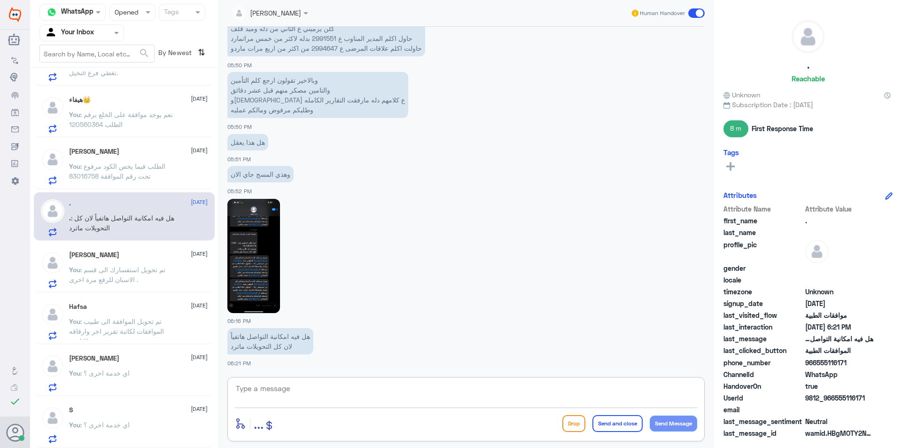
click at [260, 386] on textarea at bounding box center [466, 393] width 462 height 23
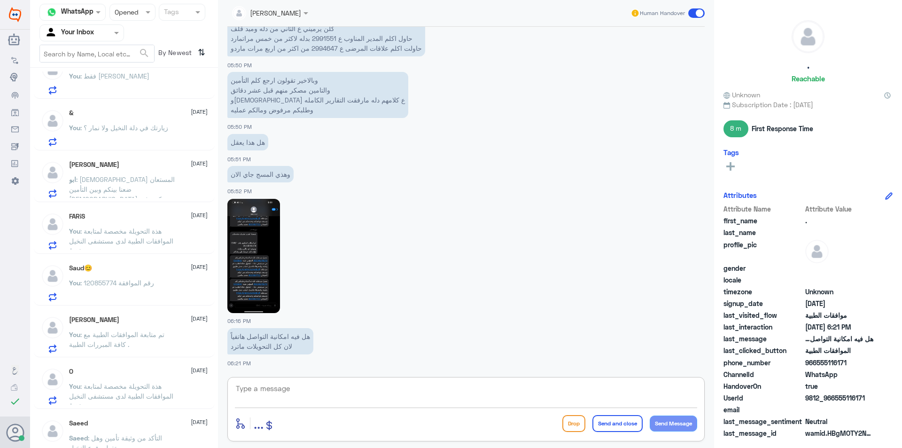
scroll to position [75, 0]
click at [141, 289] on p "You : رقم الموافقة 120855774" at bounding box center [111, 289] width 85 height 23
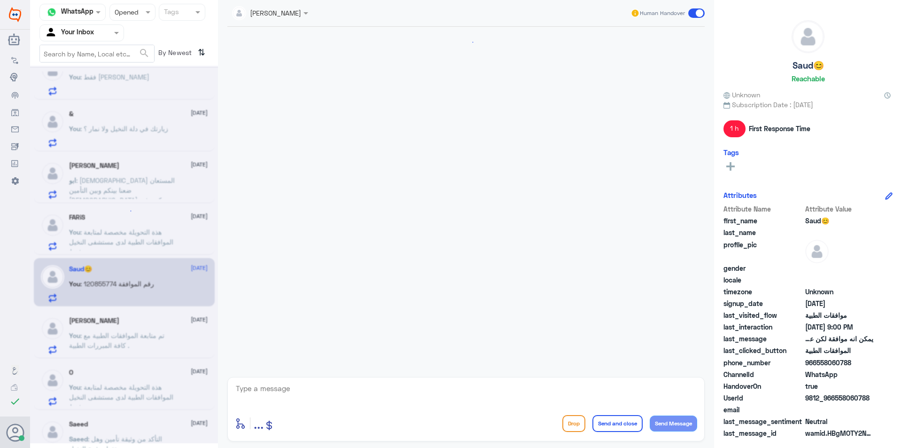
scroll to position [560, 0]
click at [290, 393] on textarea at bounding box center [466, 393] width 462 height 23
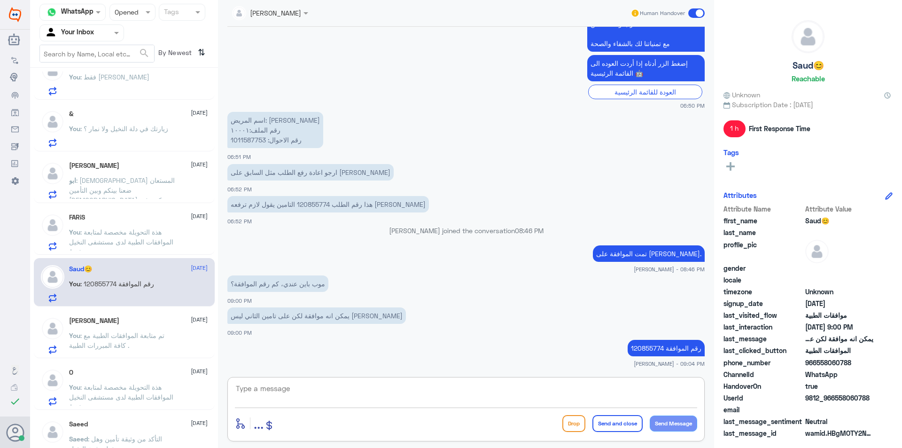
paste textarea "اي خدمة اخرى ؟"
type textarea "اي خدمة اخرى ؟"
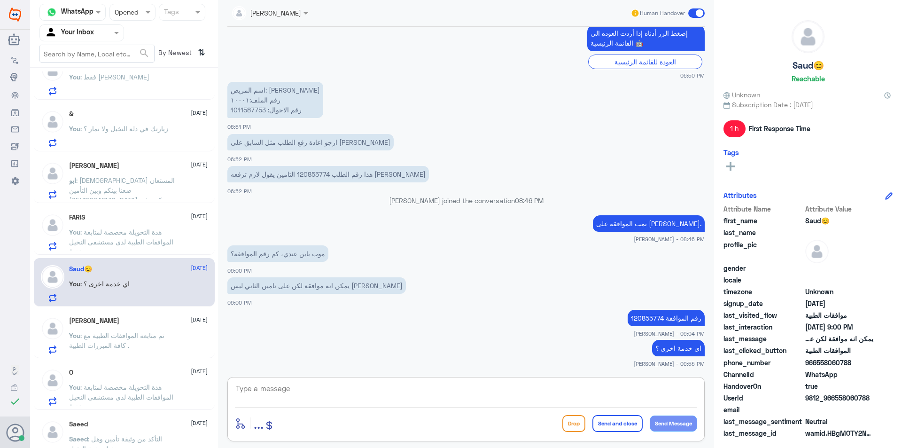
paste textarea "مع تمنياتنا لك بالشفاء والصحة"
type textarea "مع تمنياتنا لك بالشفاء والصحة"
click at [608, 418] on button "Send and close" at bounding box center [617, 423] width 50 height 17
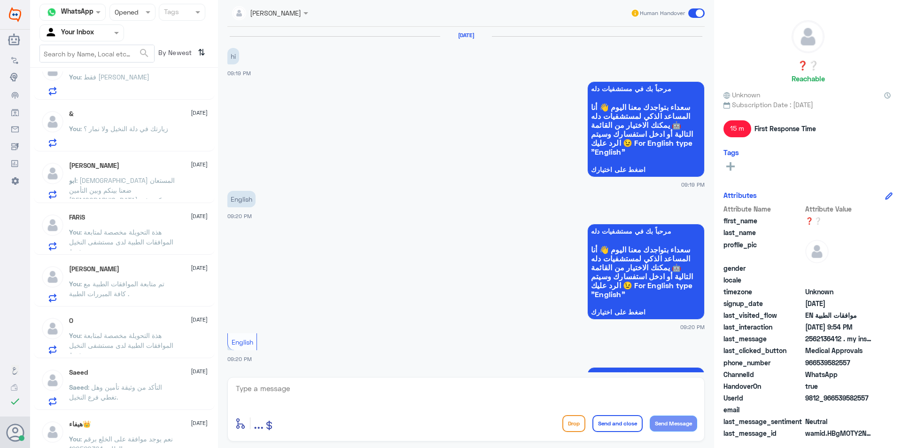
scroll to position [472, 0]
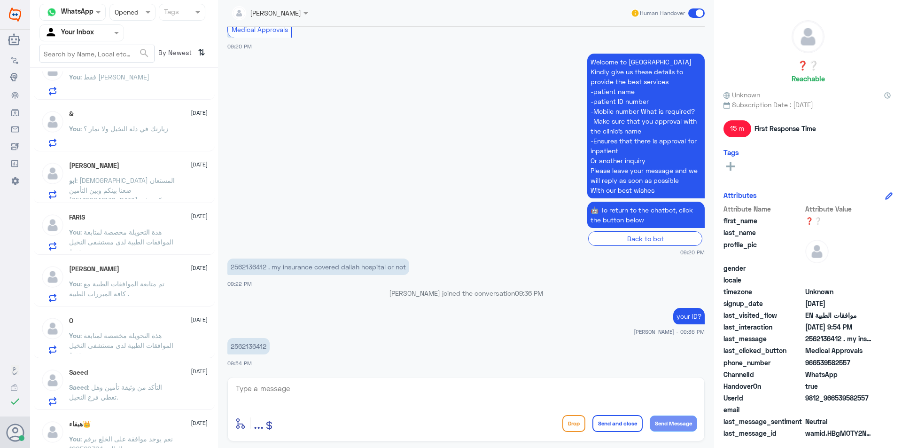
click at [167, 242] on p "You : هذة التحويلة مخصصة لمتابعة الموافقات الطبية لدى مستشفى النخيل فقط." at bounding box center [122, 238] width 106 height 23
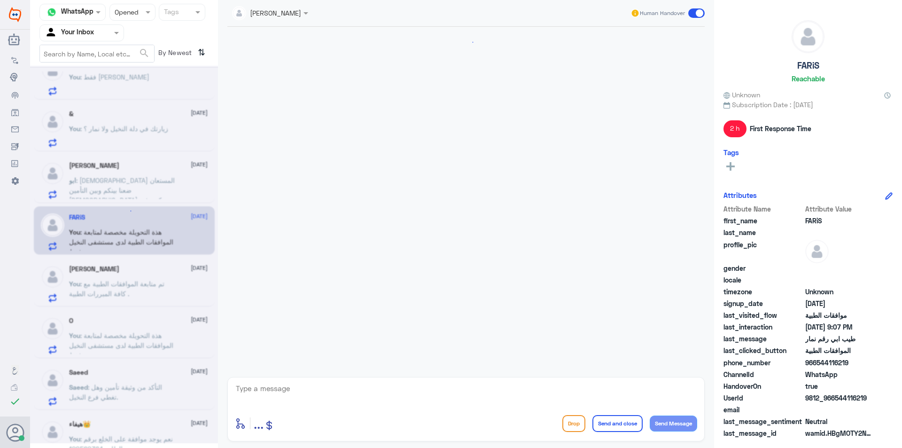
scroll to position [554, 0]
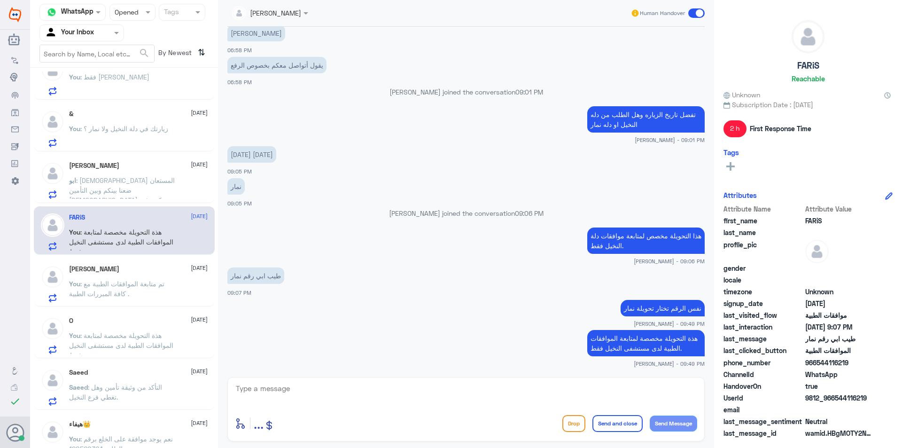
click at [293, 389] on textarea at bounding box center [466, 393] width 462 height 23
paste textarea "مع تمنياتنا لك بالشفاء والصحة"
type textarea "مع تمنياتنا لك بالشفاء والصحة"
click at [622, 423] on button "Send and close" at bounding box center [617, 423] width 50 height 17
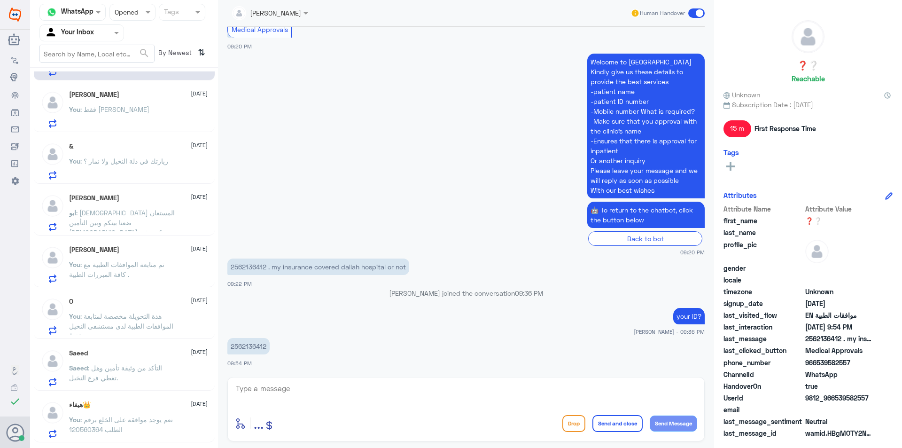
scroll to position [0, 0]
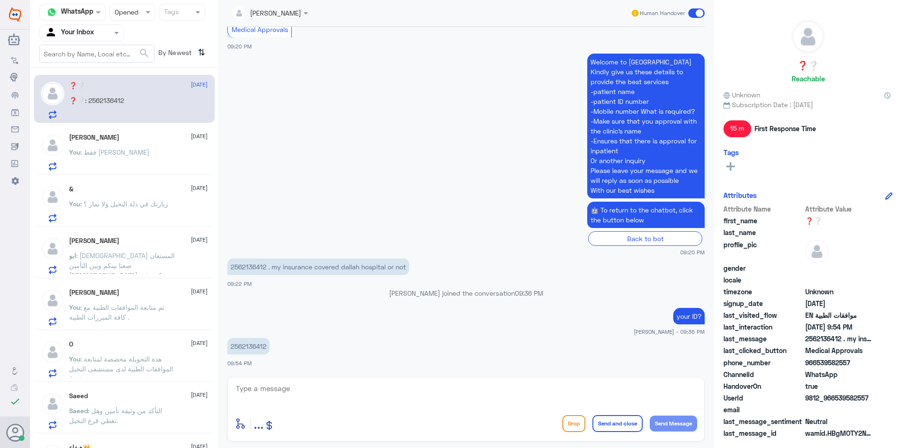
click at [143, 161] on div "You : فقط [PERSON_NAME]" at bounding box center [138, 159] width 139 height 21
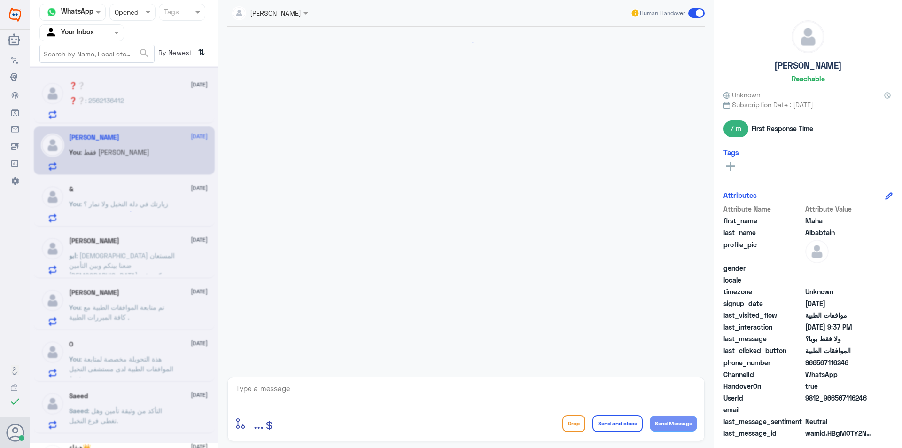
scroll to position [358, 0]
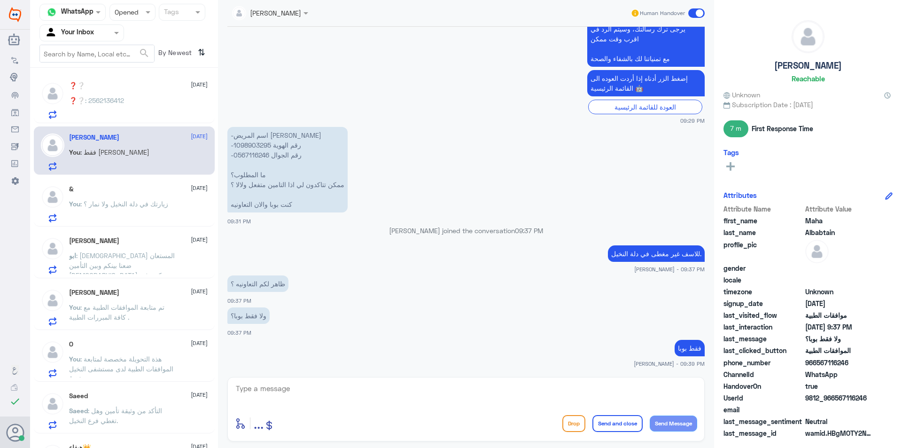
click at [271, 384] on textarea at bounding box center [466, 393] width 462 height 23
paste textarea "مع تمنياتنا لك بالشفاء والصحة"
type textarea "مع تمنياتنا لك بالشفاء والصحة"
click at [596, 421] on button "Send and close" at bounding box center [617, 423] width 50 height 17
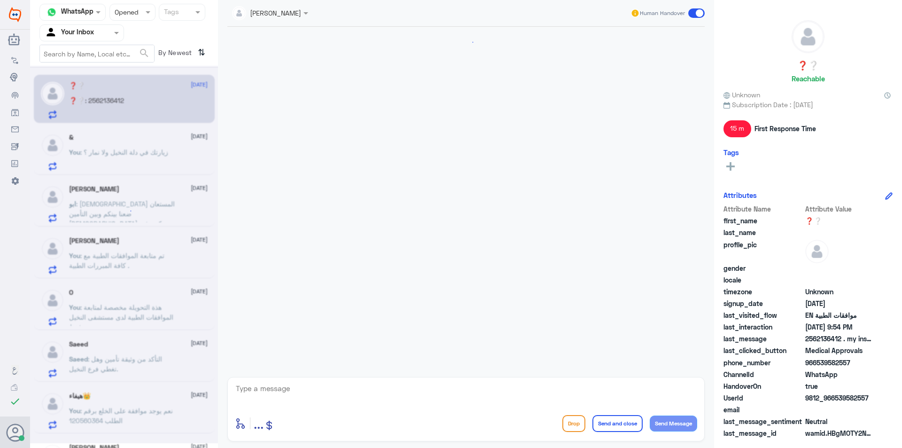
scroll to position [472, 0]
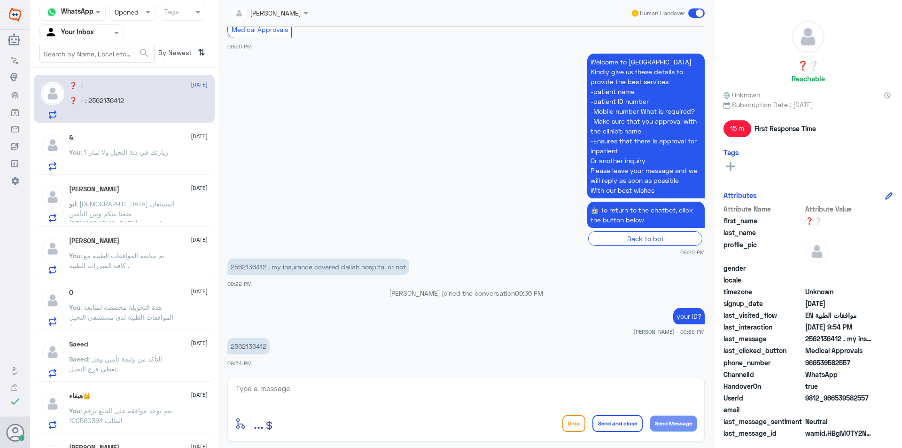
click at [248, 346] on p "2562136412" at bounding box center [248, 346] width 42 height 16
click at [269, 389] on textarea at bounding box center [466, 393] width 462 height 23
type textarea "i WILL CHECK NOW"
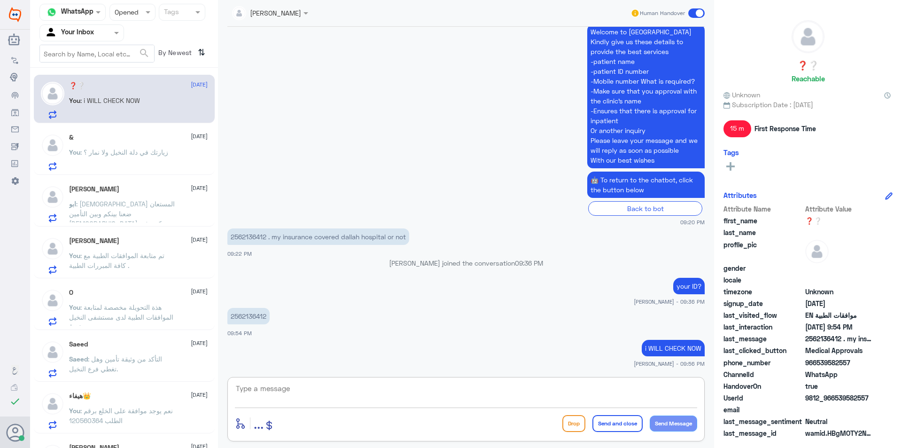
click at [159, 145] on div "& [DATE] You : زيارتك في دلة النخيل ولا نمار ؟" at bounding box center [138, 151] width 139 height 37
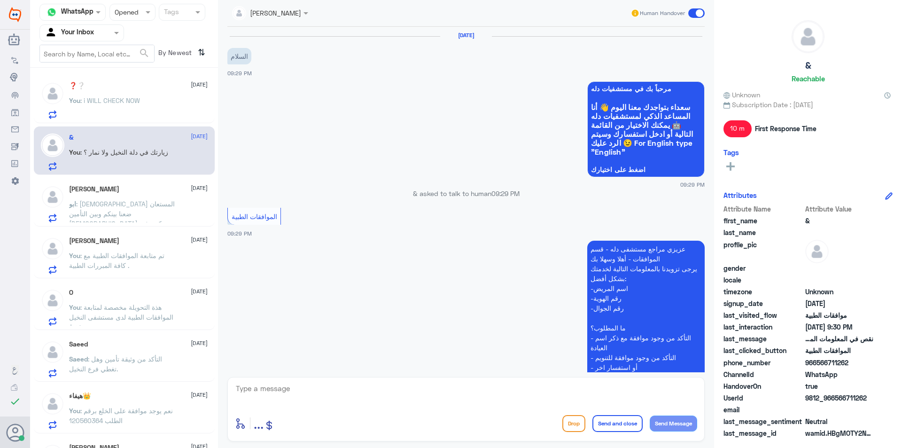
scroll to position [246, 0]
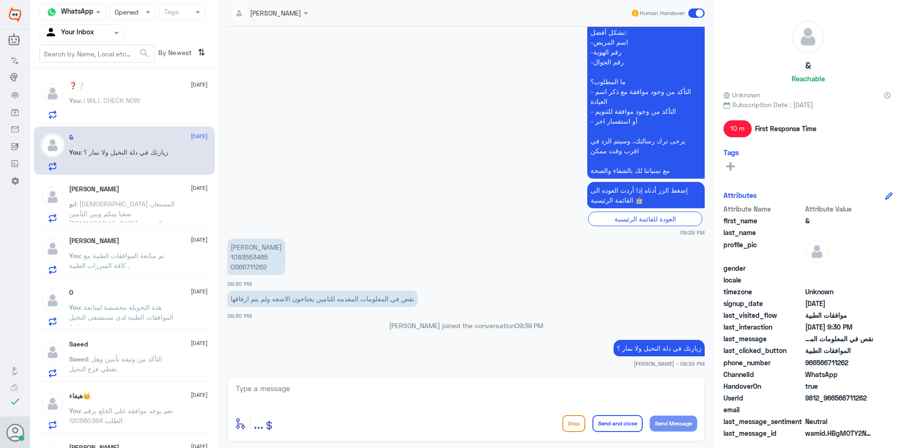
click at [255, 386] on textarea at bounding box center [466, 393] width 462 height 23
click at [147, 209] on p "ابو : الله المستعان ضعنا بينكم وبين التأمين [DEMOGRAPHIC_DATA] يكون في عون المر…" at bounding box center [122, 210] width 106 height 23
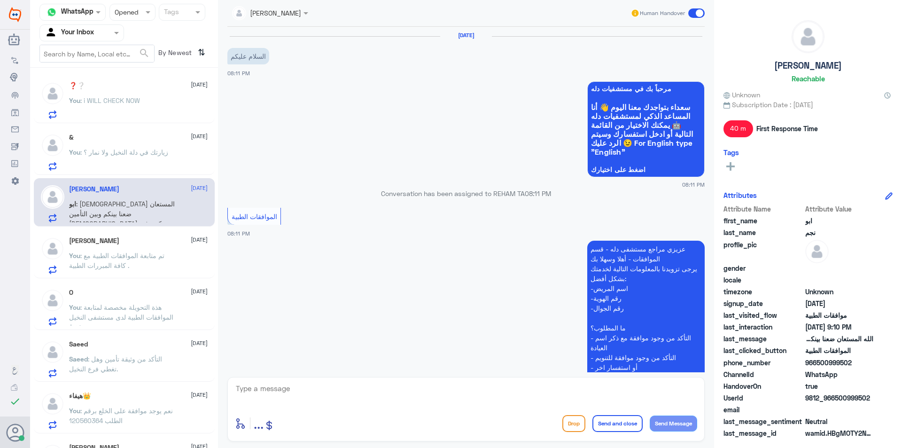
scroll to position [350, 0]
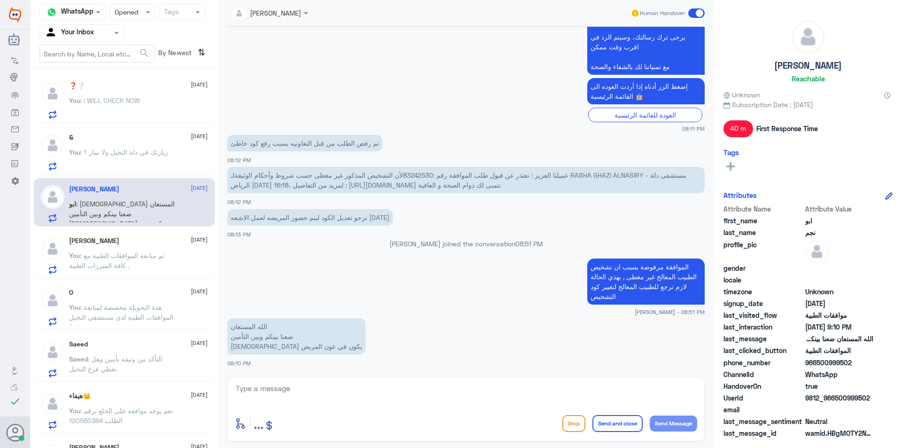
click at [157, 251] on span ": تم متابعة الموافقات الطبية مع كافة المبررات الطبية ." at bounding box center [116, 260] width 95 height 18
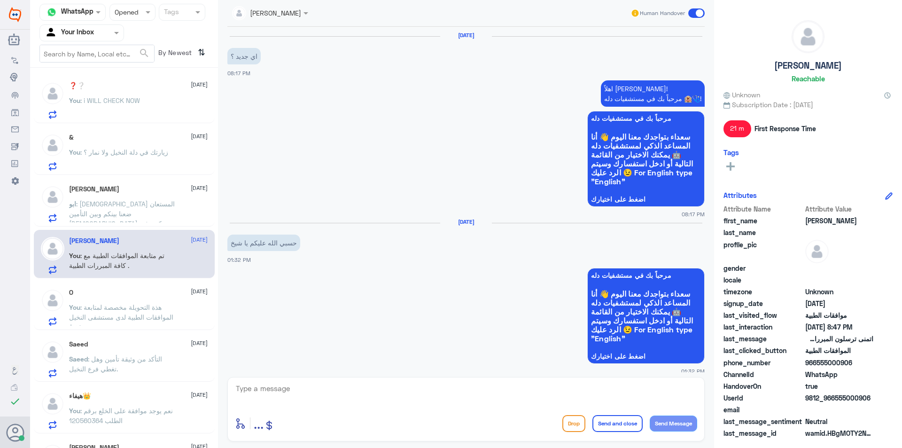
scroll to position [954, 0]
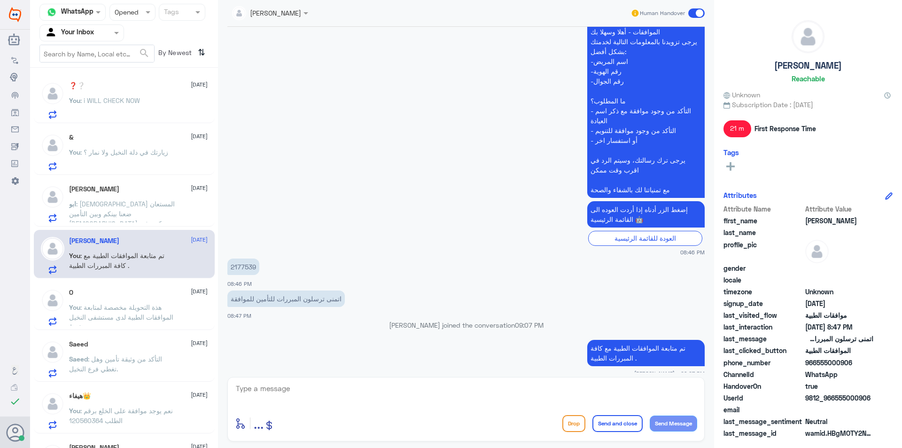
click at [276, 402] on textarea at bounding box center [466, 393] width 462 height 23
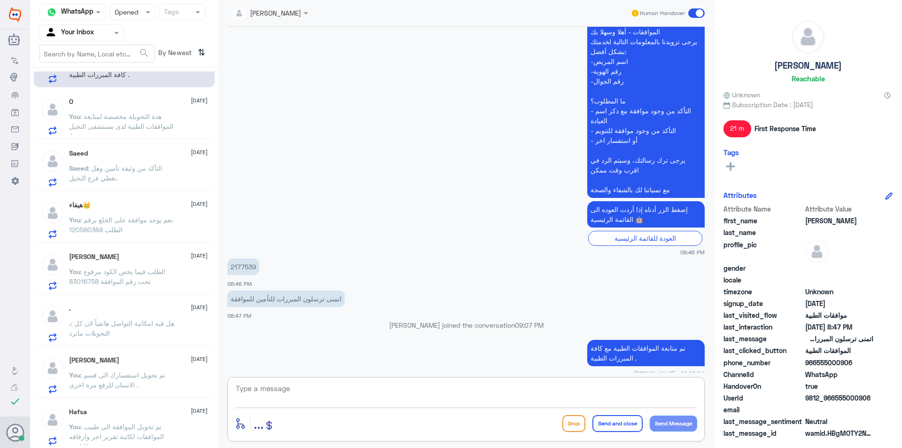
scroll to position [193, 0]
click at [144, 324] on span ": هل فيه امكانية التواصل هاتفياً لان كل التحويلات ماترد" at bounding box center [121, 326] width 105 height 18
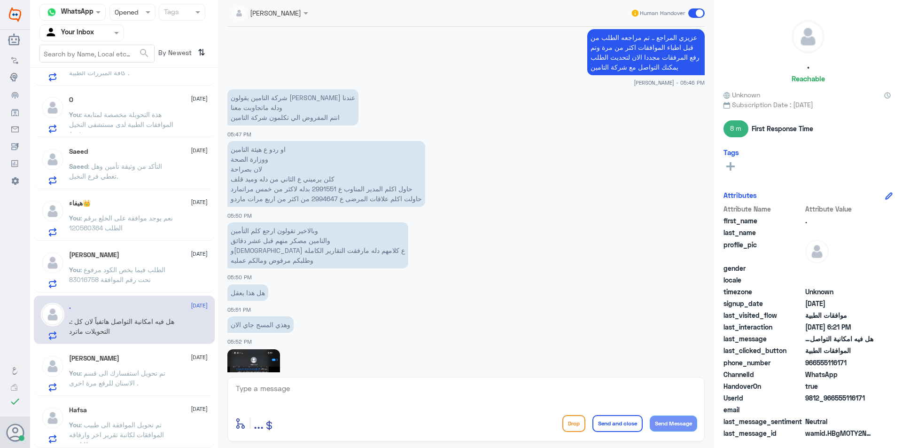
scroll to position [735, 0]
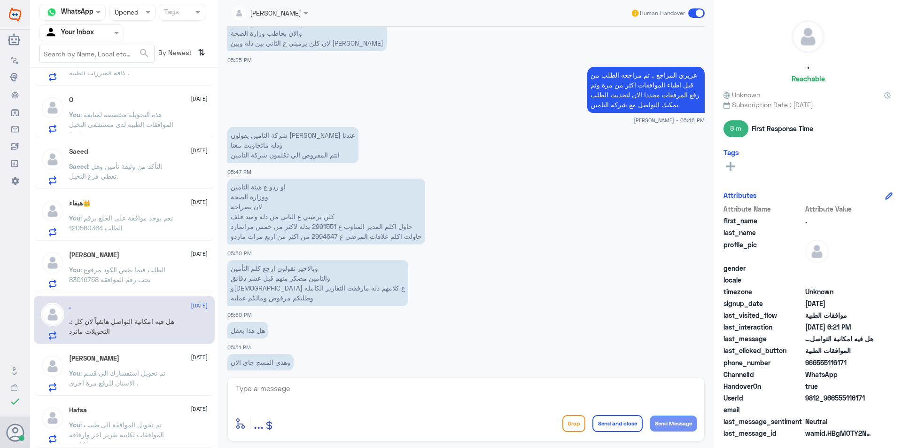
click at [630, 97] on p "عزيزي المراجع .. تم مراجعه الطلب من قبل اطباء الموافقات اكثر من مرة وتم رفع الم…" at bounding box center [645, 90] width 117 height 46
click at [150, 119] on p "You : هذة التحويلة مخصصة لمتابعة الموافقات الطبية لدى مستشفى النخيل فقط." at bounding box center [122, 120] width 106 height 23
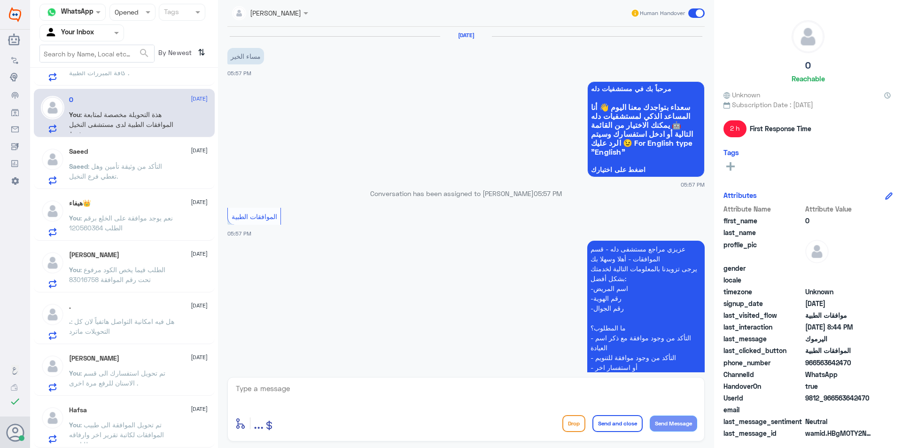
scroll to position [316, 0]
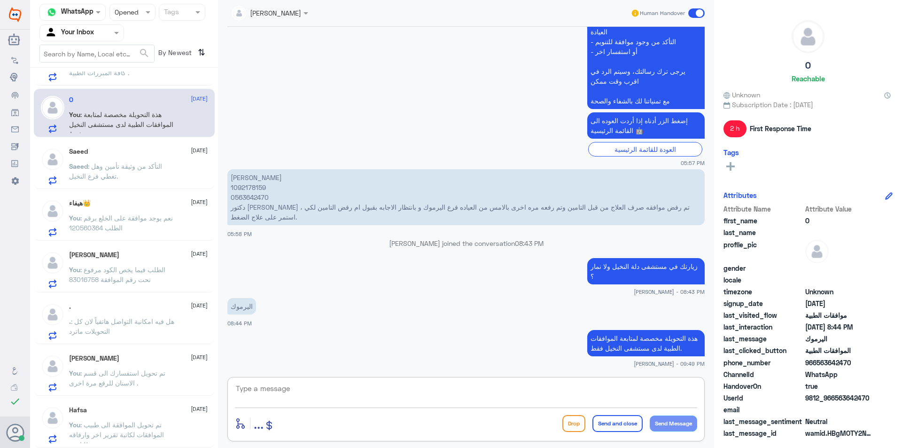
click at [289, 386] on textarea at bounding box center [466, 393] width 462 height 23
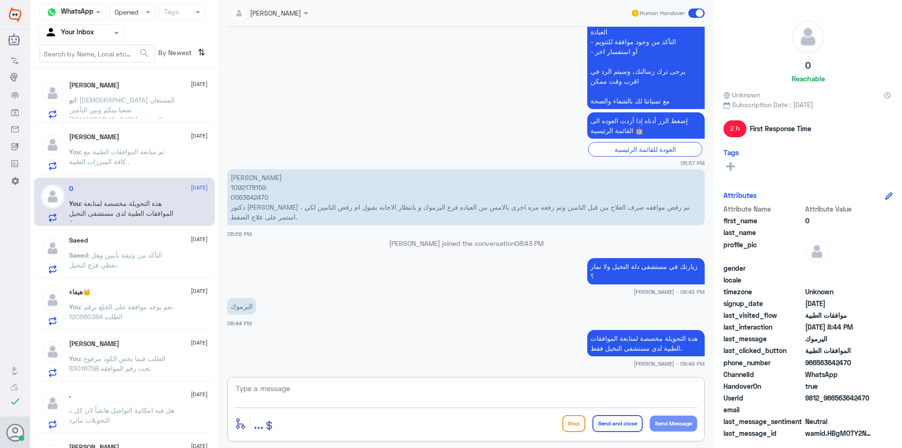
scroll to position [5, 0]
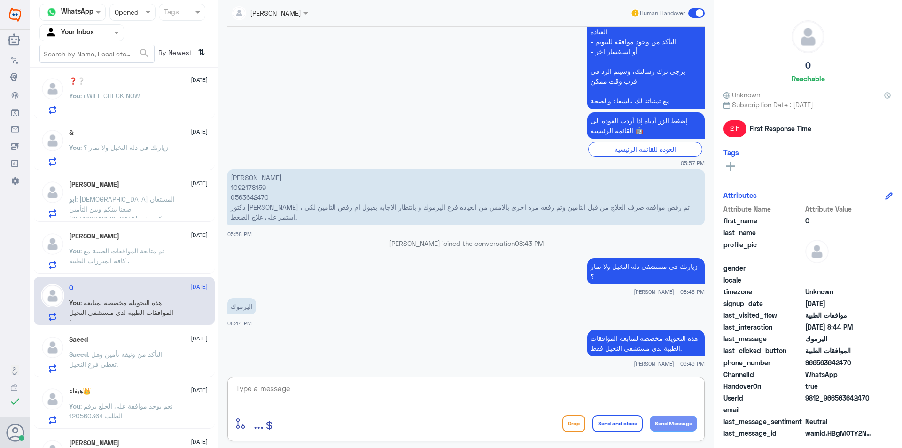
click at [151, 186] on div "ابو نجم [DATE]" at bounding box center [138, 184] width 139 height 8
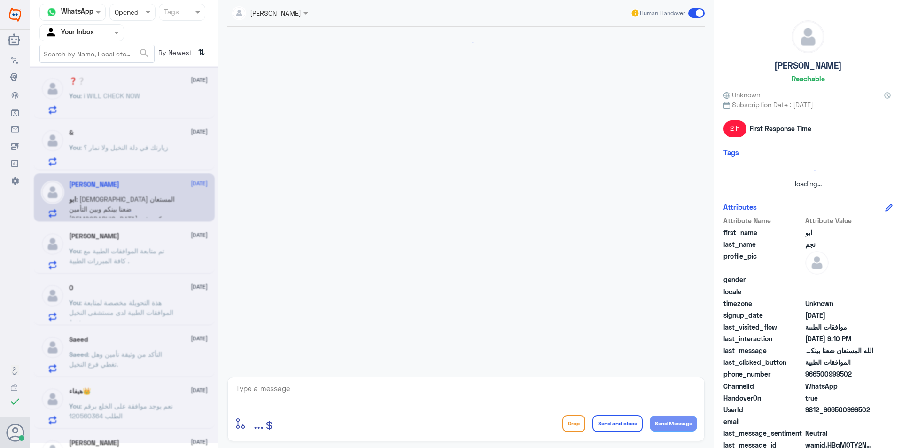
scroll to position [350, 0]
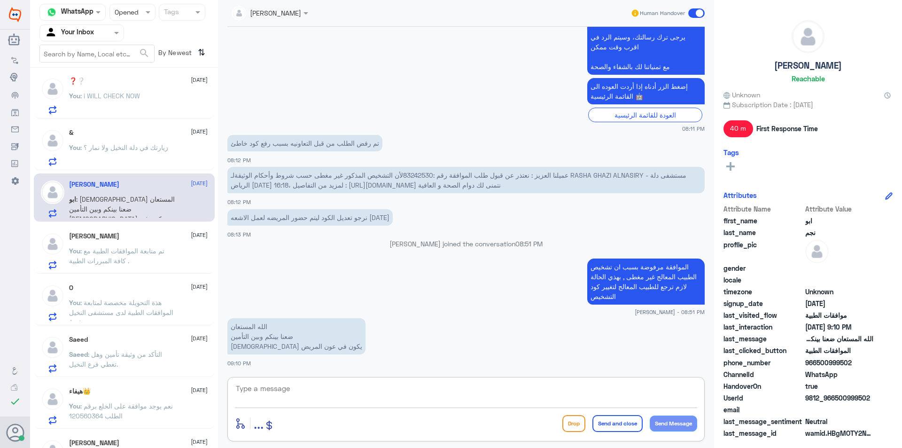
click at [422, 398] on textarea at bounding box center [466, 393] width 462 height 23
paste textarea "عزيزي المراجع .. تم مراجعه الطلب من قبل اطباء الموافقات اكثر من مرة وتم رفع الم…"
click at [675, 267] on p "الموافقة مرفوضة بسبب ان تشخيص الطبيب المعالج غير مغطى , بهذي الحالة لازم ترجع ل…" at bounding box center [645, 281] width 117 height 46
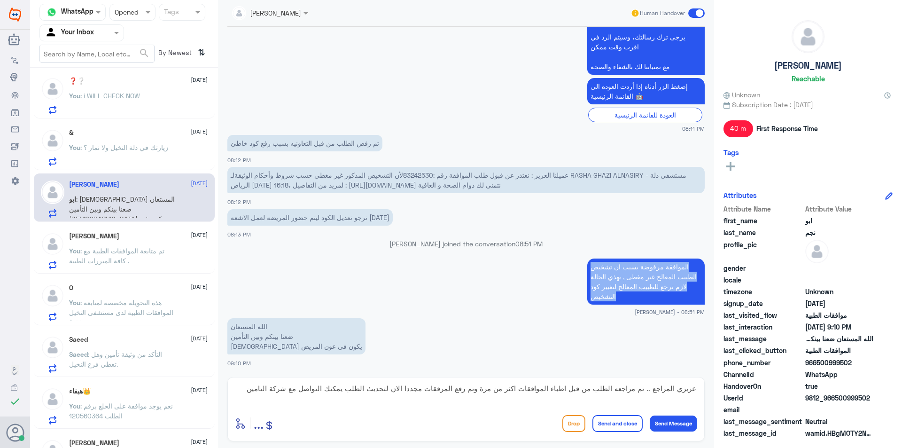
click at [675, 267] on p "الموافقة مرفوضة بسبب ان تشخيص الطبيب المعالج غير مغطى , بهذي الحالة لازم ترجع ل…" at bounding box center [645, 281] width 117 height 46
click at [406, 389] on textarea "عزيزي المراجع .. تم مراجعه الطلب من قبل اطباء الموافقات اكثر من مرة وتم رفع الم…" at bounding box center [466, 393] width 462 height 23
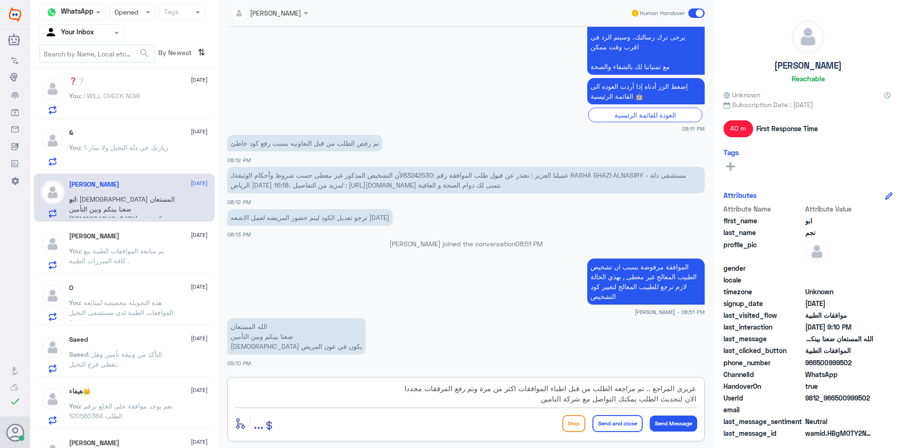
paste textarea "موافقة مرفوضة بسبب ان تشخيص الطبيب المعالج غير مغطى , بهذي الحالة لازم ترجع للط…"
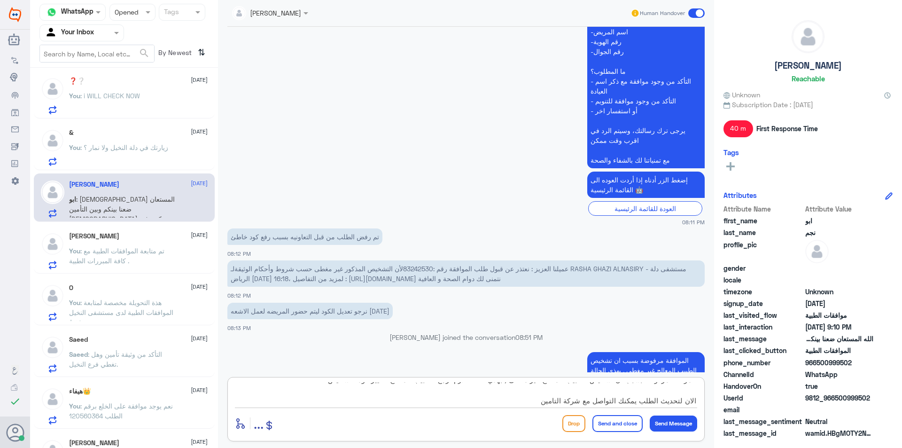
scroll to position [256, 0]
type textarea "عزيزي المراجع .. تم مراجعه الطلب من قبل اطباء الموافقات اكثر من مرة وتم رفع الم…"
click at [676, 417] on button "Send Message" at bounding box center [673, 423] width 47 height 16
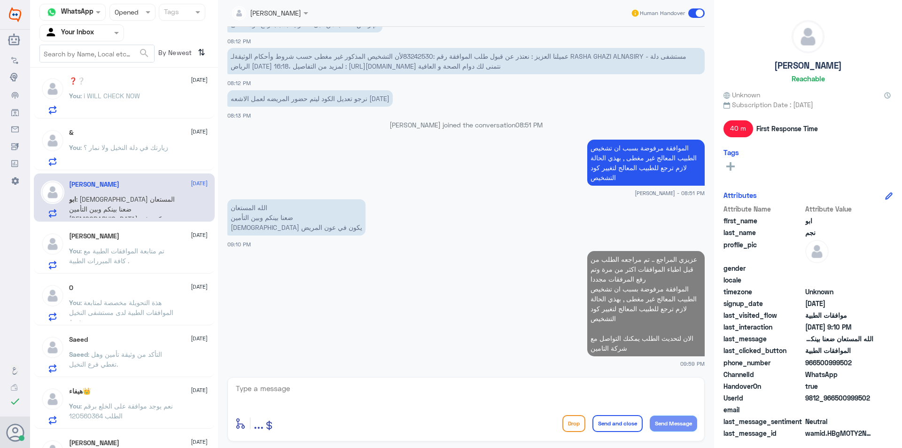
click at [102, 160] on p "You : زيارتك في دلة النخيل ولا نمار ؟" at bounding box center [118, 153] width 99 height 23
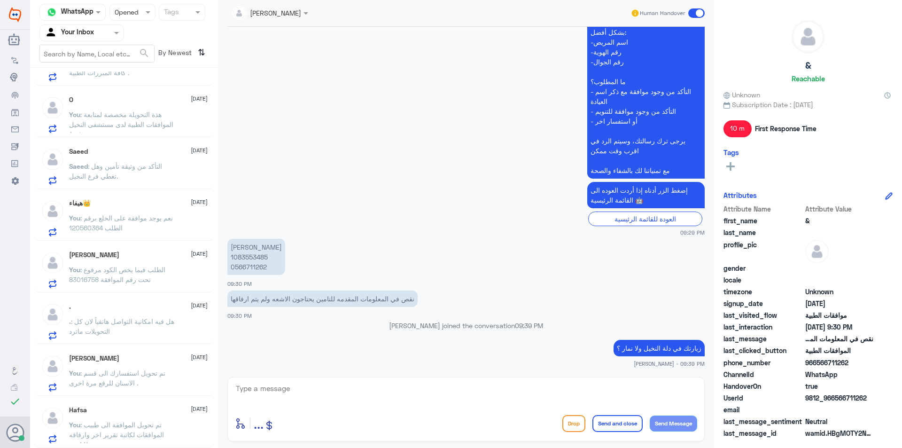
scroll to position [193, 0]
click at [187, 421] on div "Hafsa [DATE] You : تم تحويل الموافقة الى طبيب الموافقات لكاتبة تقرير اخر وارفاق…" at bounding box center [138, 424] width 139 height 37
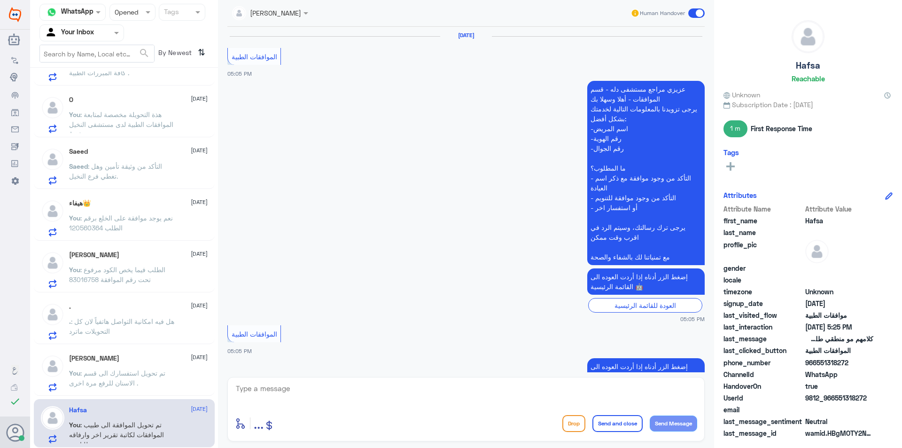
scroll to position [534, 0]
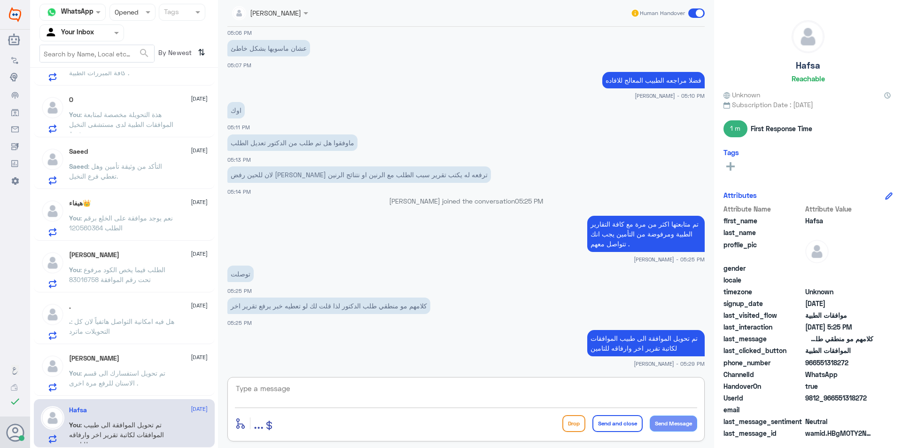
click at [314, 394] on textarea at bounding box center [466, 393] width 462 height 23
click at [410, 394] on textarea at bounding box center [466, 393] width 462 height 23
paste textarea "اي خدمة اخرى ؟"
type textarea "اي خدمة اخرى ؟"
click at [689, 422] on button "Send Message" at bounding box center [673, 423] width 47 height 16
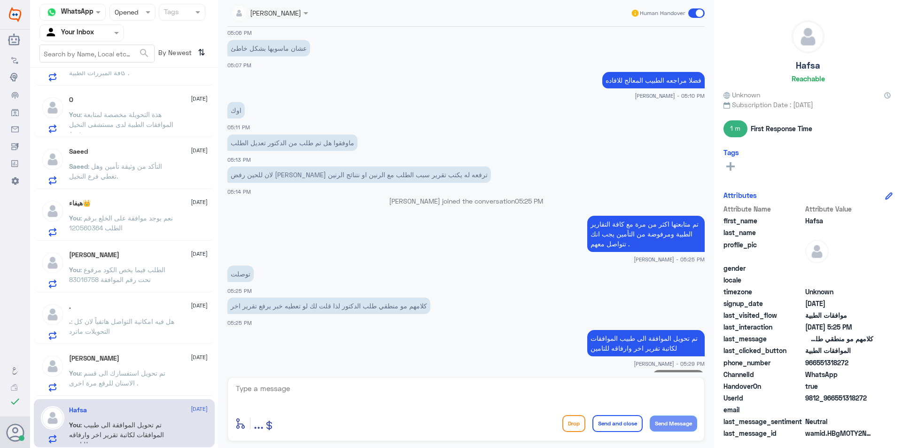
scroll to position [564, 0]
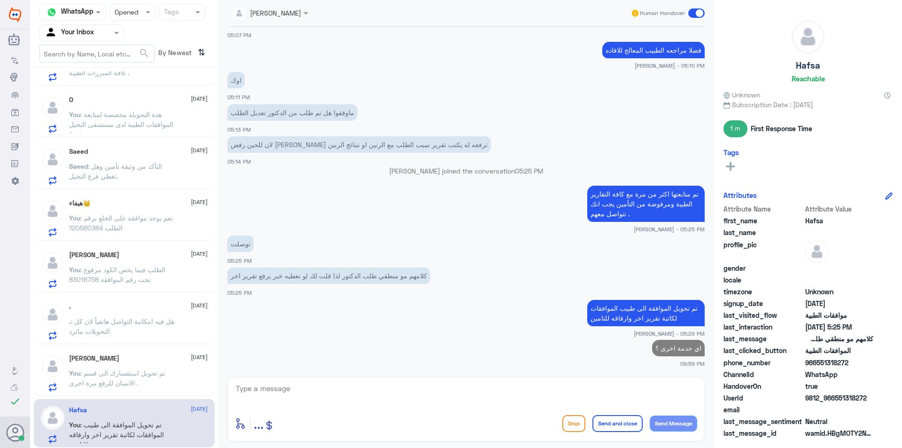
click at [152, 379] on p "You : تم تحويل استفسارك الى قسم الاسنان للرفع مرة اخرى ." at bounding box center [122, 379] width 106 height 23
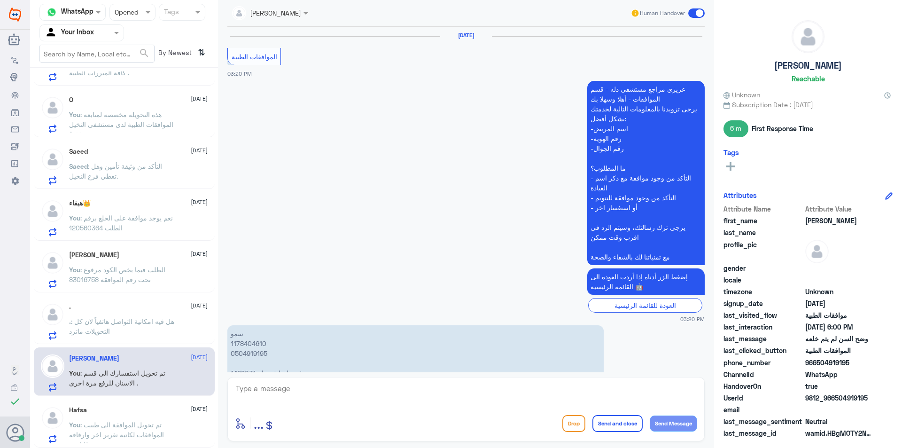
scroll to position [899, 0]
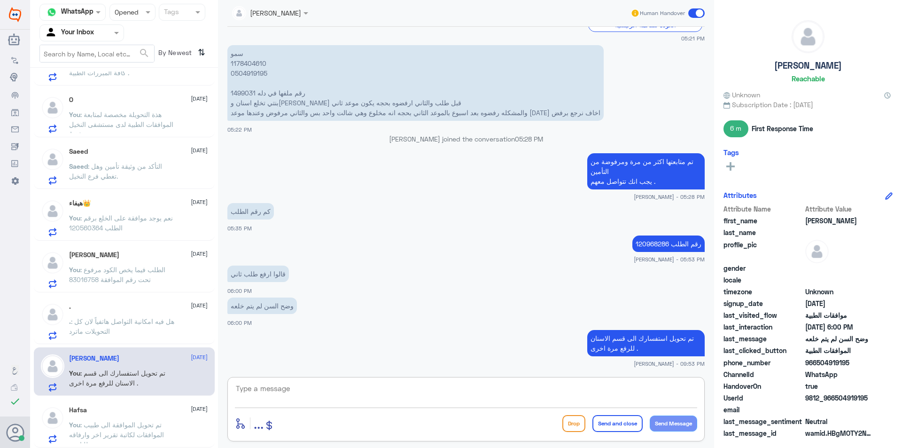
click at [288, 383] on textarea at bounding box center [466, 393] width 462 height 23
paste textarea "اي خدمة اخرى ؟"
type textarea "اي خدمة اخرى ؟"
click at [685, 419] on button "Send Message" at bounding box center [673, 423] width 47 height 16
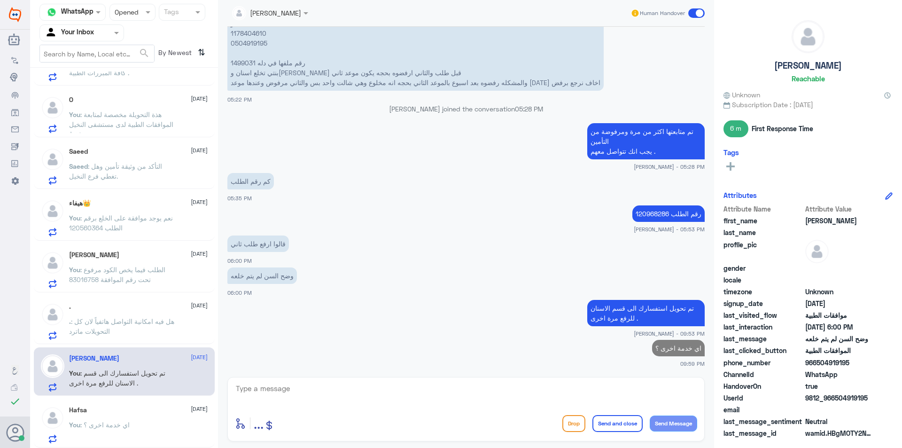
click at [148, 331] on p ". : هل فيه امكانية التواصل هاتفياً لان كل التحويلات ماترد" at bounding box center [122, 327] width 106 height 23
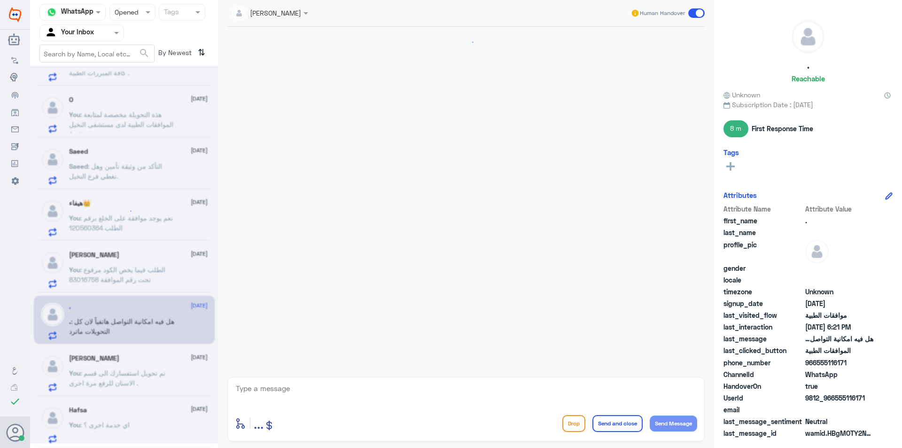
scroll to position [923, 0]
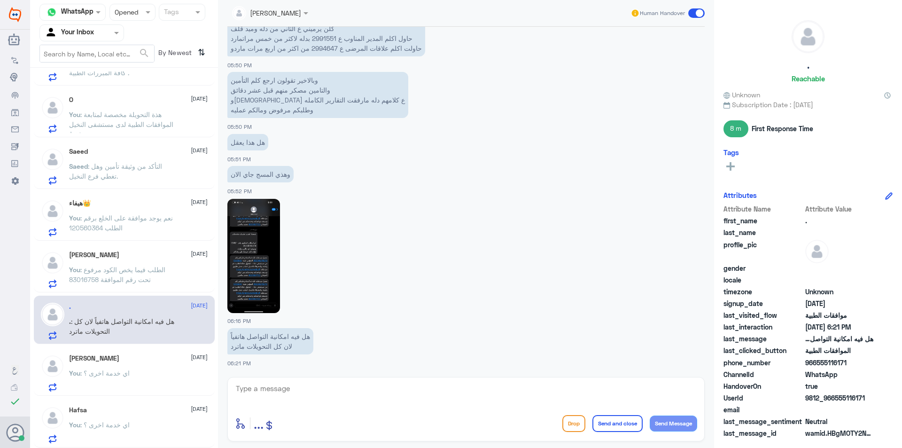
click at [142, 274] on p "You : الطلب فيما يخص الكود مرفوع تحت رقم الموافقة 83016758" at bounding box center [122, 275] width 106 height 23
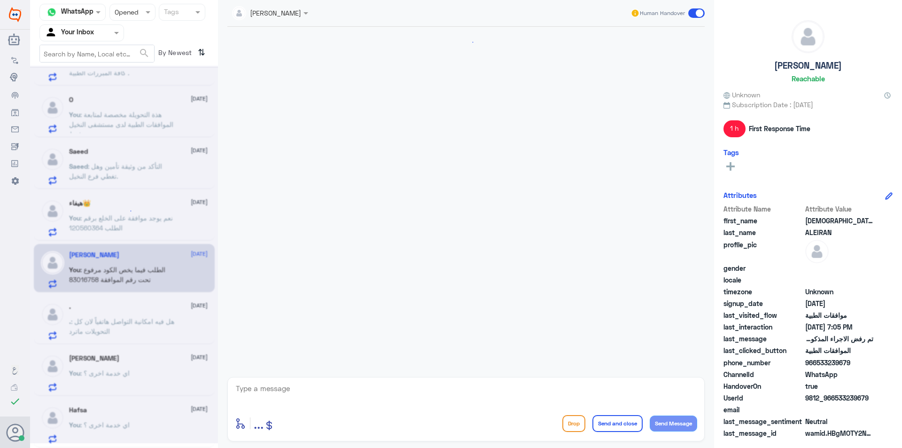
scroll to position [1107, 0]
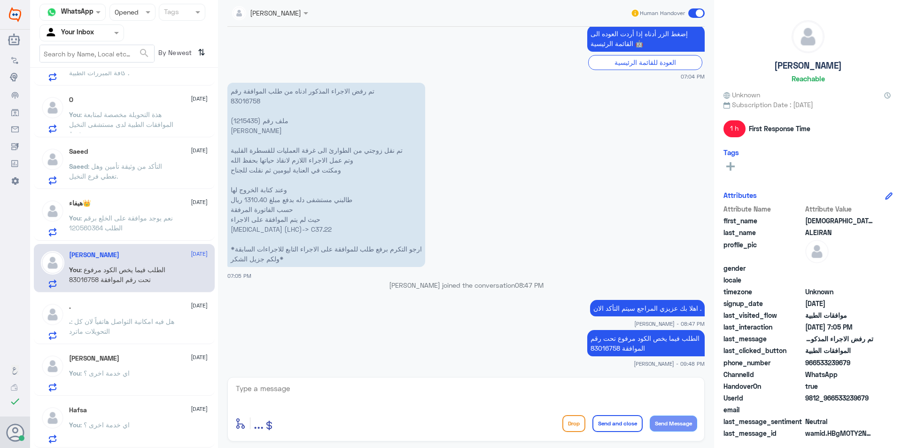
click at [131, 17] on input "text" at bounding box center [123, 12] width 17 height 11
click at [140, 89] on div "Unread" at bounding box center [132, 86] width 46 height 17
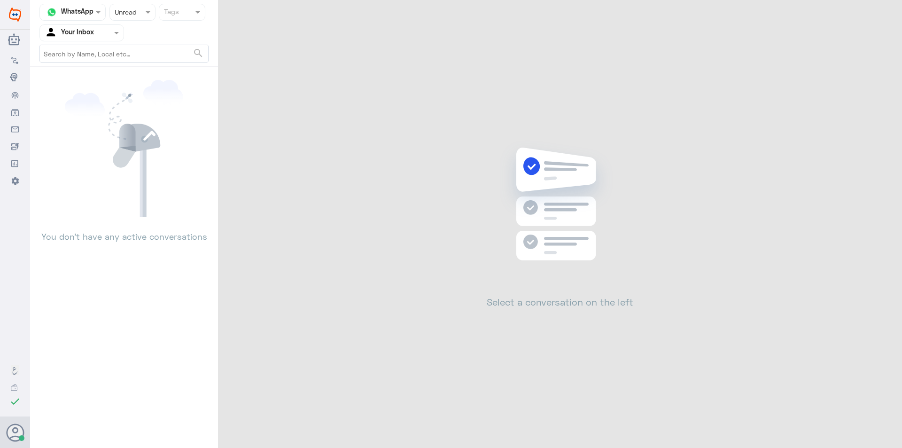
click at [121, 20] on div "Status × Unread" at bounding box center [132, 12] width 46 height 17
click at [140, 69] on div "Closed" at bounding box center [132, 69] width 46 height 17
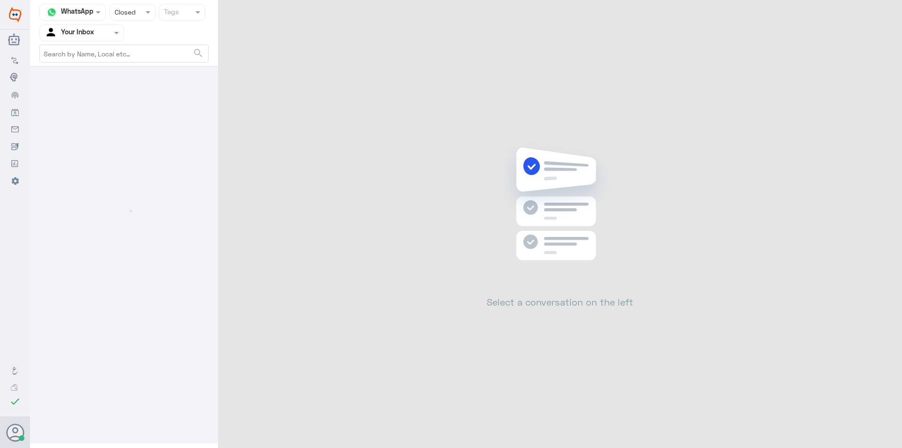
click at [138, 10] on div at bounding box center [132, 12] width 45 height 11
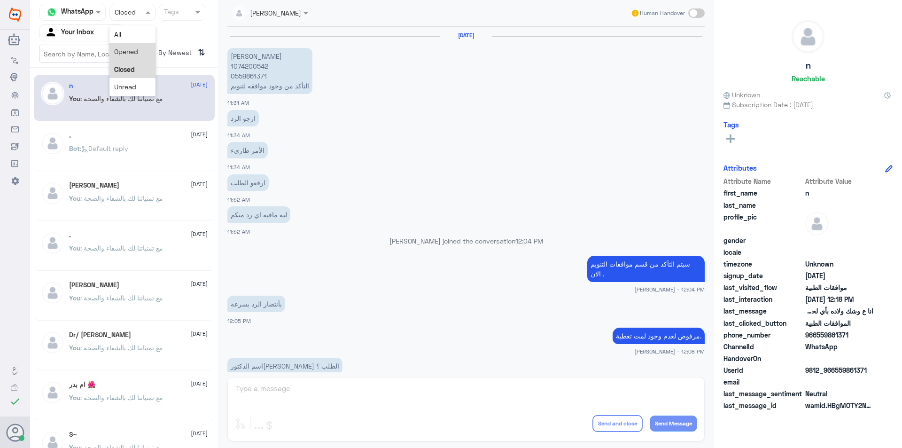
scroll to position [341, 0]
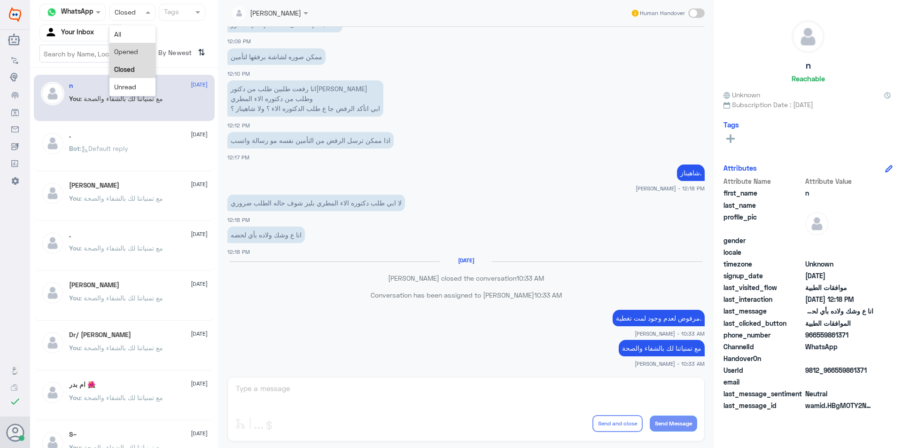
click at [131, 56] on div "Opened" at bounding box center [132, 51] width 46 height 17
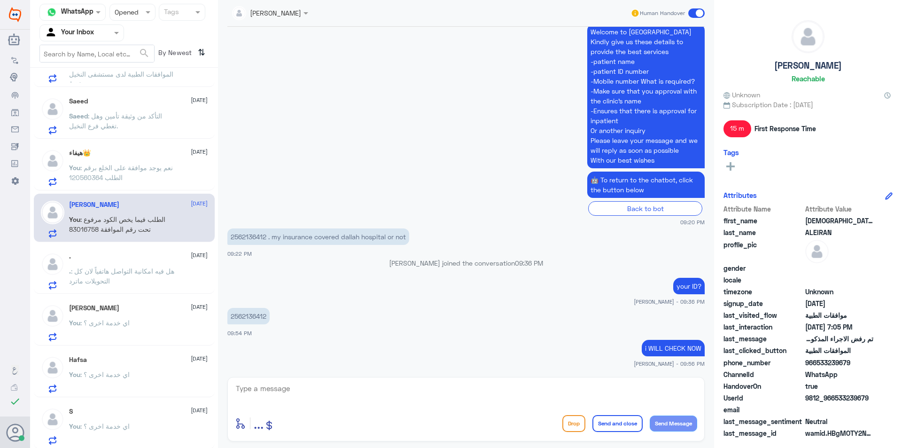
scroll to position [244, 0]
click at [139, 412] on div "S [DATE]" at bounding box center [138, 410] width 139 height 8
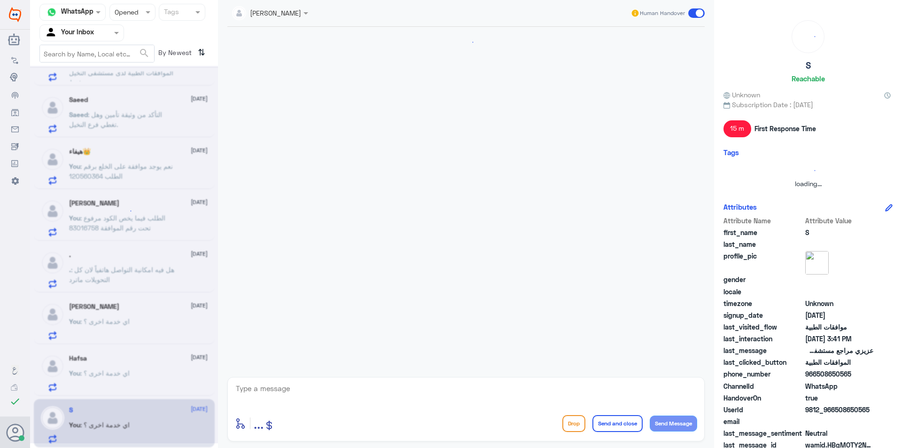
click at [316, 384] on textarea at bounding box center [466, 393] width 462 height 23
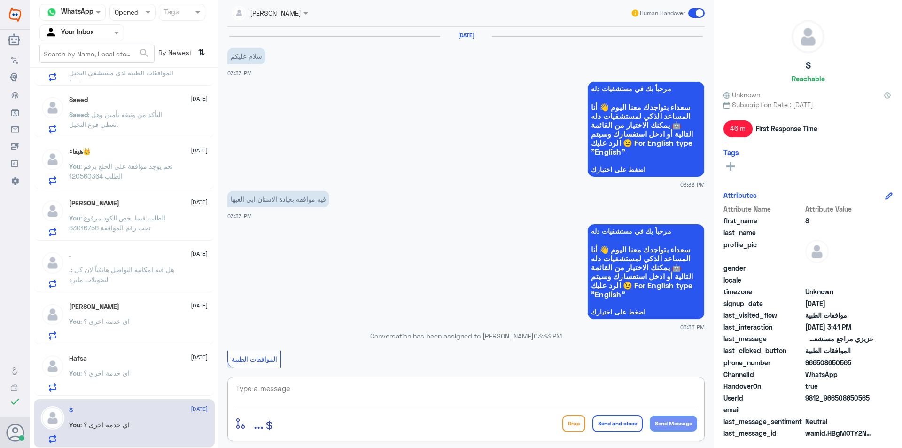
scroll to position [505, 0]
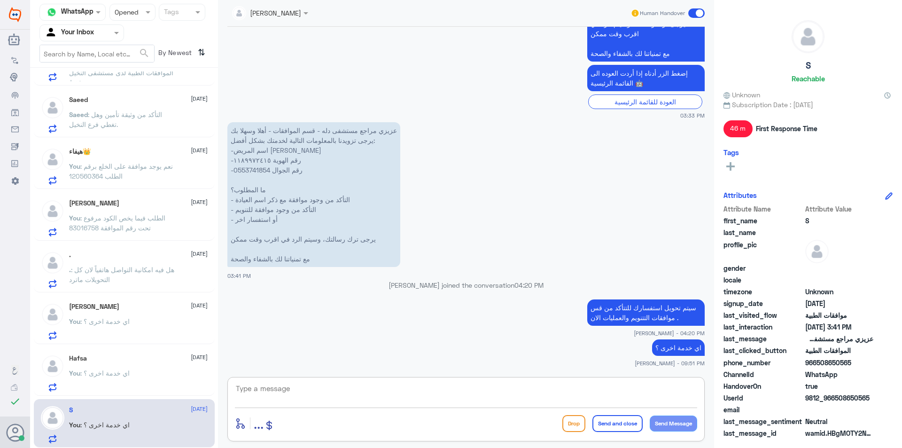
paste textarea "مع تمنياتنا لك بالشفاء والصحة"
type textarea "مع تمنياتنا لك بالشفاء والصحة"
click at [612, 423] on button "Send and close" at bounding box center [617, 423] width 50 height 17
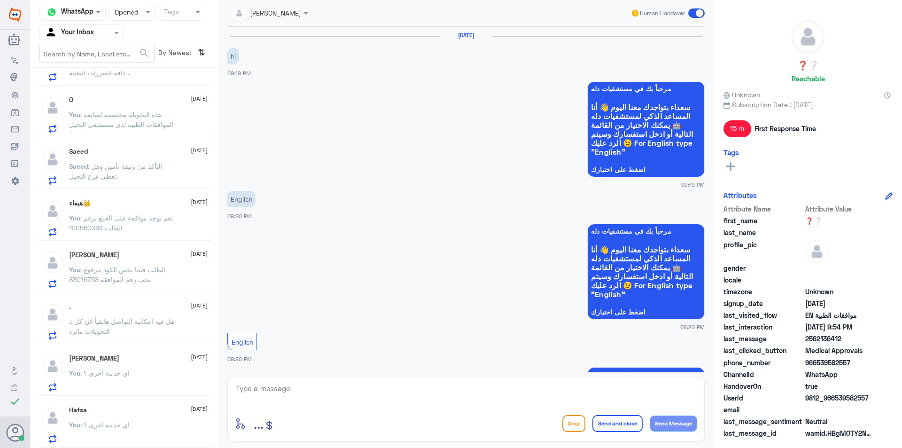
scroll to position [503, 0]
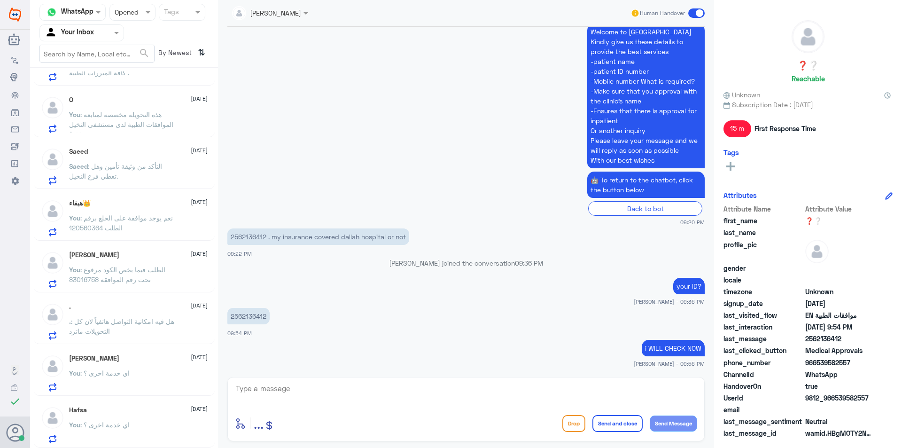
click at [155, 384] on div "You : اي خدمة اخرى ؟" at bounding box center [138, 380] width 139 height 21
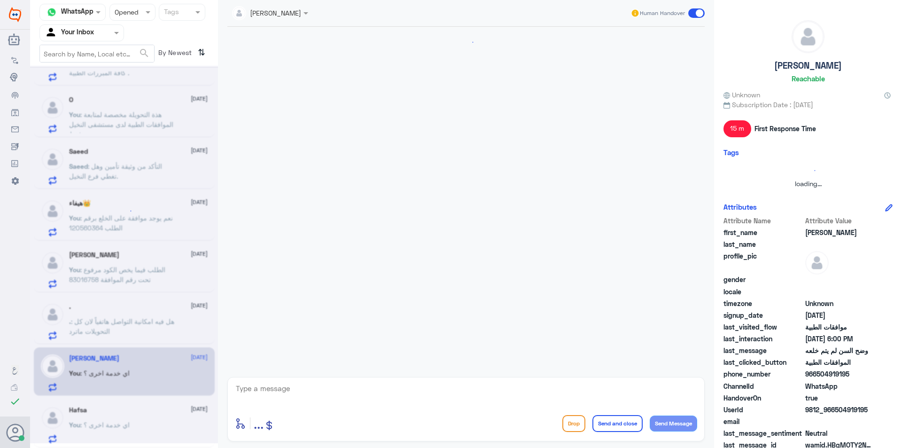
click at [363, 395] on textarea at bounding box center [466, 393] width 462 height 23
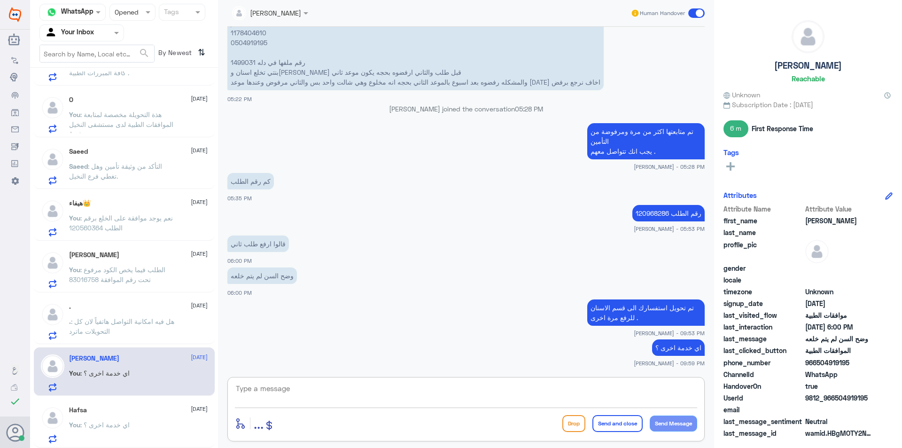
paste textarea "مع تمنياتنا لك بالشفاء والصحة"
type textarea "مع تمنياتنا لك بالشفاء والصحة"
click at [619, 423] on div "مع تمنياتنا لك بالشفاء والصحة enter flow name ... Drop Send and close Send Mess…" at bounding box center [465, 409] width 477 height 64
click at [619, 423] on button "Send and close" at bounding box center [617, 423] width 50 height 17
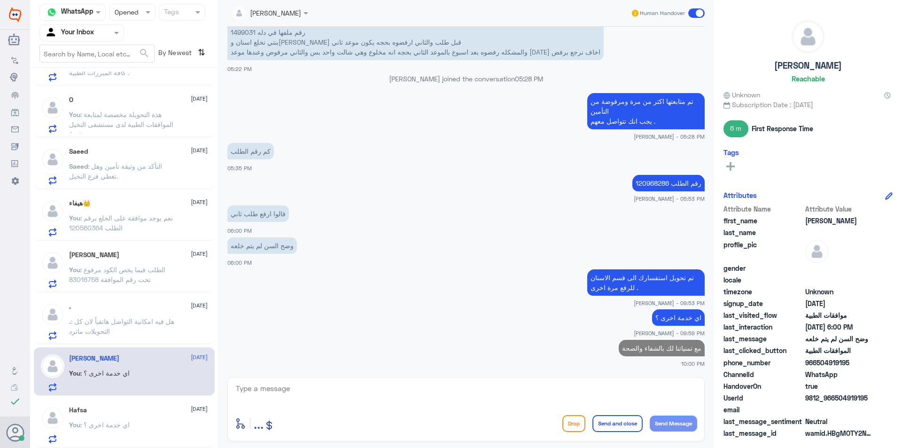
click at [603, 421] on button "Send and close" at bounding box center [617, 423] width 50 height 17
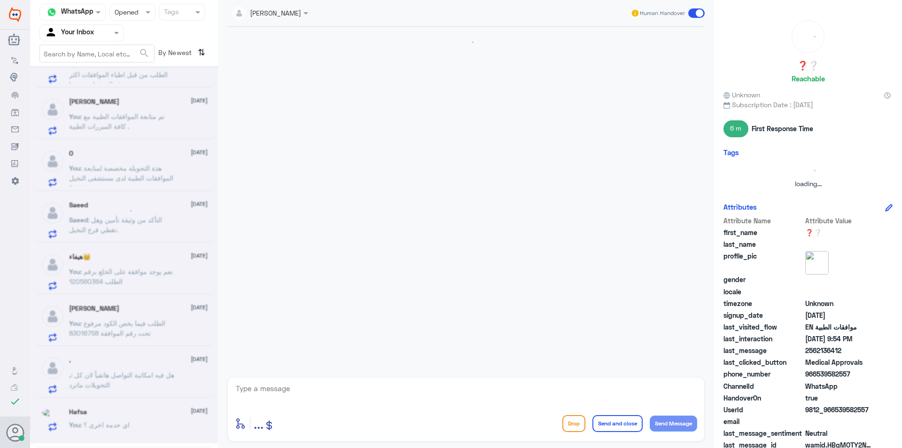
click at [116, 333] on div at bounding box center [124, 254] width 188 height 377
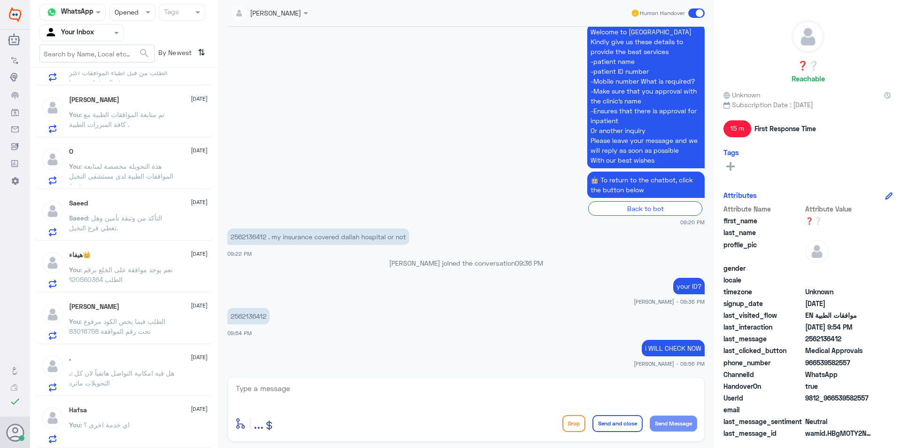
click at [139, 324] on span ": الطلب فيما يخص الكود مرفوع تحت رقم الموافقة 83016758" at bounding box center [117, 326] width 96 height 18
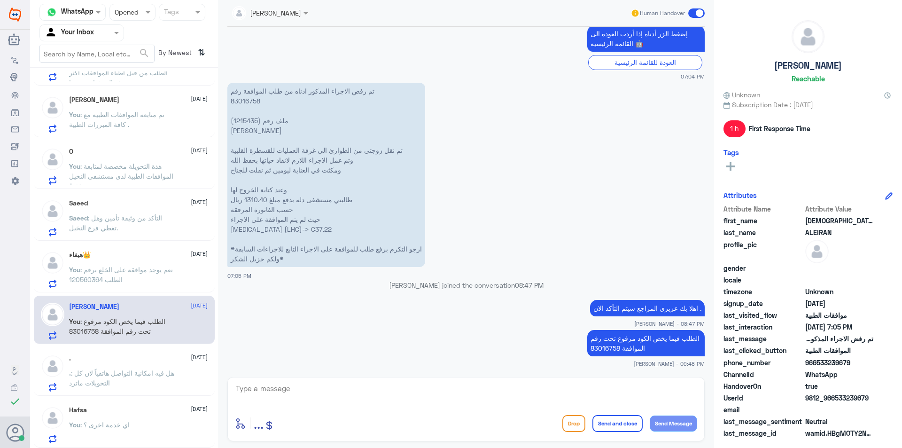
click at [292, 386] on textarea at bounding box center [466, 393] width 462 height 23
paste textarea "مع تمنياتنا لك بالشفاء والصحة"
type textarea "مع تمنياتنا لك بالشفاء والصحة"
click at [637, 422] on button "Send and close" at bounding box center [617, 423] width 50 height 17
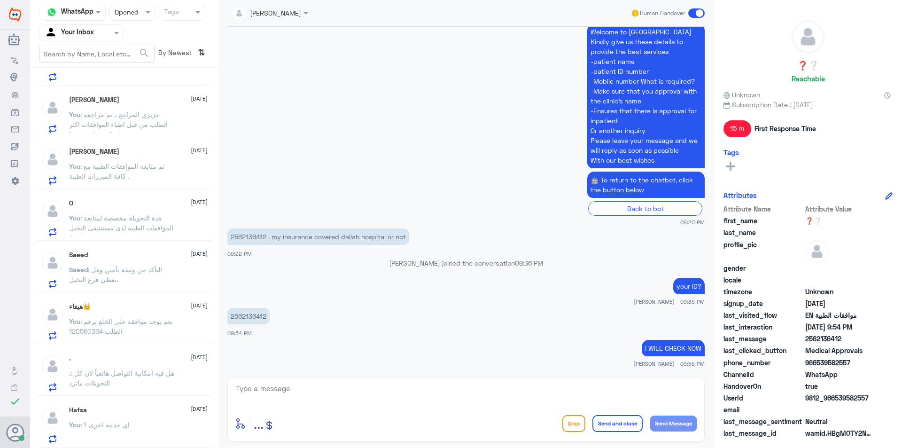
click at [170, 328] on p "You : نعم يوجد موافقة على الخلع برقم الطلب 120560364" at bounding box center [122, 327] width 106 height 23
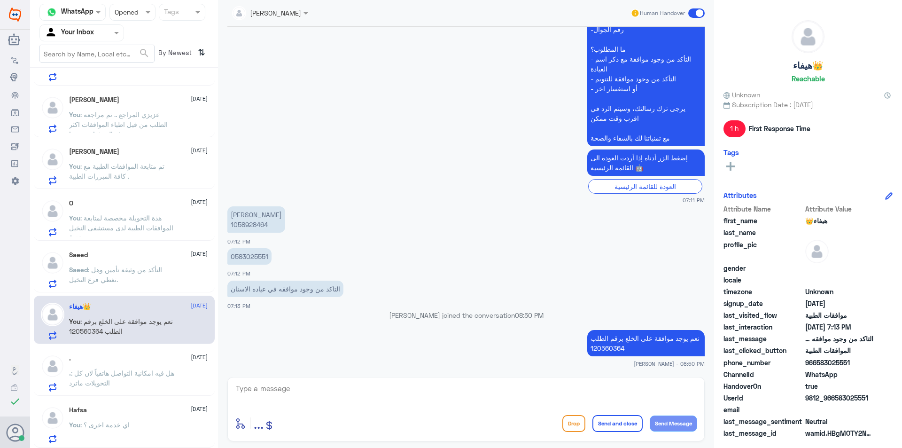
click at [286, 390] on textarea at bounding box center [466, 393] width 462 height 23
paste textarea "2562136412"
drag, startPoint x: 406, startPoint y: 393, endPoint x: 68, endPoint y: 314, distance: 347.2
click at [68, 314] on div "Channel WhatsApp Status × Opened Tags Agent Filter Your Inbox search By Newest …" at bounding box center [466, 225] width 872 height 450
paste textarea "مع تمنياتنا لك بالشفاء والصحة"
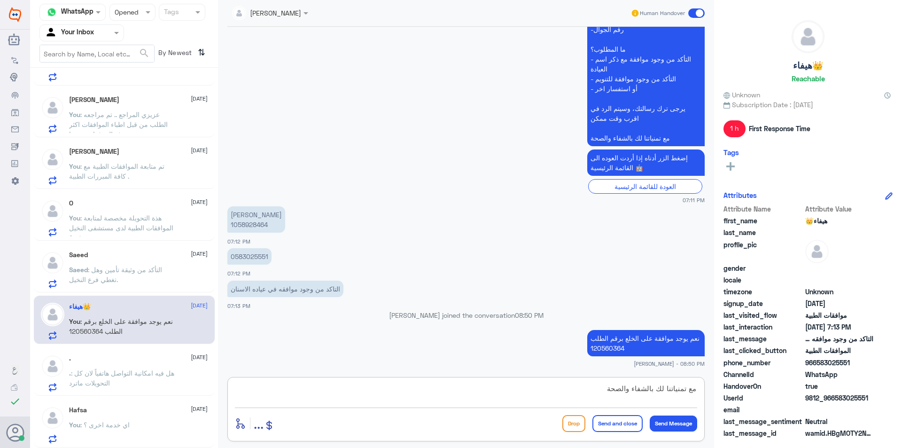
type textarea "مع تمنياتنا لك بالشفاء والصحة"
click at [611, 419] on button "Send and close" at bounding box center [617, 423] width 50 height 17
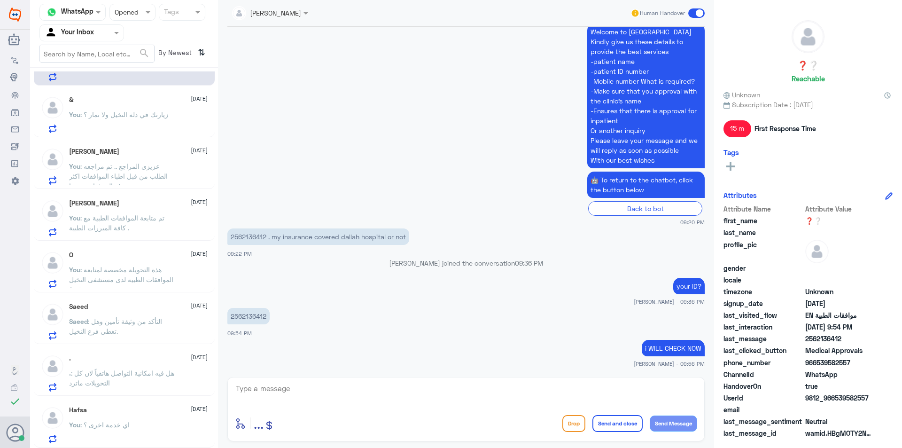
click at [129, 277] on span ": هذة التحويلة مخصصة لمتابعة الموافقات الطبية لدى مستشفى النخيل فقط." at bounding box center [121, 279] width 104 height 28
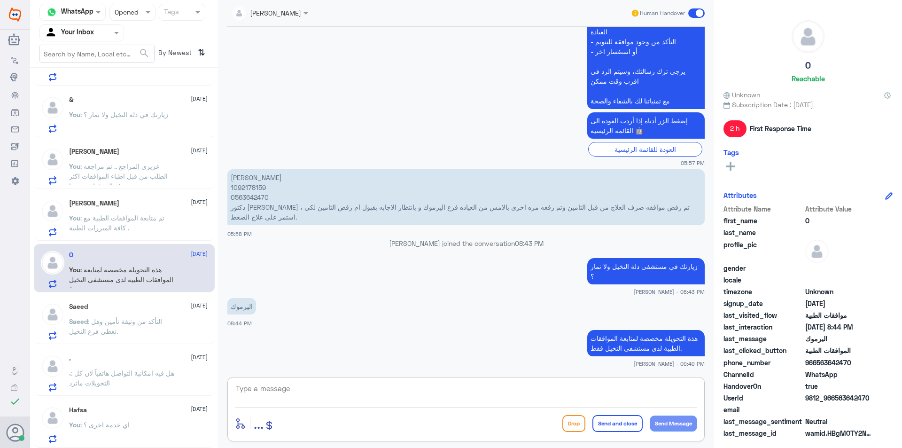
click at [275, 385] on textarea at bounding box center [466, 393] width 462 height 23
paste textarea "مع تمنياتنا لك بالشفاء والصحة"
type textarea "مع تمنياتنا لك بالشفاء والصحة"
click at [629, 416] on button "Send and close" at bounding box center [617, 423] width 50 height 17
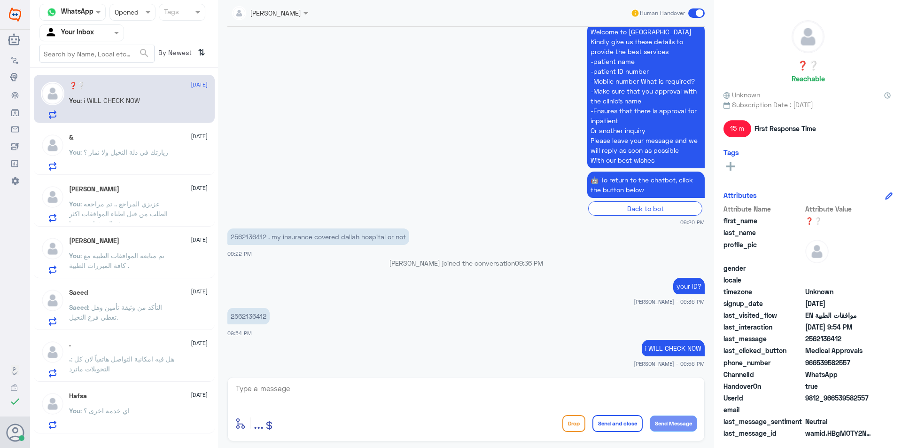
click at [164, 258] on span ": تم متابعة الموافقات الطبية مع كافة المبررات الطبية ." at bounding box center [116, 260] width 95 height 18
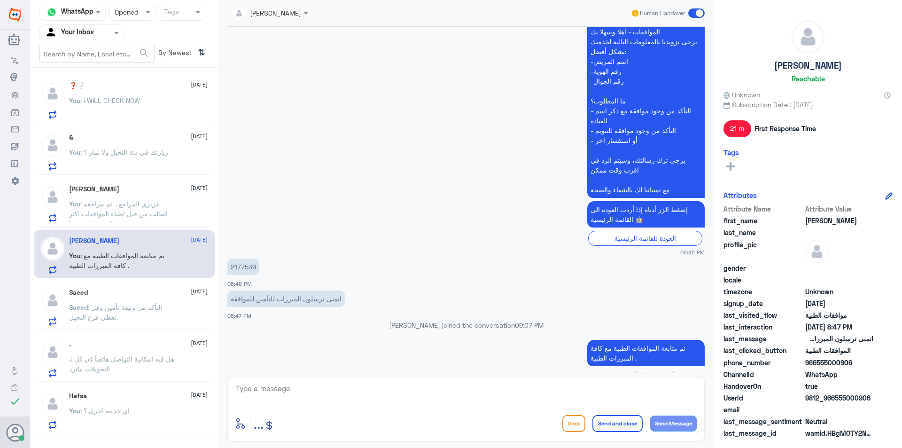
click at [267, 387] on textarea at bounding box center [466, 393] width 462 height 23
paste textarea "مع تمنياتنا لك بالشفاء والصحة"
type textarea "مع تمنياتنا لك بالشفاء والصحة"
click at [614, 419] on button "Send and close" at bounding box center [617, 423] width 50 height 17
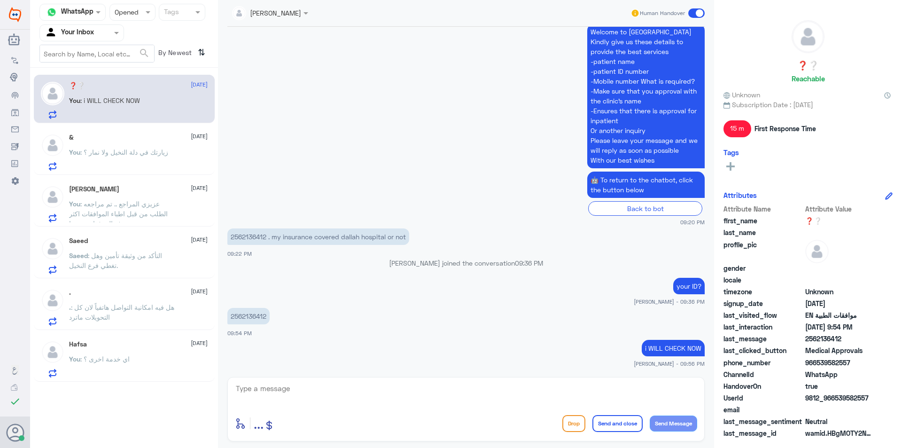
click at [146, 263] on p "Saeed : التأكد من وثيقة تأمين وهل تغطي فرع النخيل." at bounding box center [122, 261] width 106 height 23
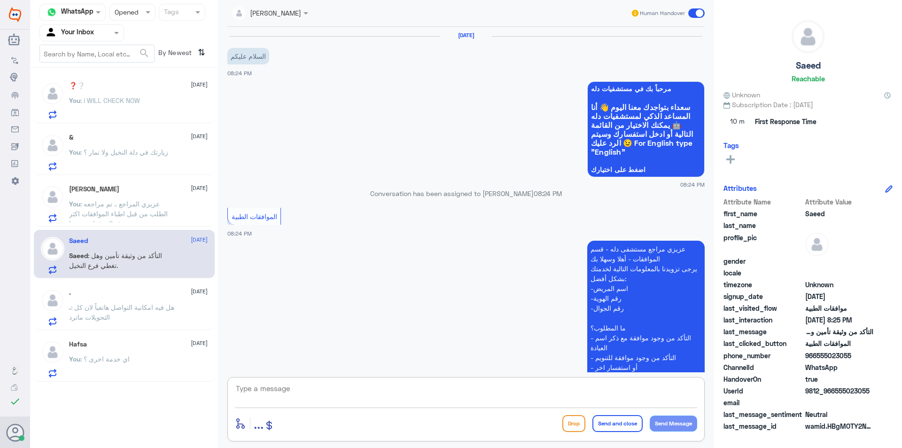
click at [311, 386] on textarea at bounding box center [466, 393] width 462 height 23
type textarea "[PERSON_NAME] برقم الهوية"
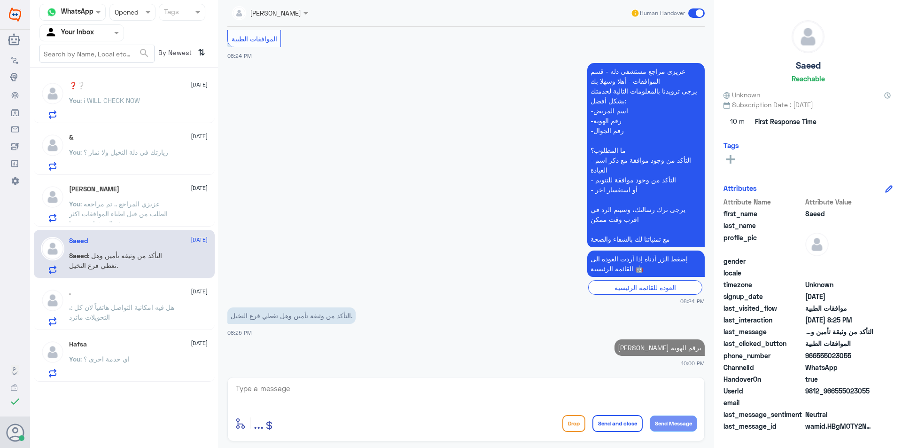
click at [143, 199] on p "You : عزيزي المراجع .. تم مراجعه الطلب من قبل اطباء الموافقات اكثر من مرة وتم ر…" at bounding box center [122, 210] width 106 height 23
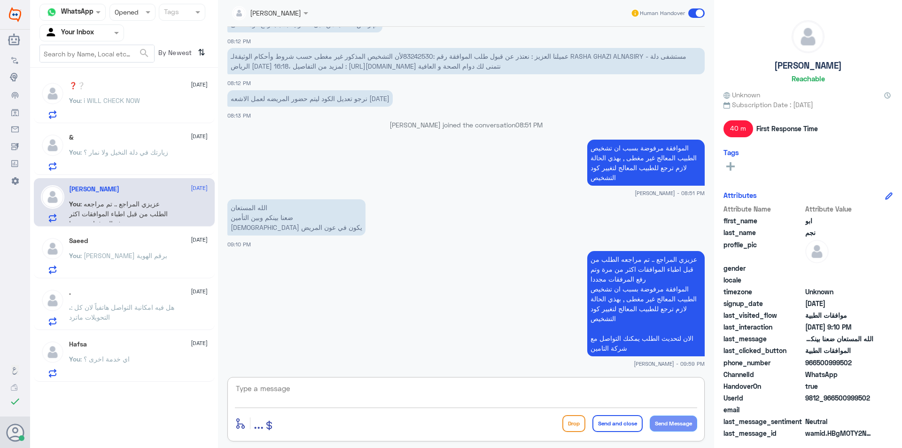
click at [304, 382] on textarea at bounding box center [466, 393] width 462 height 23
paste textarea "مع تمنياتنا لك بالشفاء والصحة"
type textarea "مع تمنياتنا لك بالشفاء والصحة"
click at [605, 423] on button "Send and close" at bounding box center [617, 423] width 50 height 17
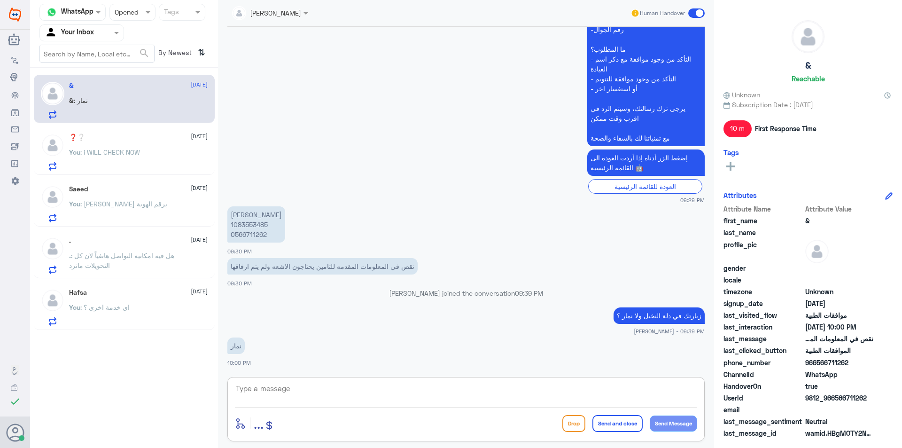
click at [286, 387] on textarea at bounding box center [466, 393] width 462 height 23
paste textarea "هذة التحويلة مخصصة لمتابعة الموافقات الطبية لدى مستشفى النخيل فقط."
paste textarea "مع تمنياتنا لك بالشفاء والصحة"
type textarea "هذة التحويلة مخصصة لمتابعة الموافقات الطبية لدى مستشفى النخيل فقط. مع تمنياتنا …"
click at [626, 423] on button "Send and close" at bounding box center [617, 423] width 50 height 17
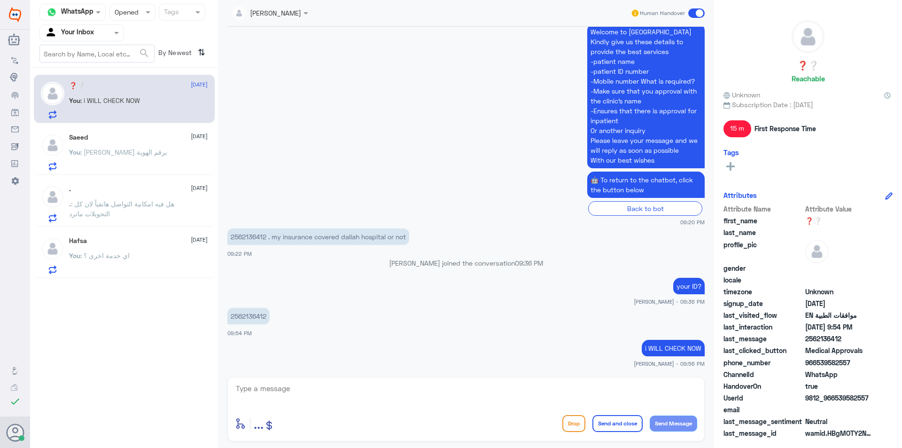
click at [135, 160] on p "You : [PERSON_NAME] برقم الهوية" at bounding box center [118, 158] width 98 height 23
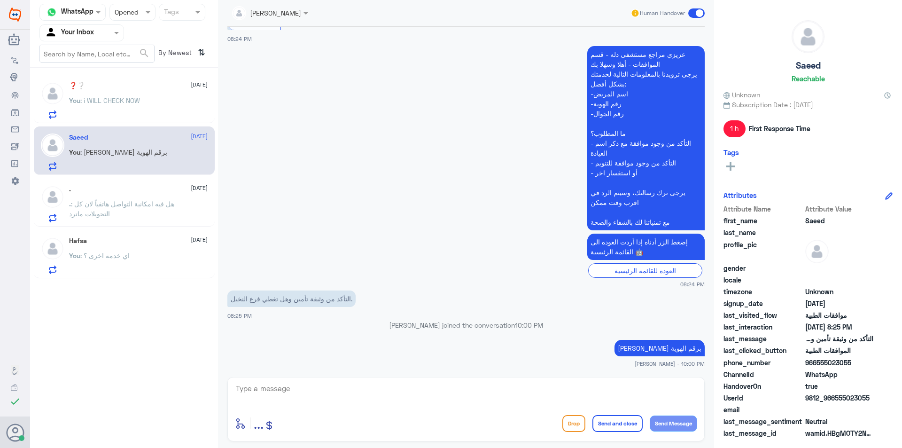
click at [127, 109] on p "You : i WILL CHECK NOW" at bounding box center [104, 106] width 71 height 23
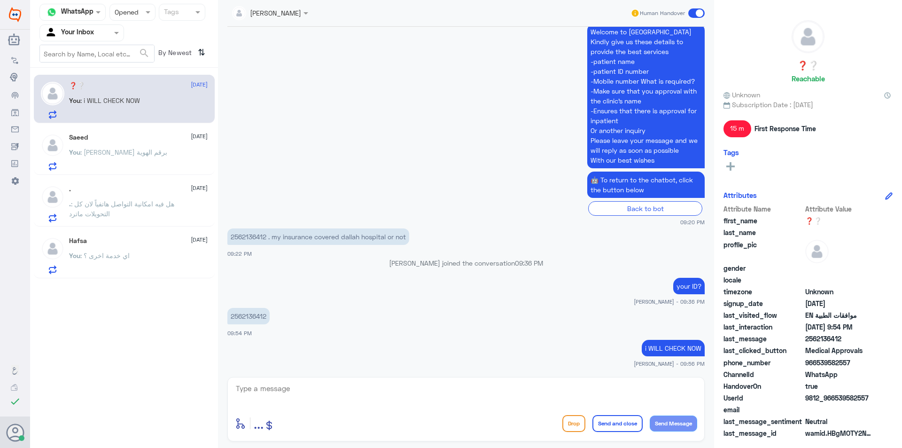
click at [148, 192] on div ". [DATE]" at bounding box center [138, 189] width 139 height 8
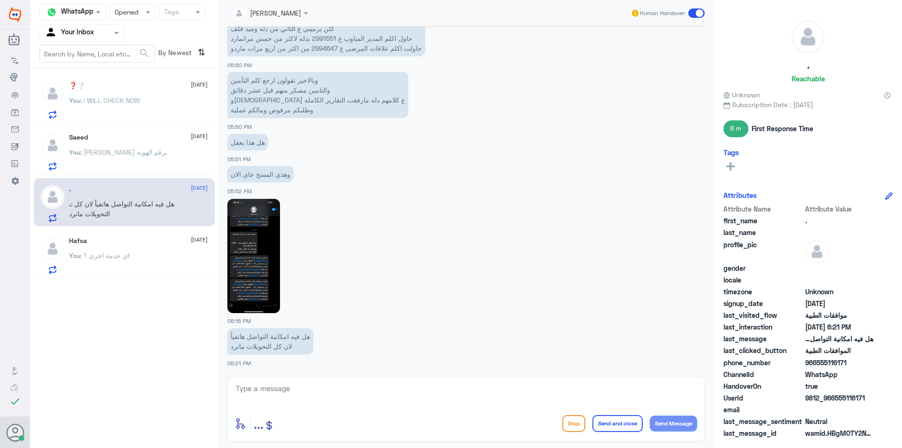
click at [276, 387] on textarea at bounding box center [466, 393] width 462 height 23
click at [661, 389] on textarea "واتساب فقط او تقدر تتفضل في مكتب موافقات التنويم في المبنى الرئيسي بجانب مكتب ا…" at bounding box center [466, 393] width 462 height 23
type textarea "واتساب فقط.. او تقدر تتفضل في مكتب موافقات التنويم في المبنى الرئيسي بجانب مكتب…"
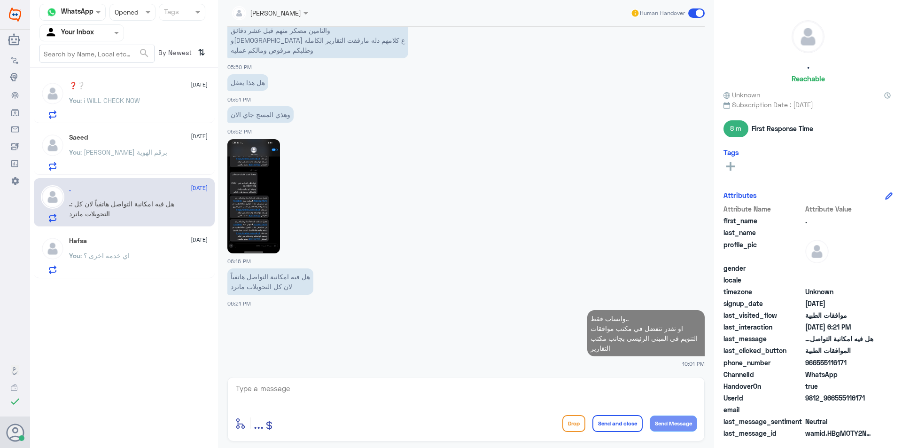
click at [125, 266] on p "You : اي خدمة اخرى ؟" at bounding box center [99, 261] width 61 height 23
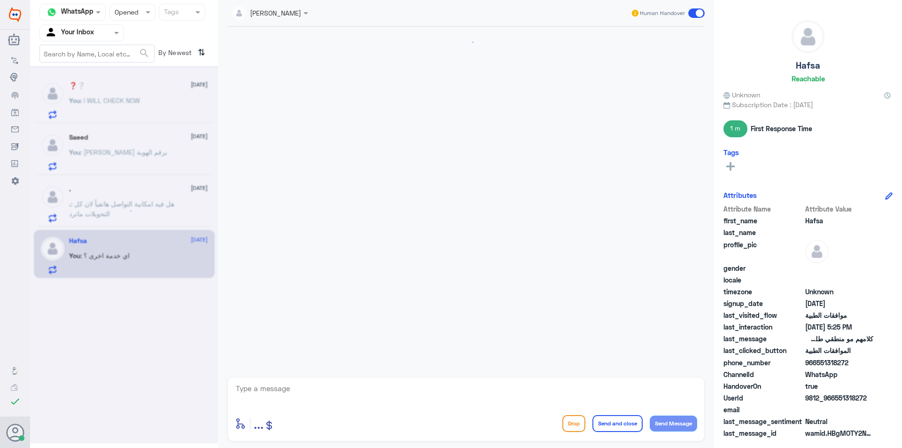
scroll to position [531, 0]
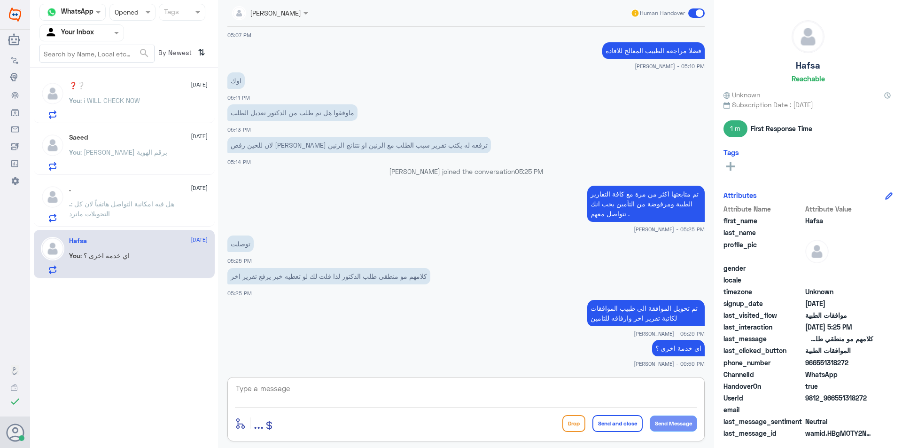
click at [267, 388] on textarea at bounding box center [466, 393] width 462 height 23
paste textarea "مع تمنياتنا لك بالشفاء والصحة"
type textarea "مع تمنياتنا لك بالشفاء والصحة"
click at [626, 423] on button "Send and close" at bounding box center [617, 423] width 50 height 17
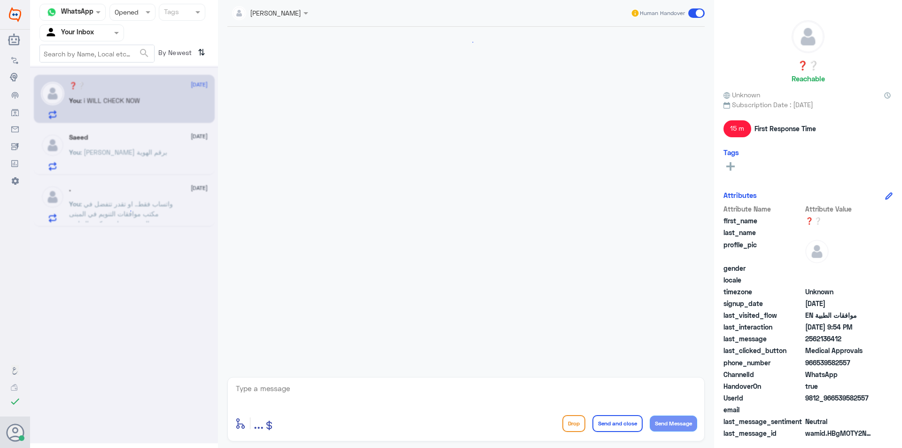
scroll to position [503, 0]
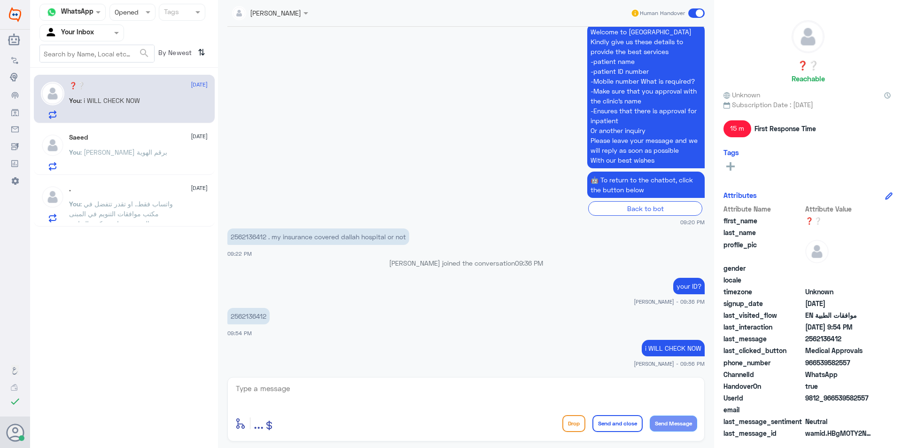
click at [159, 213] on span ": واتساب فقط.. او تقدر تتفضل في مكتب موافقات التنويم في المبنى الرئيسي بجانب مك…" at bounding box center [121, 214] width 104 height 28
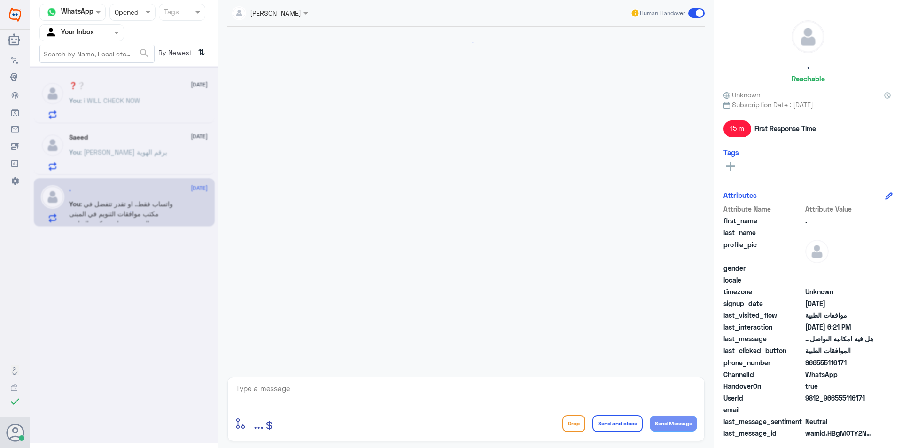
scroll to position [963, 0]
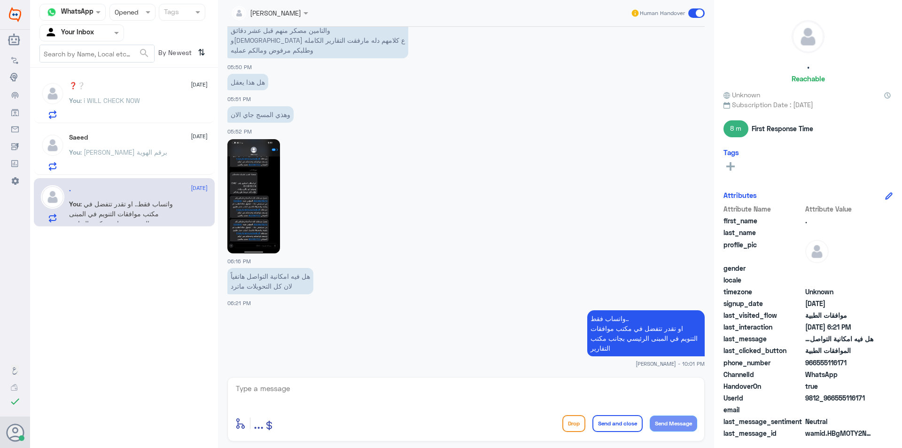
click at [149, 159] on div "You : [PERSON_NAME] برقم الهوية" at bounding box center [138, 159] width 139 height 21
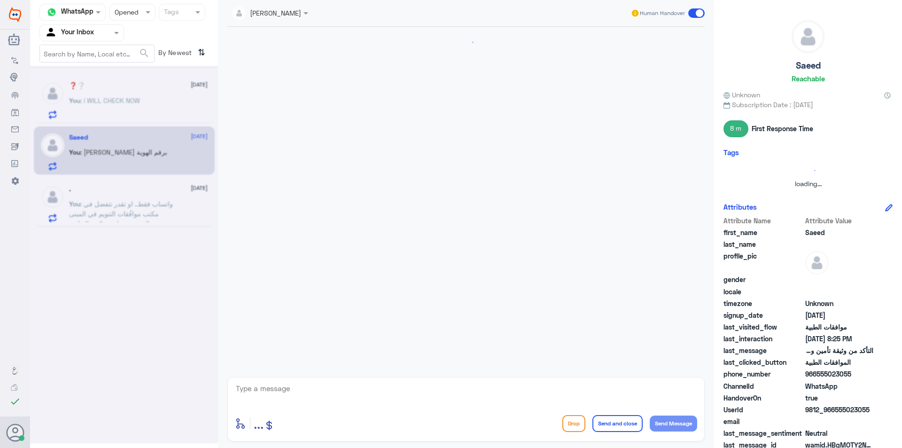
scroll to position [194, 0]
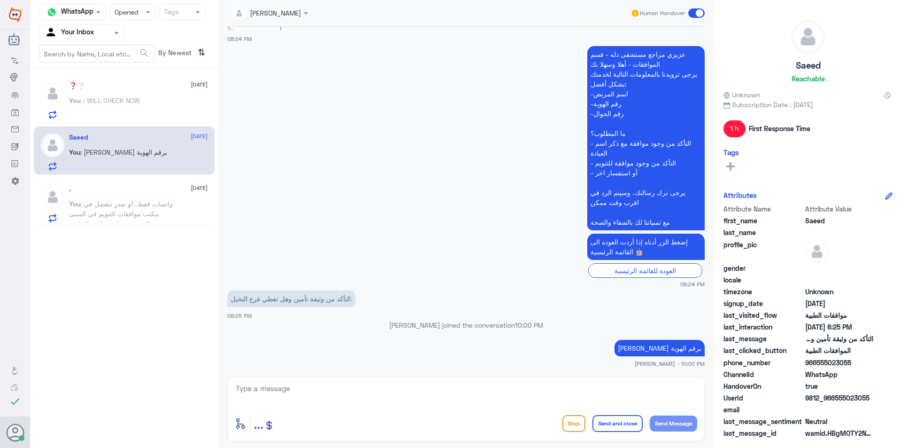
click at [153, 117] on div "You : i WILL CHECK NOW" at bounding box center [138, 108] width 139 height 21
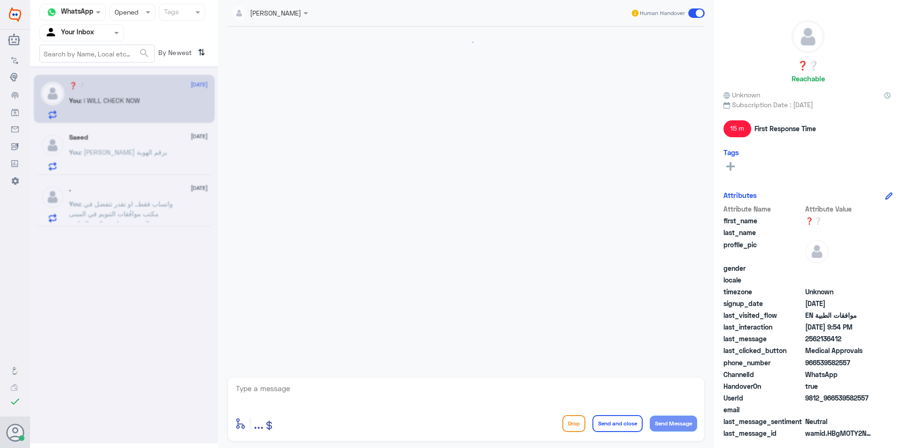
scroll to position [503, 0]
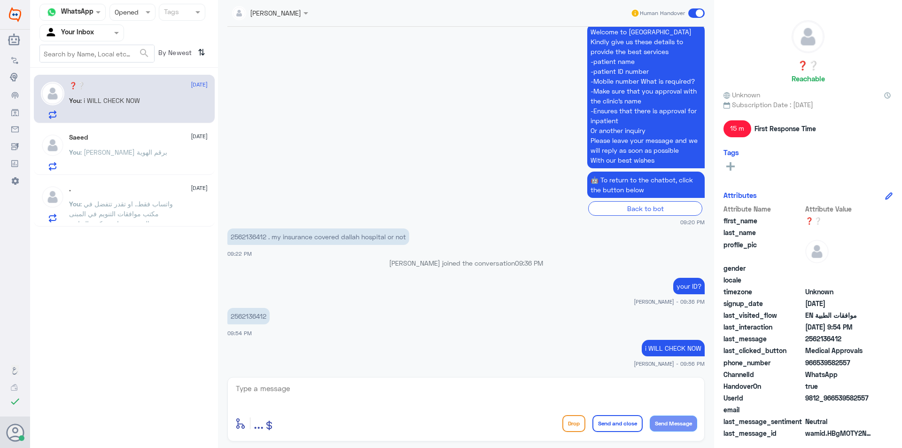
click at [186, 164] on div "You : [PERSON_NAME] برقم الهوية" at bounding box center [138, 159] width 139 height 21
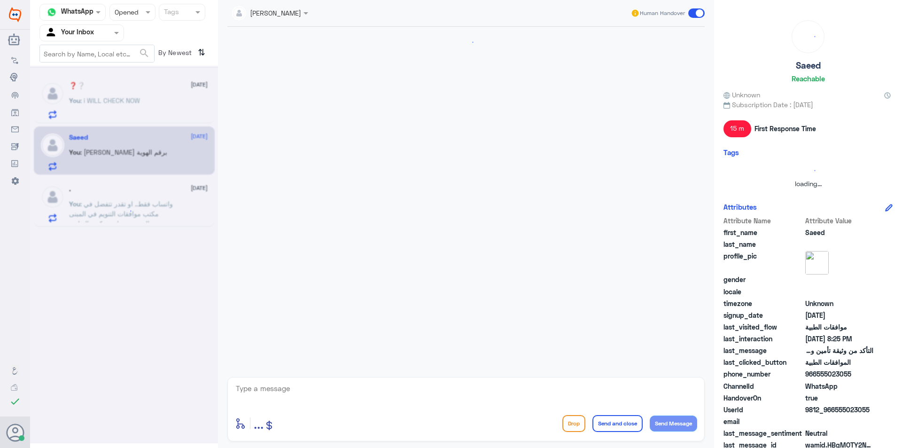
scroll to position [194, 0]
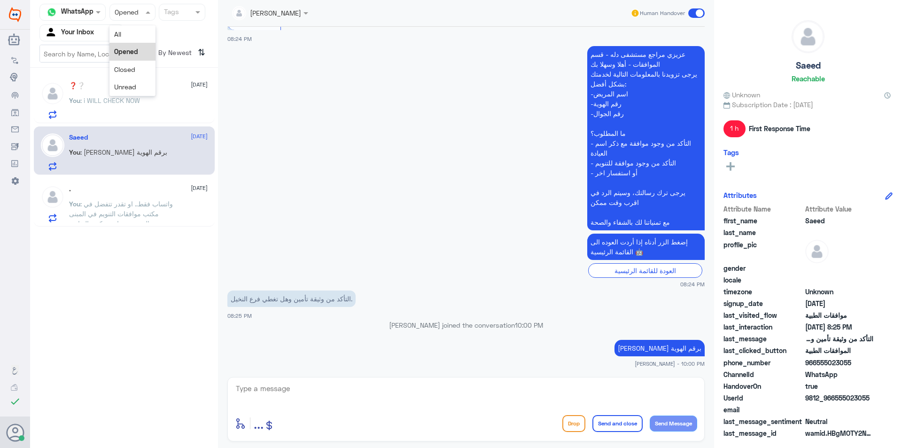
click at [134, 19] on div "Status × Opened" at bounding box center [132, 12] width 46 height 17
click at [138, 74] on div "Closed" at bounding box center [132, 69] width 46 height 17
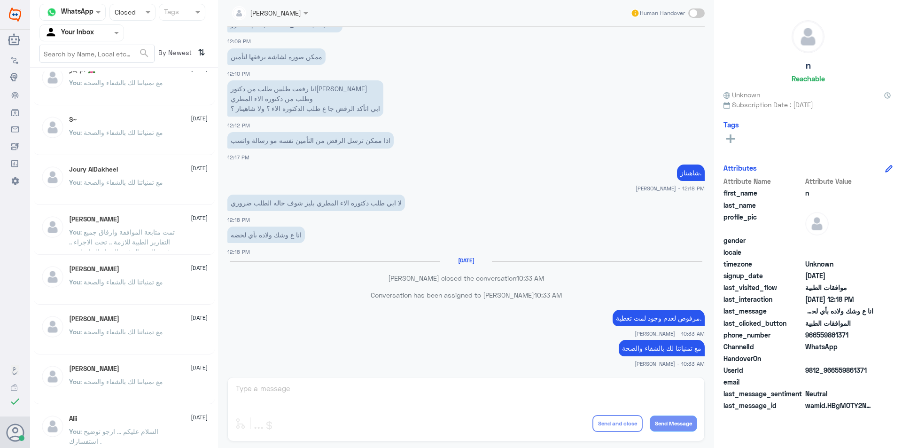
scroll to position [321, 0]
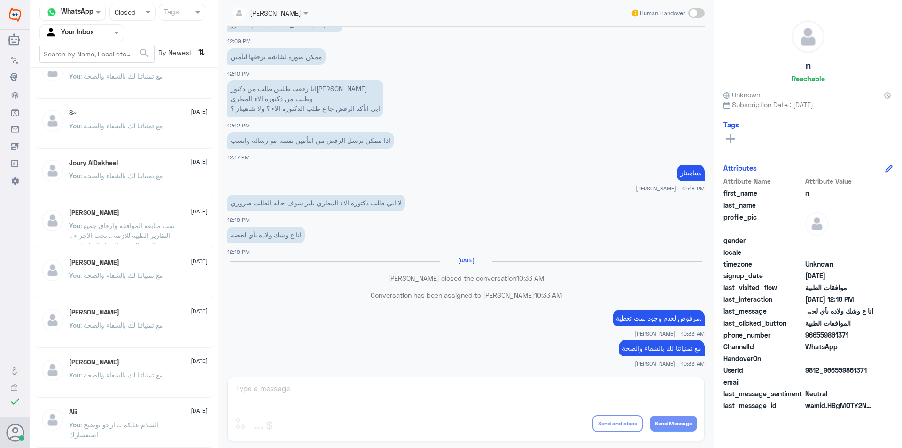
click at [142, 234] on span ": تمت متابعة الموافقة وارفاق جميع التقارير الطبية للازمة .. تحت الاجراء .. في ح…" at bounding box center [122, 244] width 106 height 47
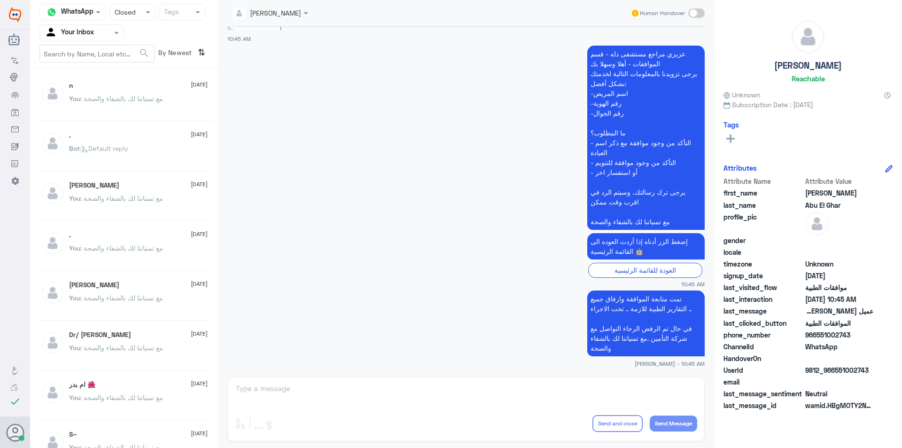
click at [141, 13] on div at bounding box center [132, 12] width 45 height 11
click at [135, 44] on div "Opened" at bounding box center [132, 51] width 46 height 17
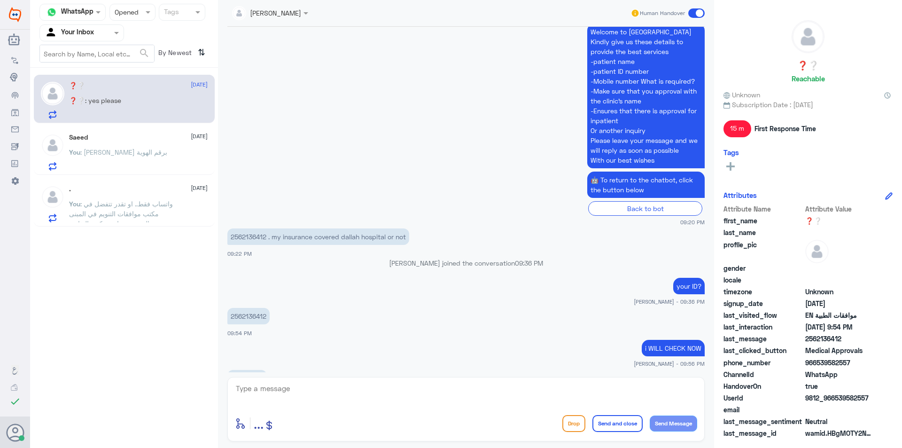
scroll to position [535, 0]
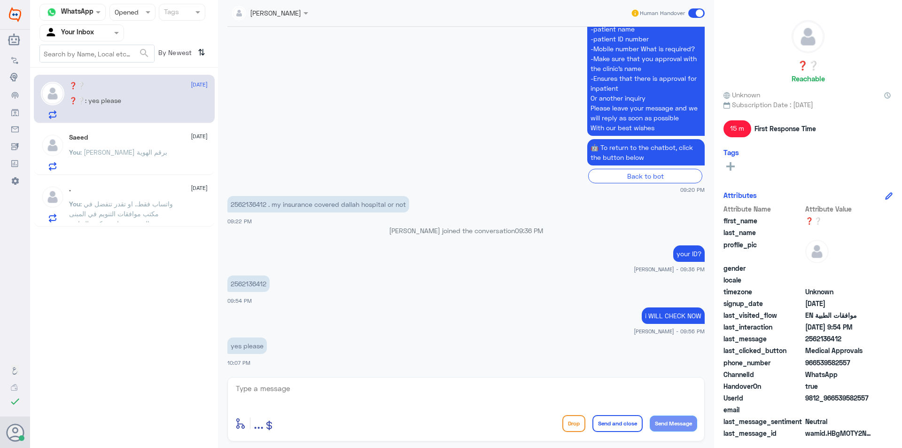
click at [138, 19] on div "Status × Opened" at bounding box center [132, 12] width 46 height 17
click at [137, 85] on div "Unread" at bounding box center [132, 86] width 46 height 17
click at [129, 17] on input "text" at bounding box center [123, 12] width 17 height 11
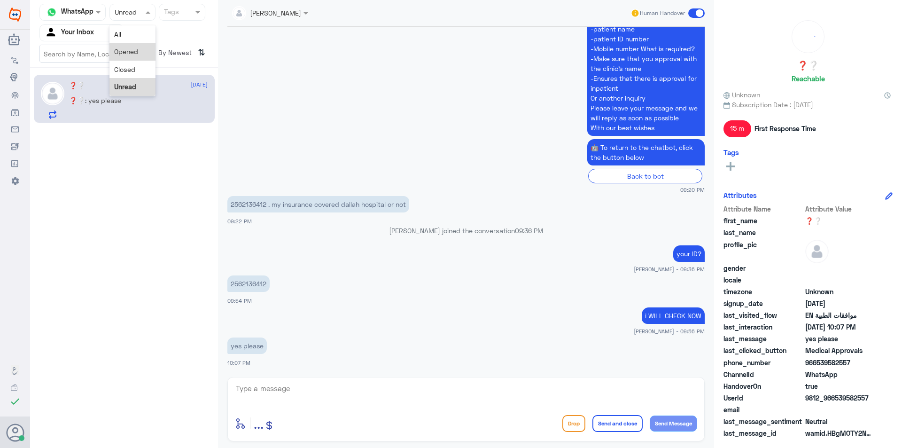
click at [130, 56] on div "Opened" at bounding box center [132, 51] width 46 height 17
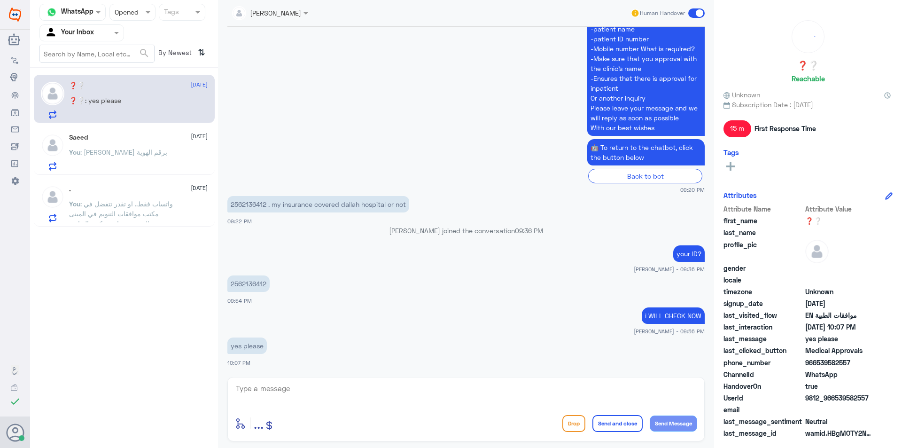
click at [124, 154] on span ": [PERSON_NAME] برقم الهوية" at bounding box center [123, 152] width 87 height 8
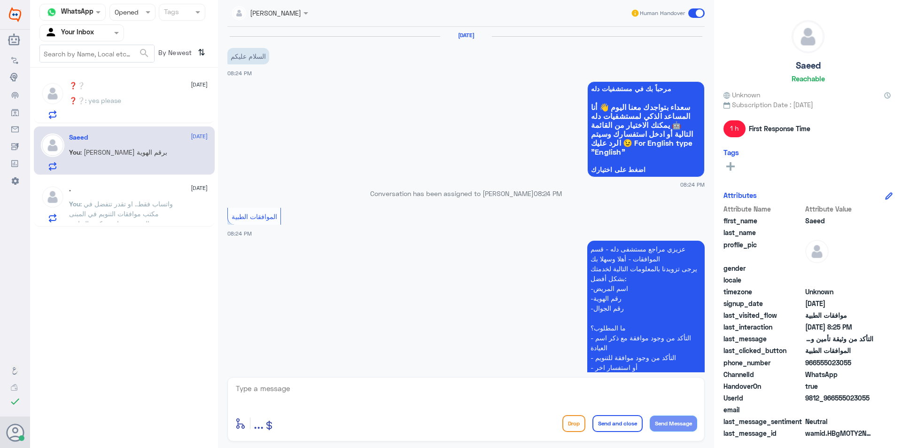
scroll to position [194, 0]
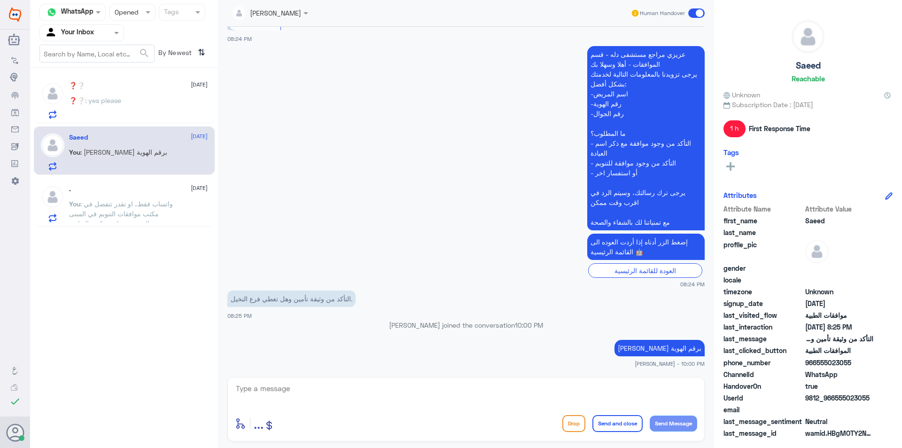
click at [153, 220] on p "You : واتساب فقط.. او تقدر تتفضل في مكتب موافقات التنويم في المبنى الرئيسي بجان…" at bounding box center [122, 210] width 106 height 23
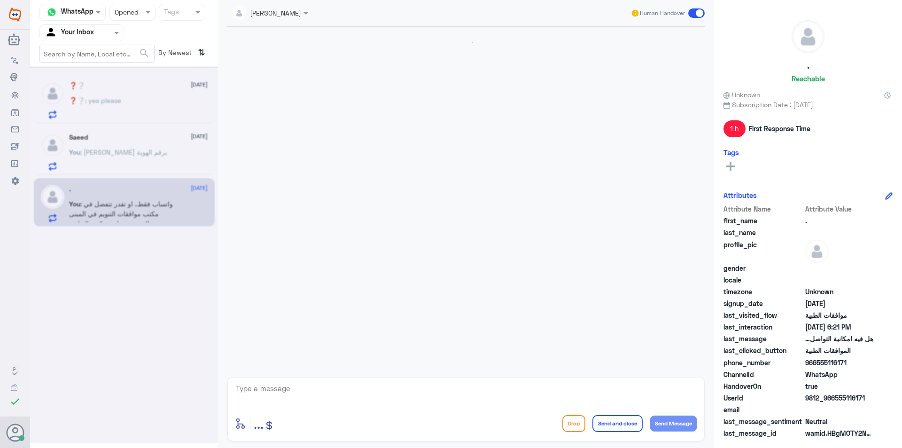
scroll to position [963, 0]
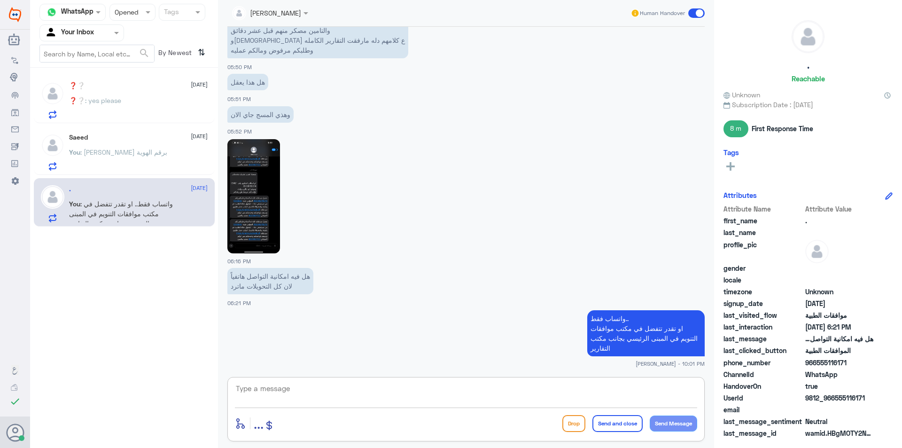
click at [288, 397] on textarea at bounding box center [466, 393] width 462 height 23
paste textarea "مع تمنياتنا لك بالشفاء والصحة"
type textarea "مع تمنياتنا لك بالشفاء والصحة"
click at [630, 423] on button "Send and close" at bounding box center [617, 423] width 50 height 17
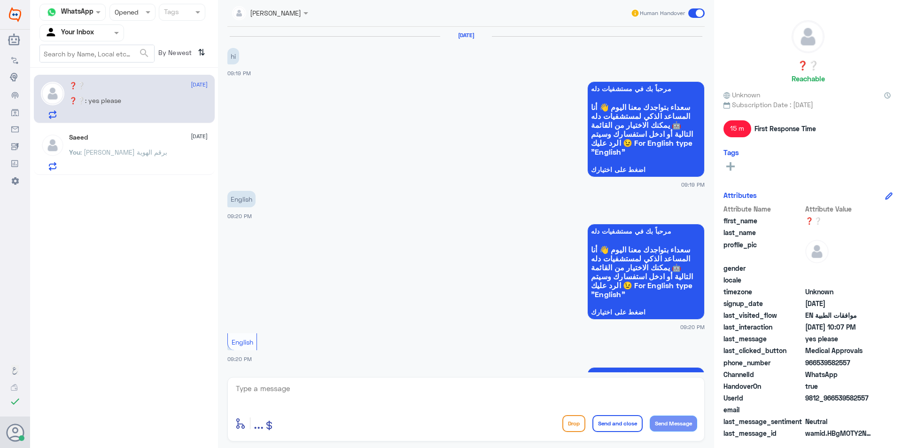
scroll to position [535, 0]
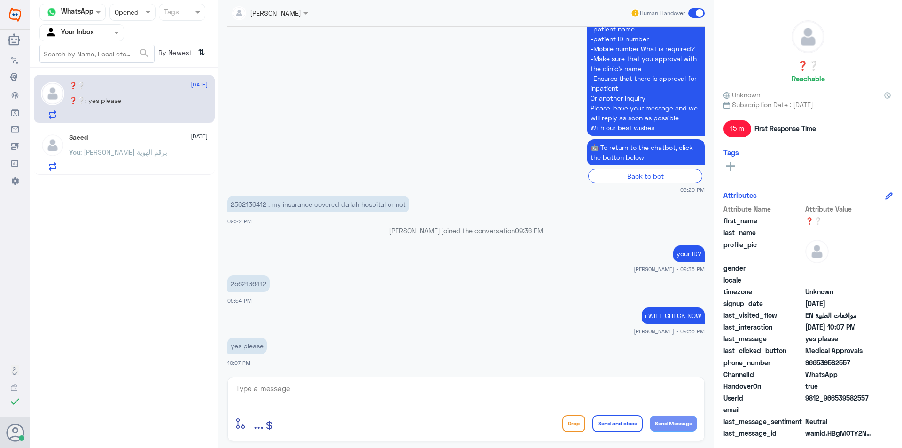
click at [141, 139] on div "Saeed [DATE]" at bounding box center [138, 137] width 139 height 8
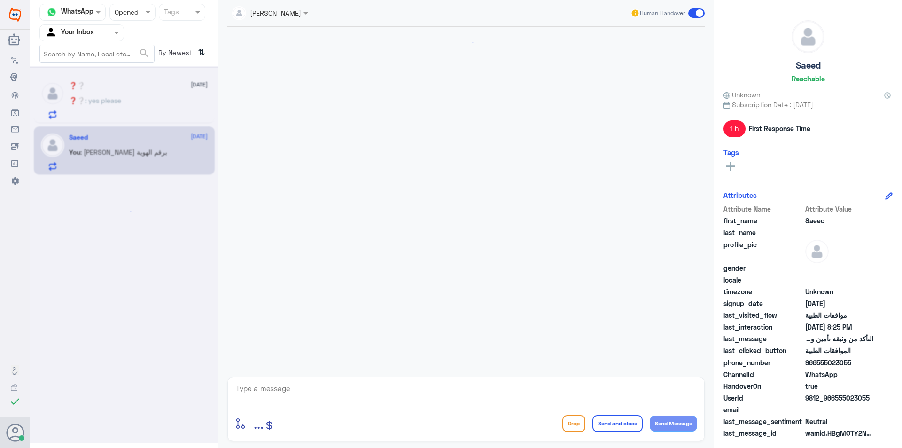
scroll to position [194, 0]
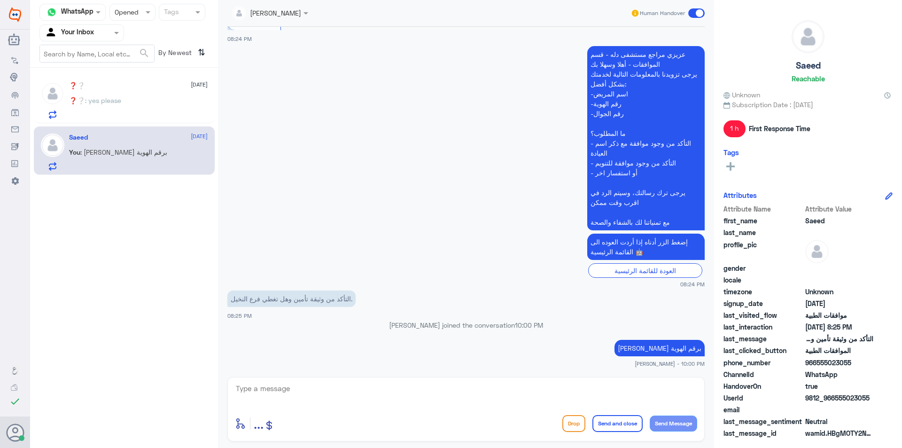
click at [170, 103] on div "❓❔ : yes please" at bounding box center [138, 108] width 139 height 21
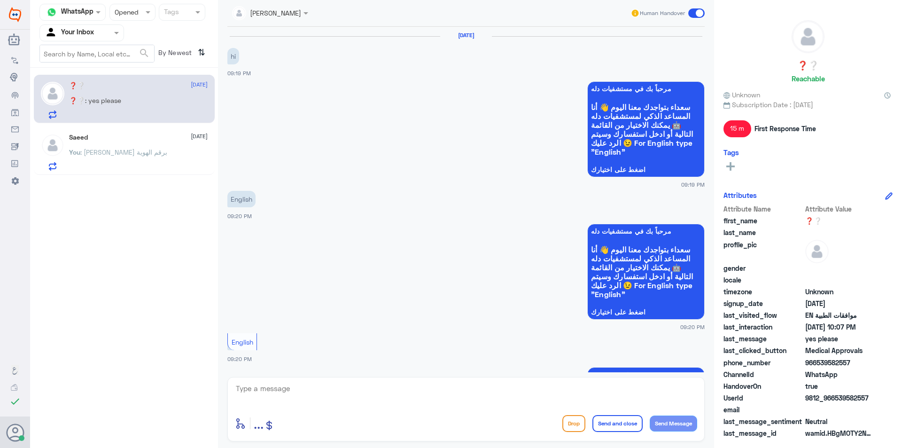
scroll to position [535, 0]
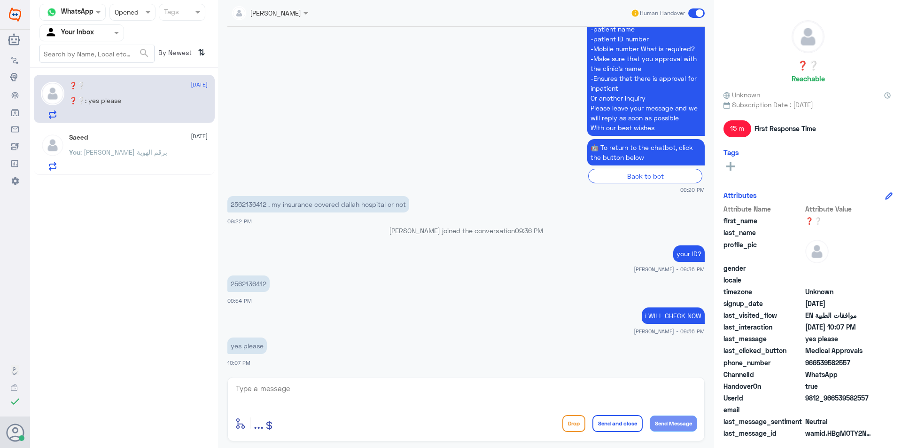
click at [365, 395] on textarea at bounding box center [466, 393] width 462 height 23
click at [132, 14] on div at bounding box center [132, 12] width 45 height 11
click at [134, 85] on span "Unread" at bounding box center [125, 87] width 22 height 8
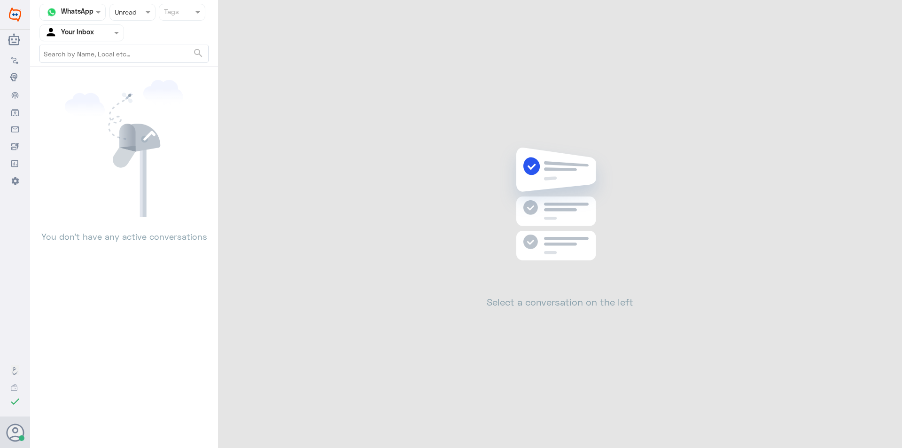
click at [103, 39] on div "Agent Filter Your Inbox" at bounding box center [76, 33] width 72 height 14
click at [93, 98] on div "Your Team" at bounding box center [81, 106] width 85 height 22
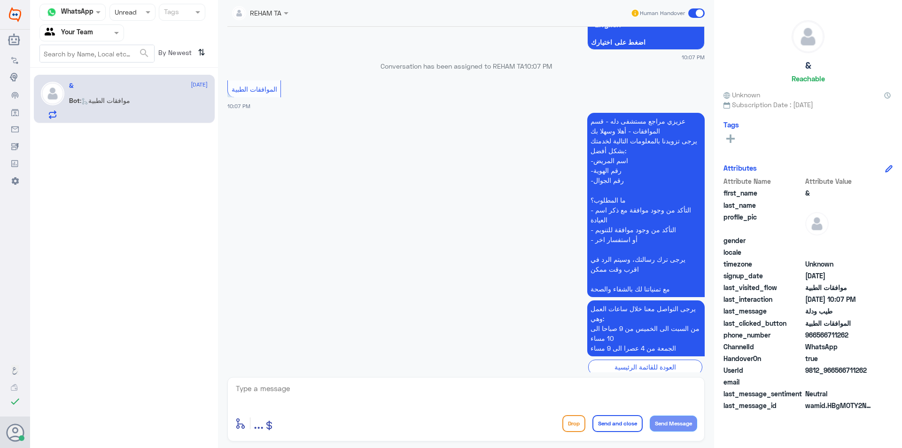
scroll to position [831, 0]
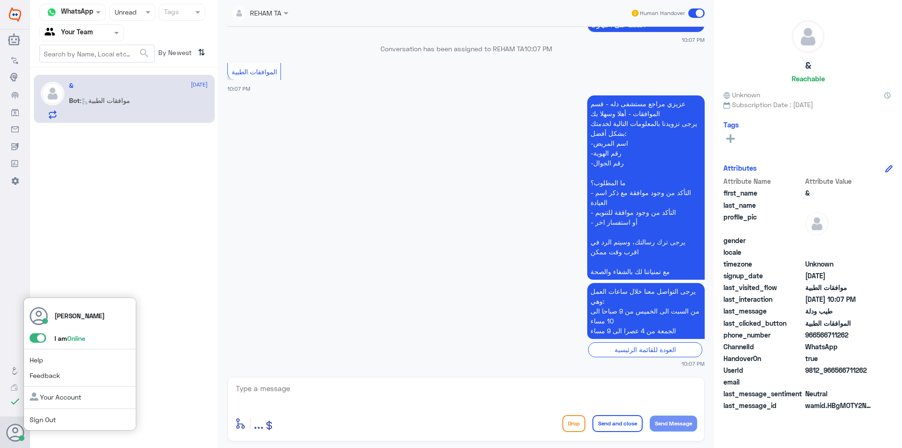
click at [32, 339] on span at bounding box center [38, 337] width 16 height 9
click at [0, 0] on input "checkbox" at bounding box center [0, 0] width 0 height 0
